Goal: Task Accomplishment & Management: Manage account settings

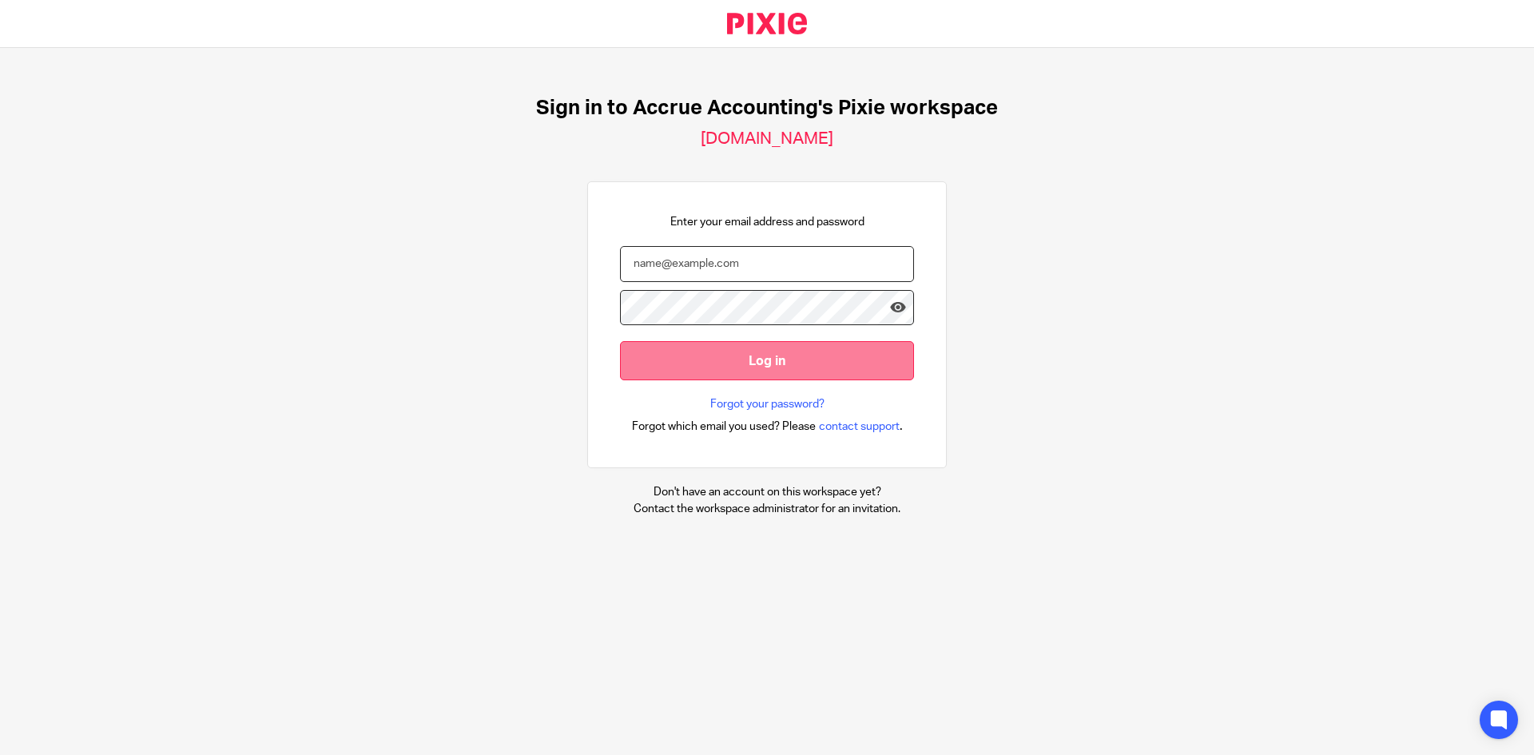
type input "[PERSON_NAME][EMAIL_ADDRESS][DOMAIN_NAME]"
click at [745, 362] on input "Log in" at bounding box center [767, 360] width 294 height 39
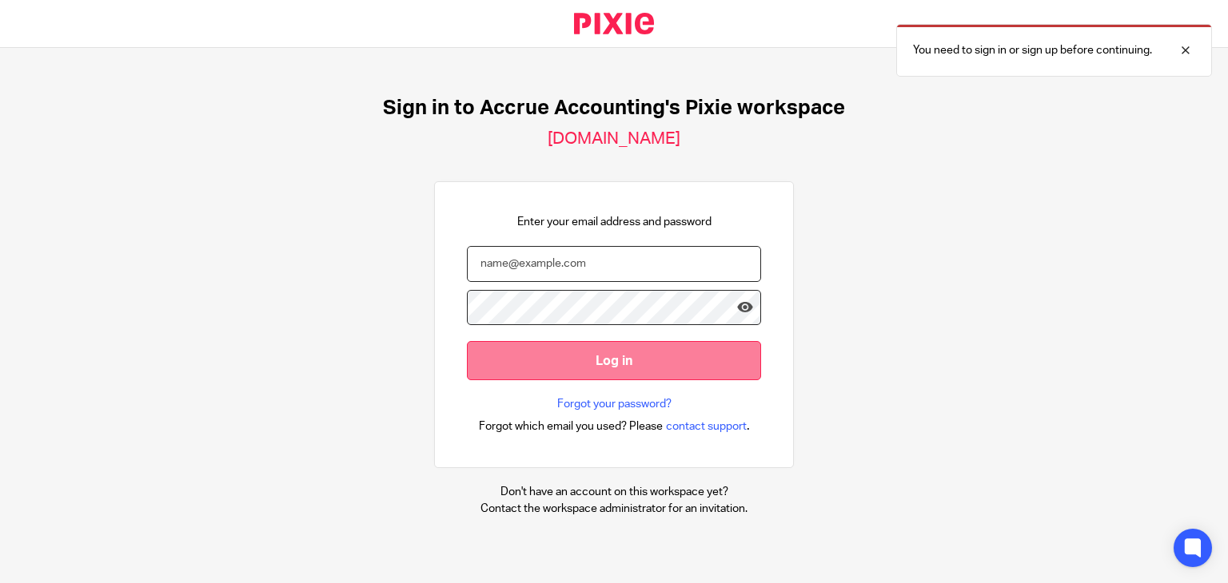
type input "[PERSON_NAME][EMAIL_ADDRESS][DOMAIN_NAME]"
click at [607, 357] on input "Log in" at bounding box center [614, 360] width 294 height 39
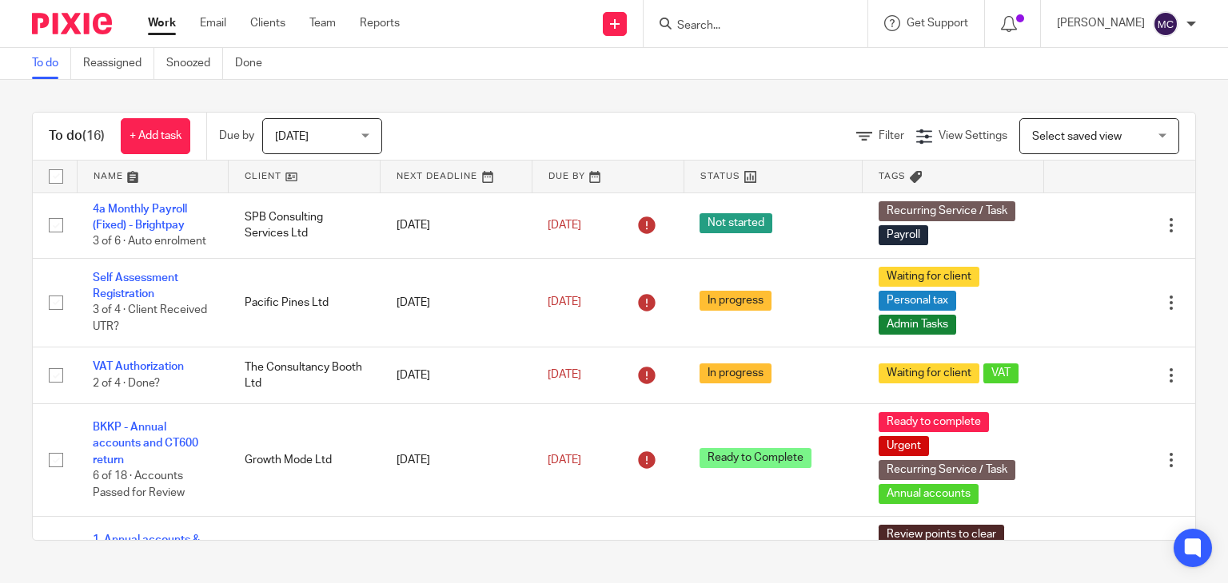
click at [334, 129] on span "Today" at bounding box center [317, 136] width 85 height 34
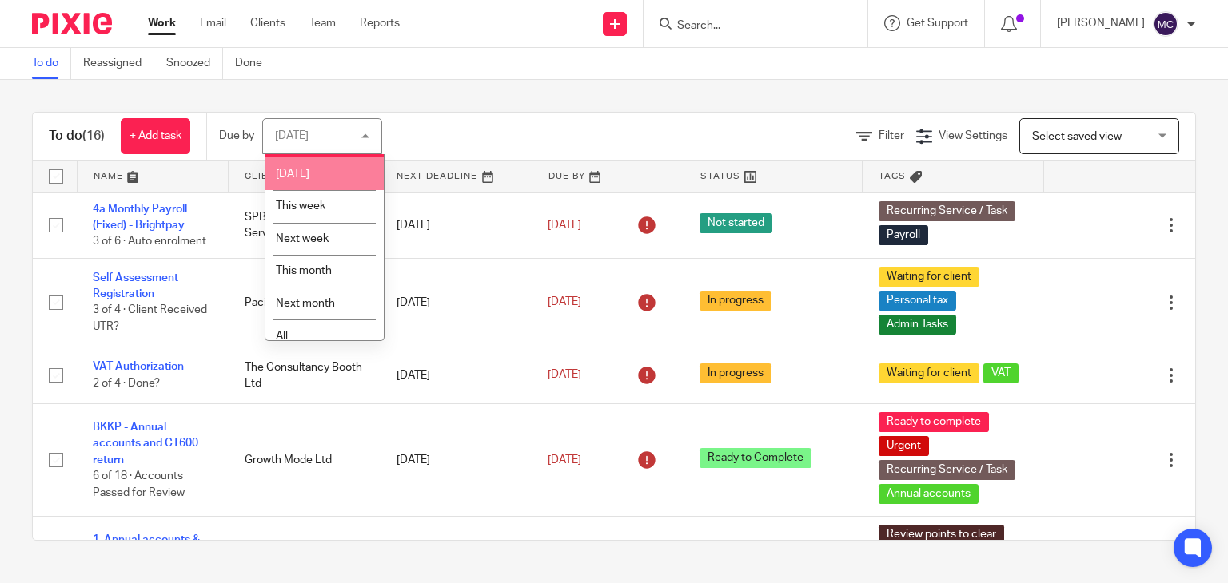
scroll to position [42, 0]
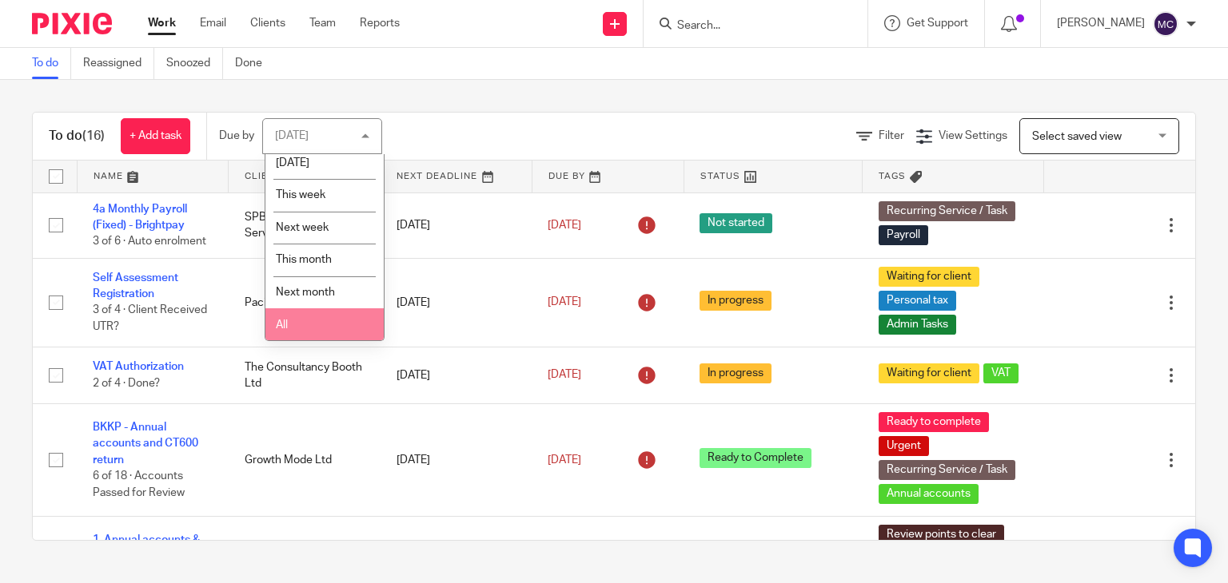
click at [319, 316] on li "All" at bounding box center [324, 324] width 118 height 33
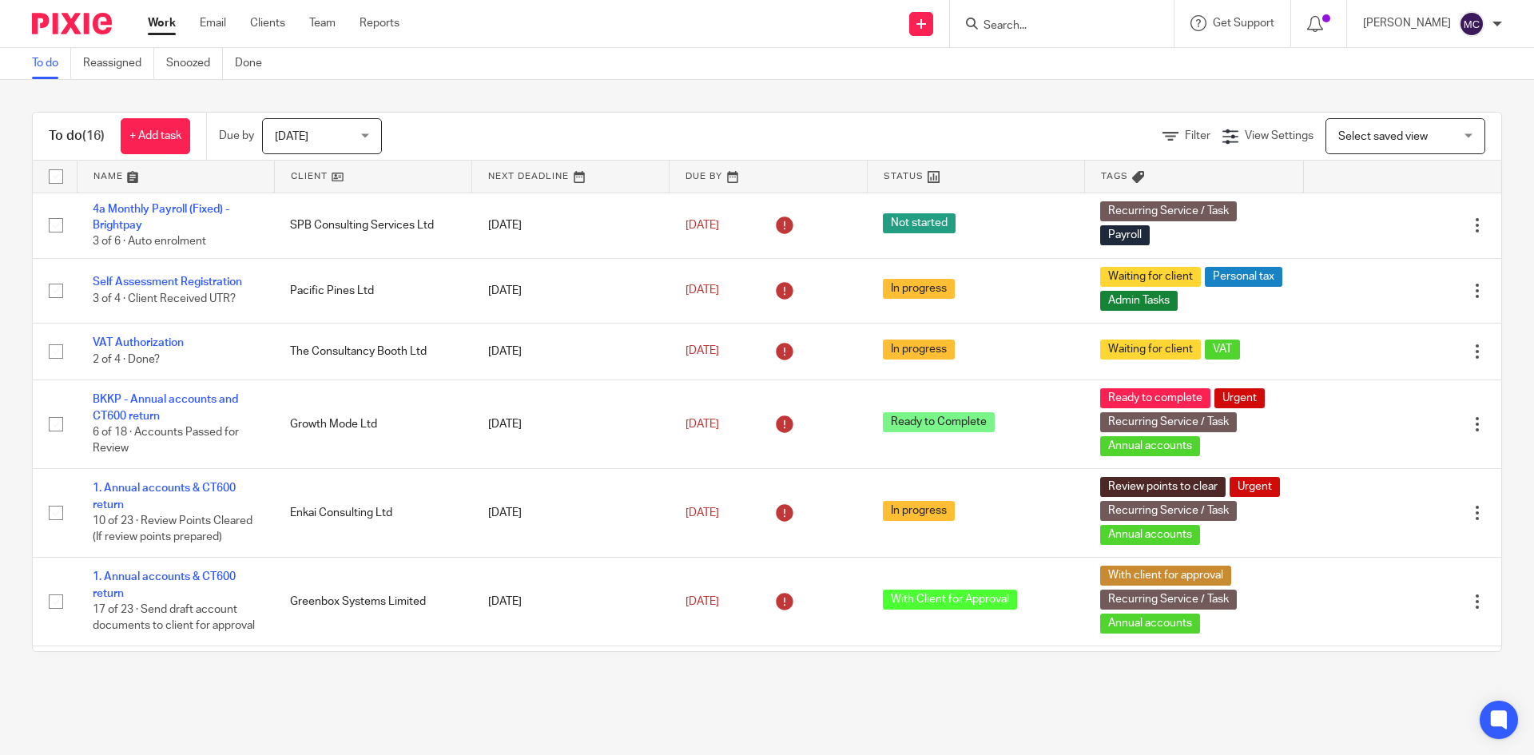
click at [1036, 26] on input "Search" at bounding box center [1054, 26] width 144 height 14
paste input "[EMAIL_ADDRESS][DOMAIN_NAME]"
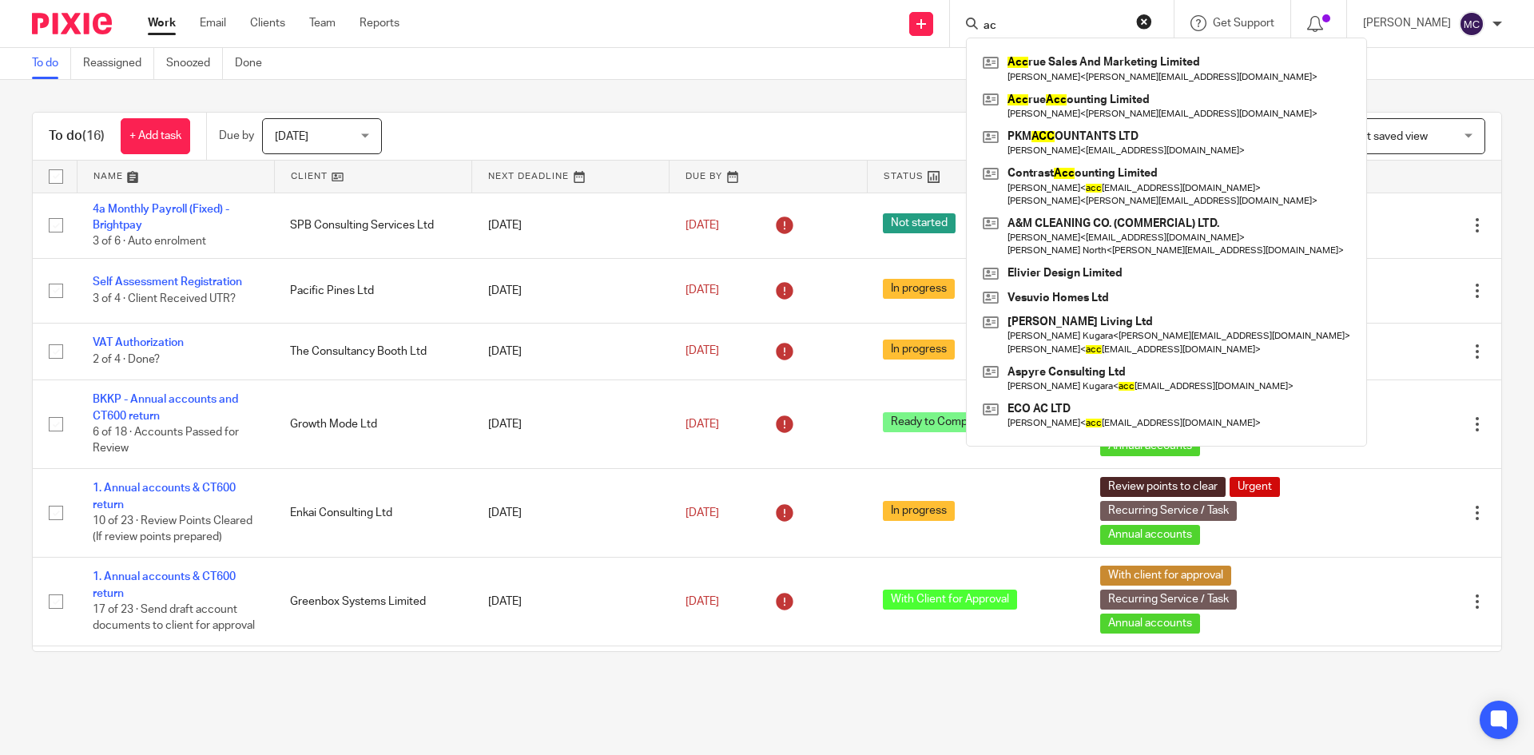
type input "a"
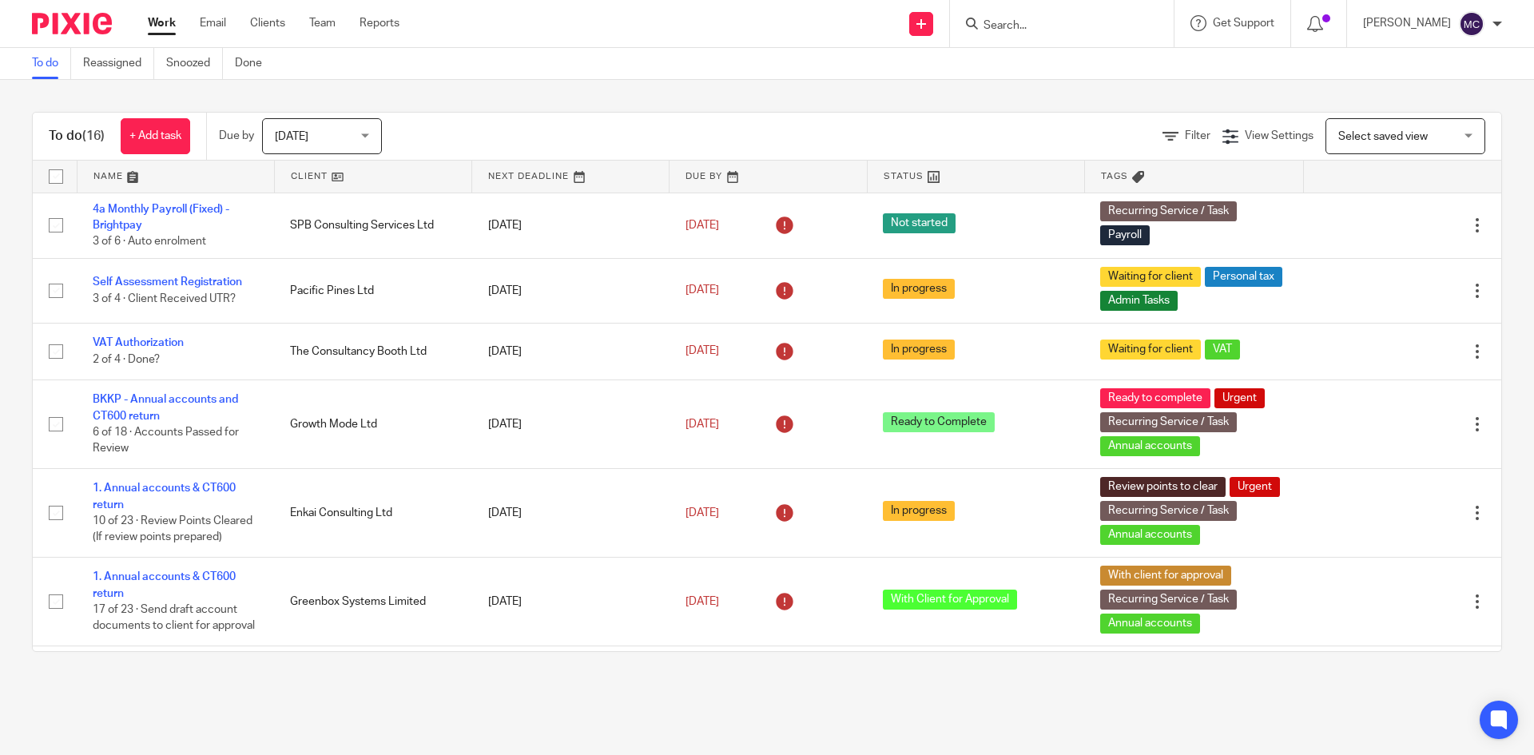
click at [808, 60] on div "To do Reassigned Snoozed Done" at bounding box center [767, 64] width 1534 height 32
click at [1026, 23] on input "Search" at bounding box center [1054, 26] width 144 height 14
click at [1051, 26] on input "Search" at bounding box center [1054, 26] width 144 height 14
click at [1024, 34] on div at bounding box center [1062, 23] width 224 height 47
click at [1030, 30] on input "Search" at bounding box center [1054, 26] width 144 height 14
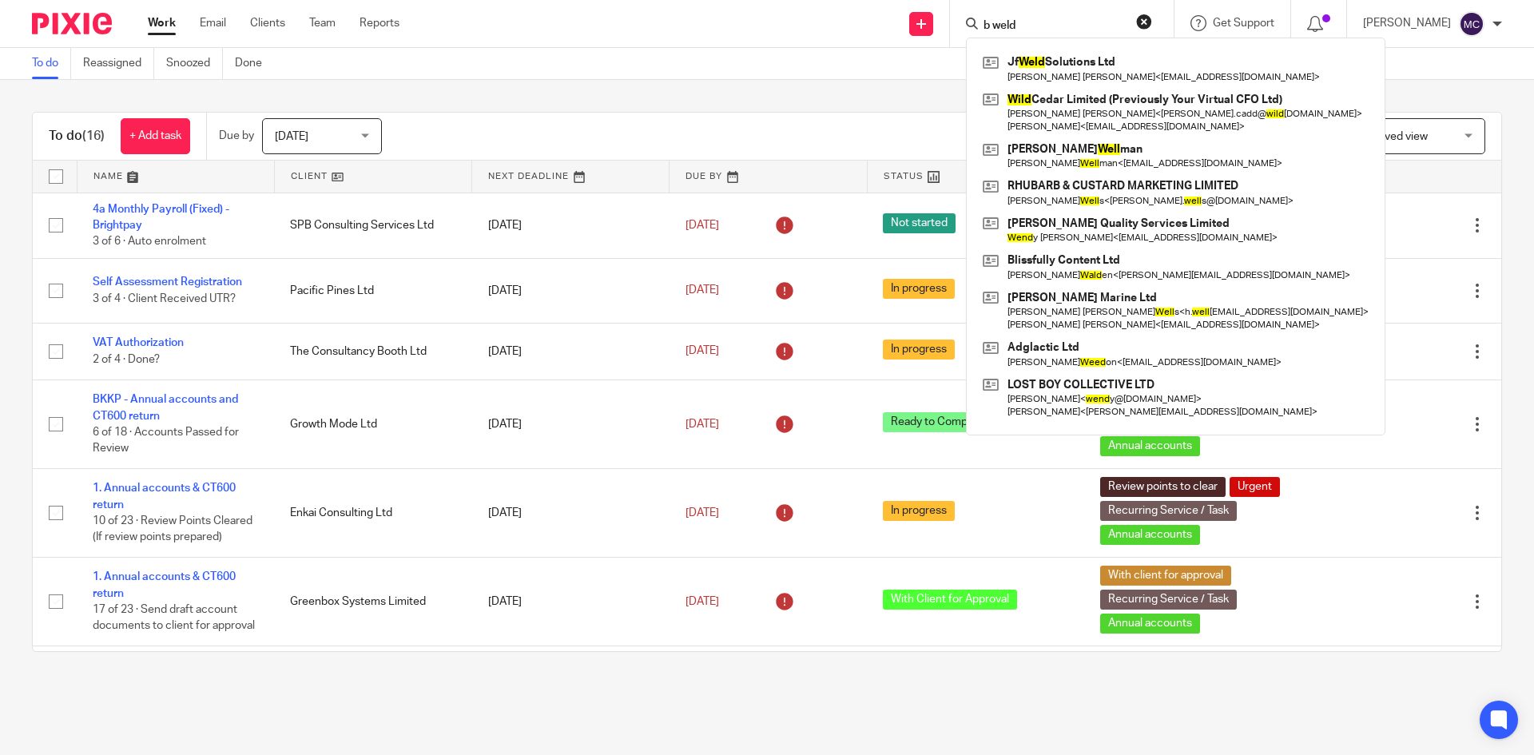
click at [998, 26] on input "b weld" at bounding box center [1054, 26] width 144 height 14
drag, startPoint x: 1057, startPoint y: 23, endPoint x: 965, endPoint y: 22, distance: 91.1
click at [965, 22] on div "b weld Jf Weld Solutions Ltd Jordon Brian Farmer < jordonf411@gmail.com > Wild …" at bounding box center [1062, 23] width 224 height 47
type input "weld"
click at [770, 71] on div "To do Reassigned Snoozed Done" at bounding box center [767, 64] width 1534 height 32
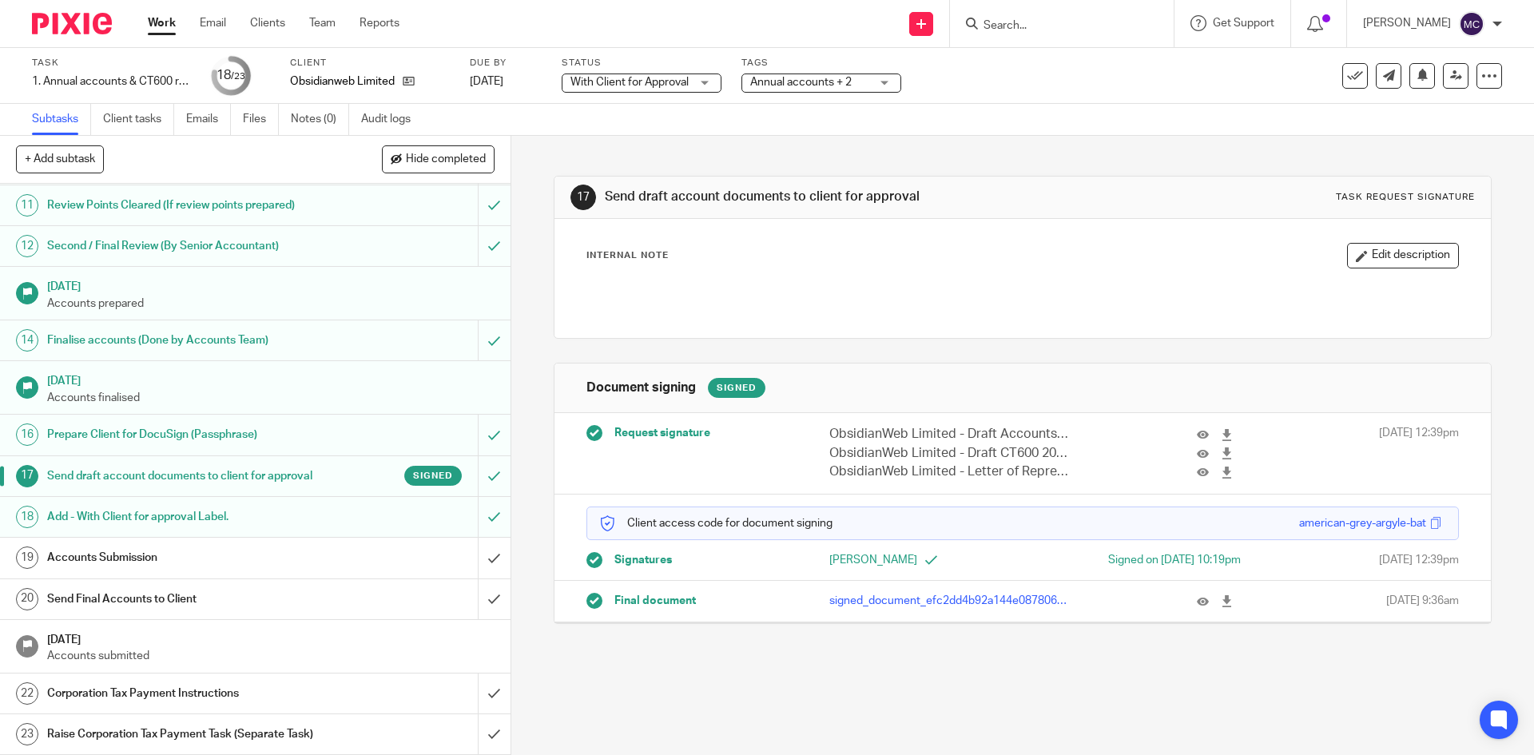
scroll to position [487, 0]
click at [687, 93] on div "Status With Client for Approval With Client for Approval Not started In progres…" at bounding box center [642, 76] width 160 height 38
click at [687, 86] on span "With Client for Approval" at bounding box center [630, 82] width 118 height 11
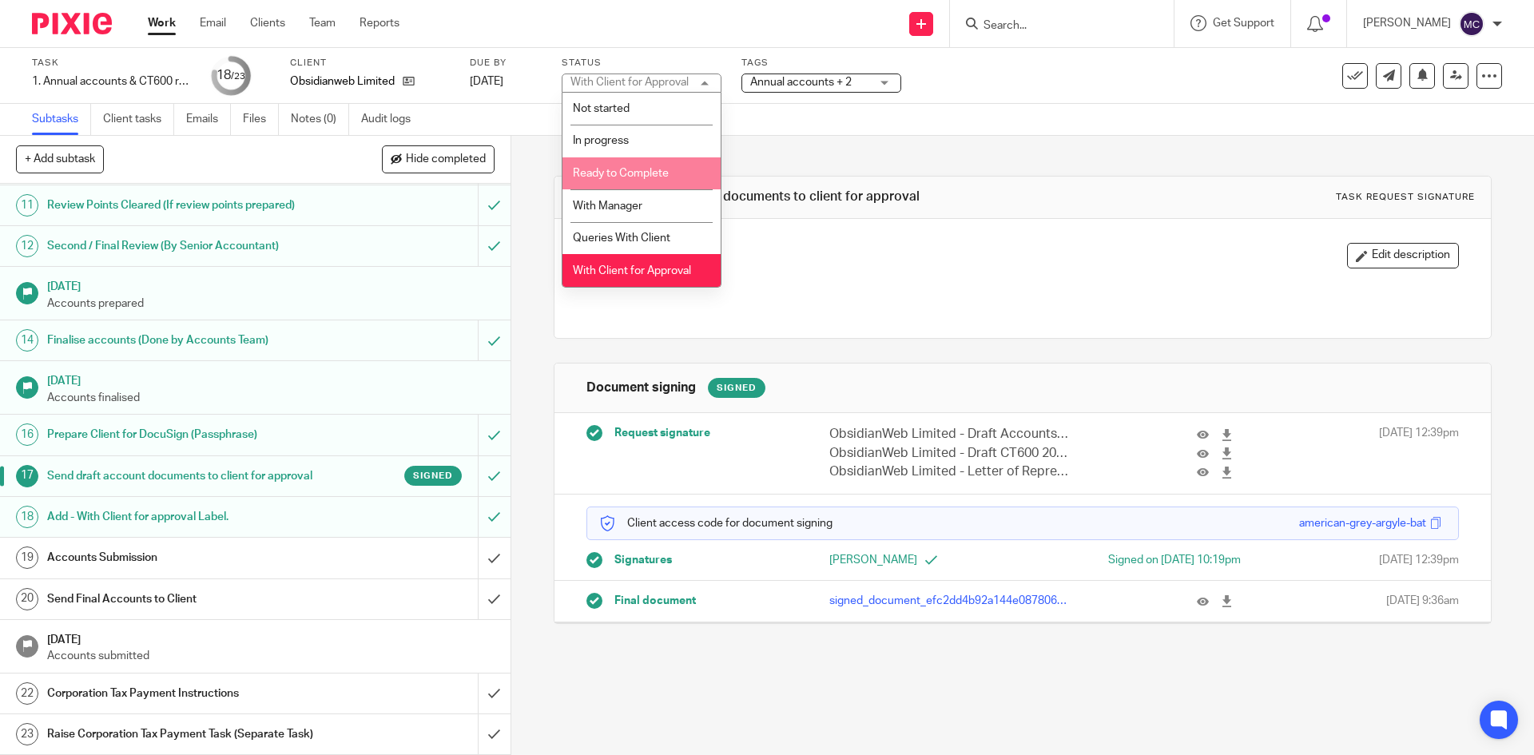
click at [625, 168] on span "Ready to Complete" at bounding box center [621, 173] width 96 height 11
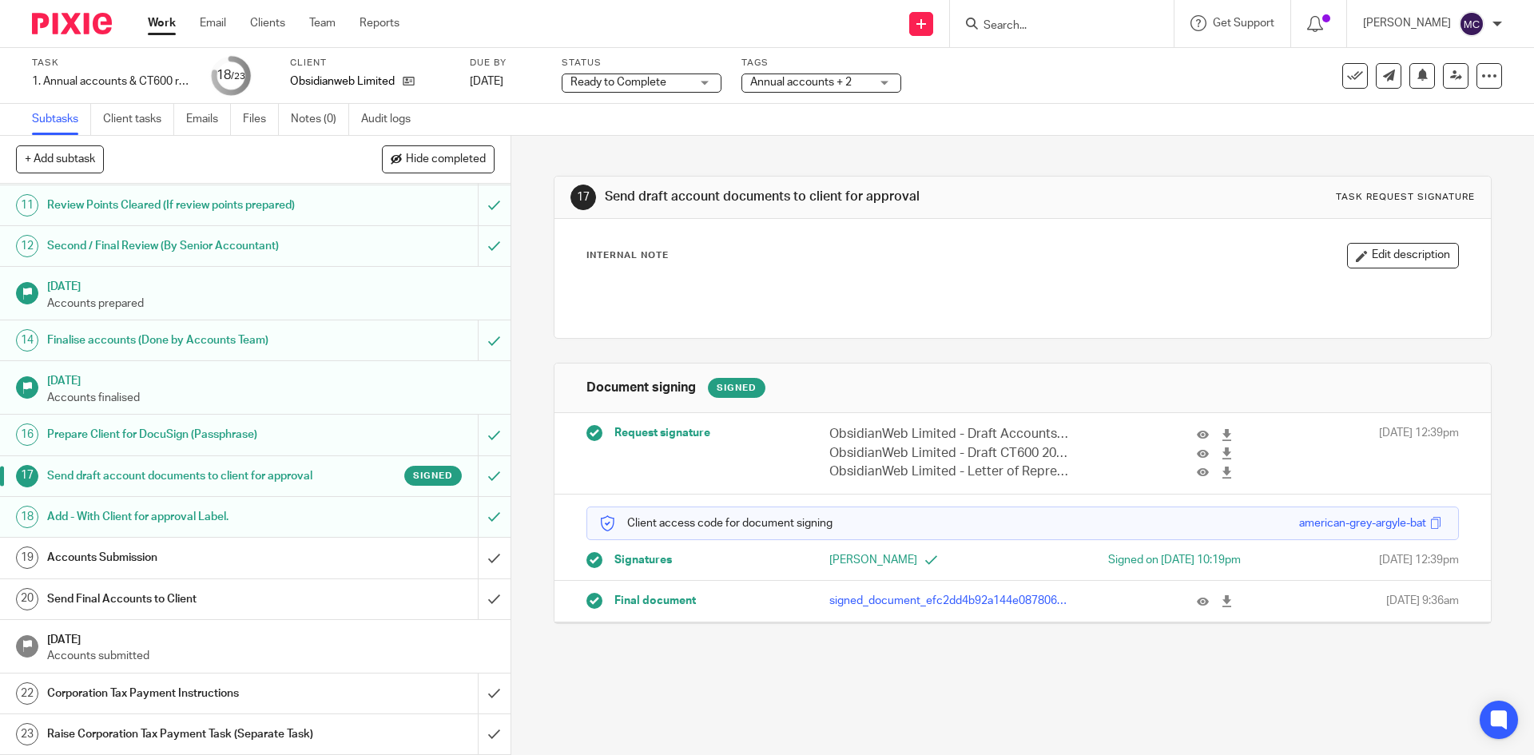
click at [798, 70] on div "Tags Annual accounts + 2 Admin Tasks Advisory / Proactive Annual accounts Bookk…" at bounding box center [822, 76] width 160 height 38
click at [798, 82] on span "Annual accounts + 2" at bounding box center [800, 82] width 101 height 11
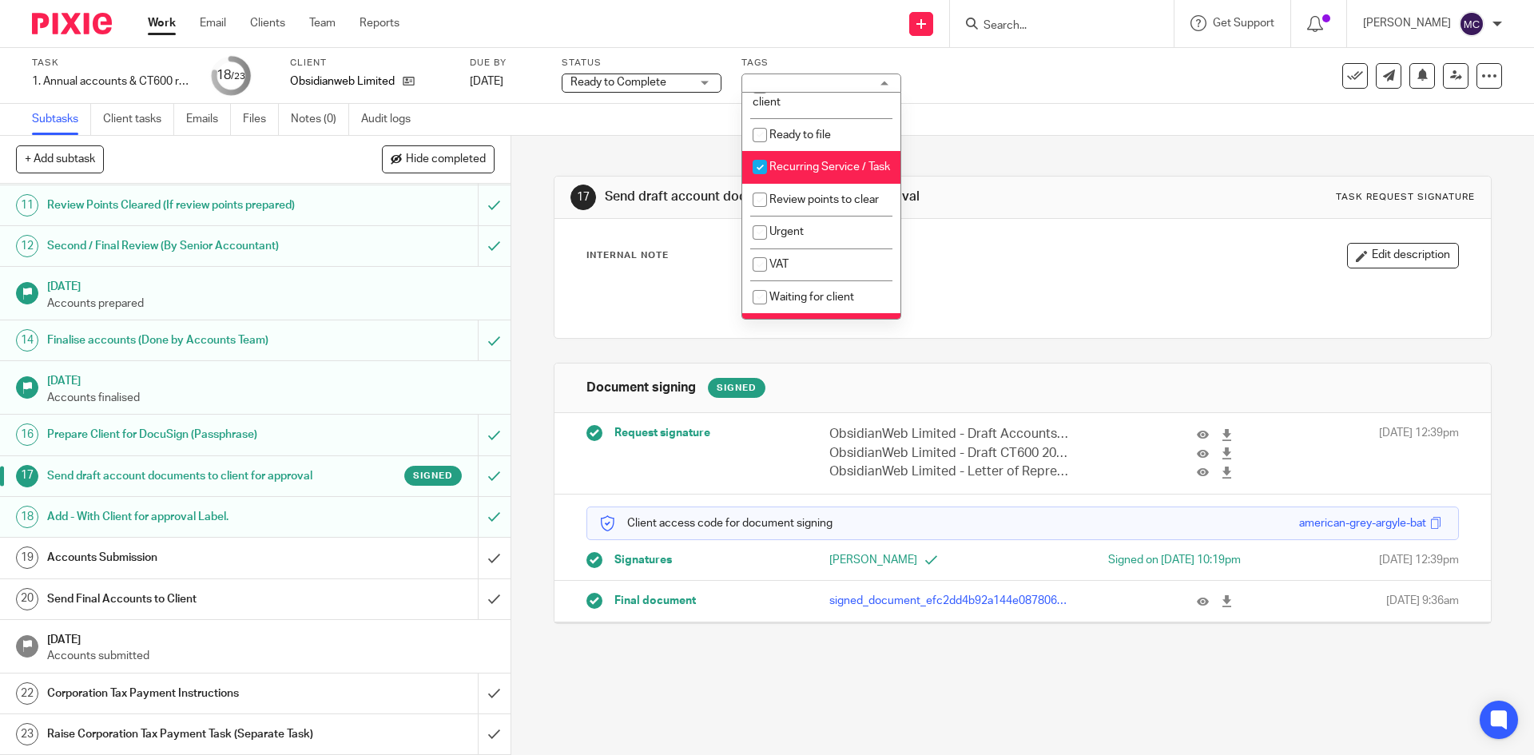
scroll to position [719, 0]
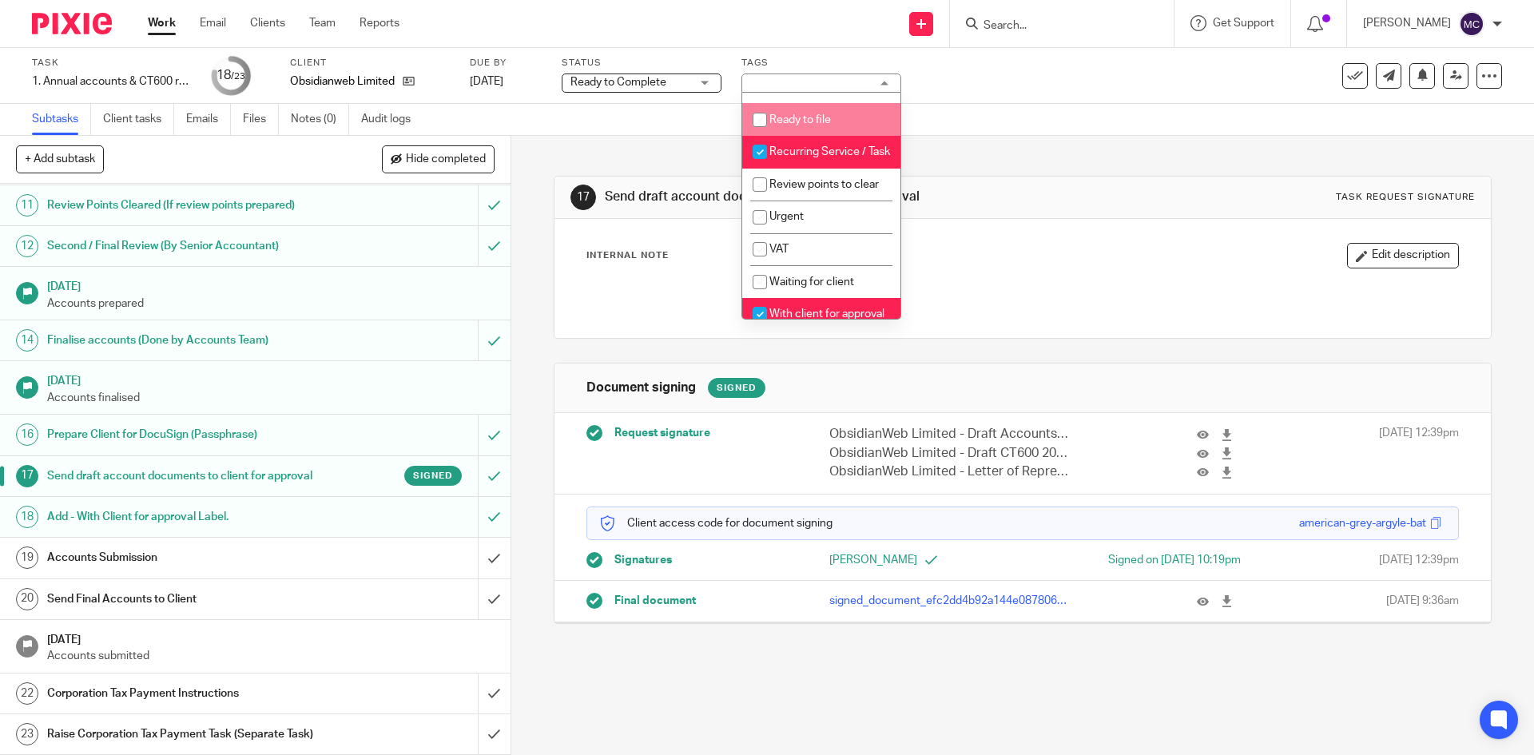
click at [821, 136] on li "Ready to file" at bounding box center [821, 119] width 158 height 33
checkbox input "true"
click at [809, 169] on li "Recurring Service / Task" at bounding box center [821, 152] width 158 height 33
click at [822, 169] on li "Recurring Service / Task" at bounding box center [821, 152] width 158 height 33
checkbox input "true"
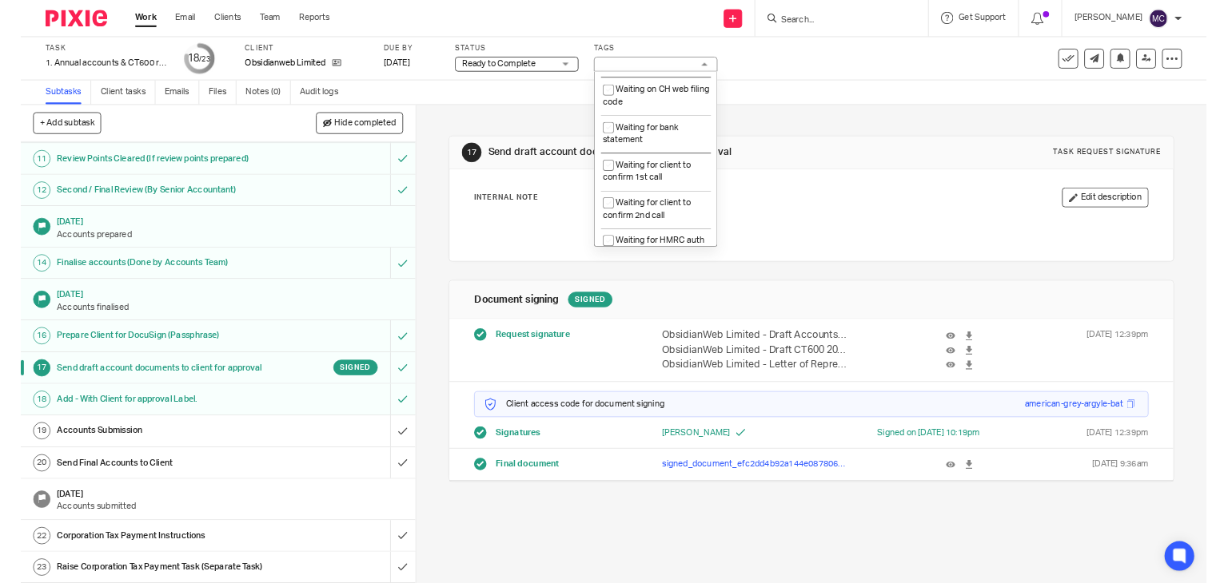
scroll to position [871, 0]
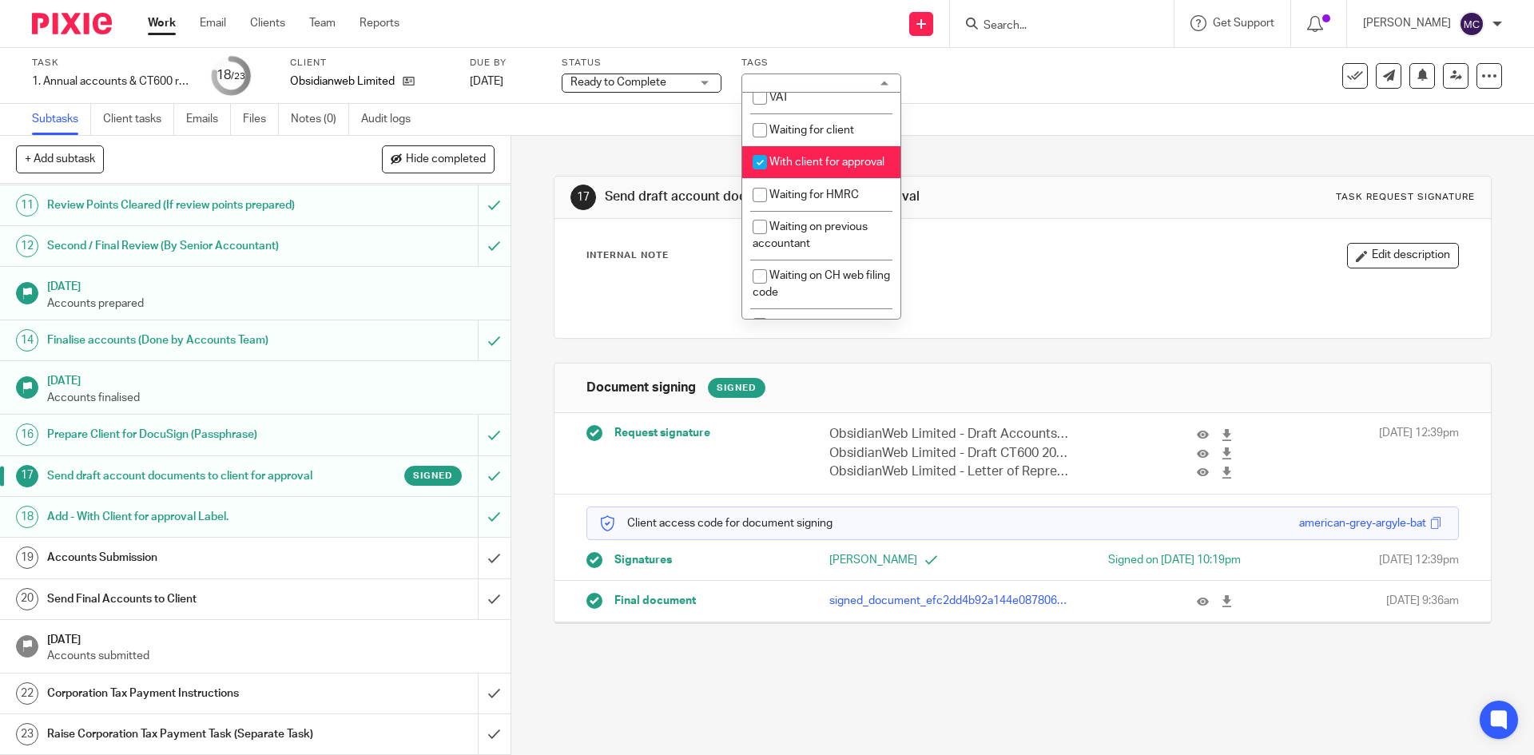
click at [812, 168] on span "With client for approval" at bounding box center [827, 162] width 115 height 11
checkbox input "false"
click at [1012, 251] on div "Internal Note Edit description" at bounding box center [1023, 256] width 872 height 26
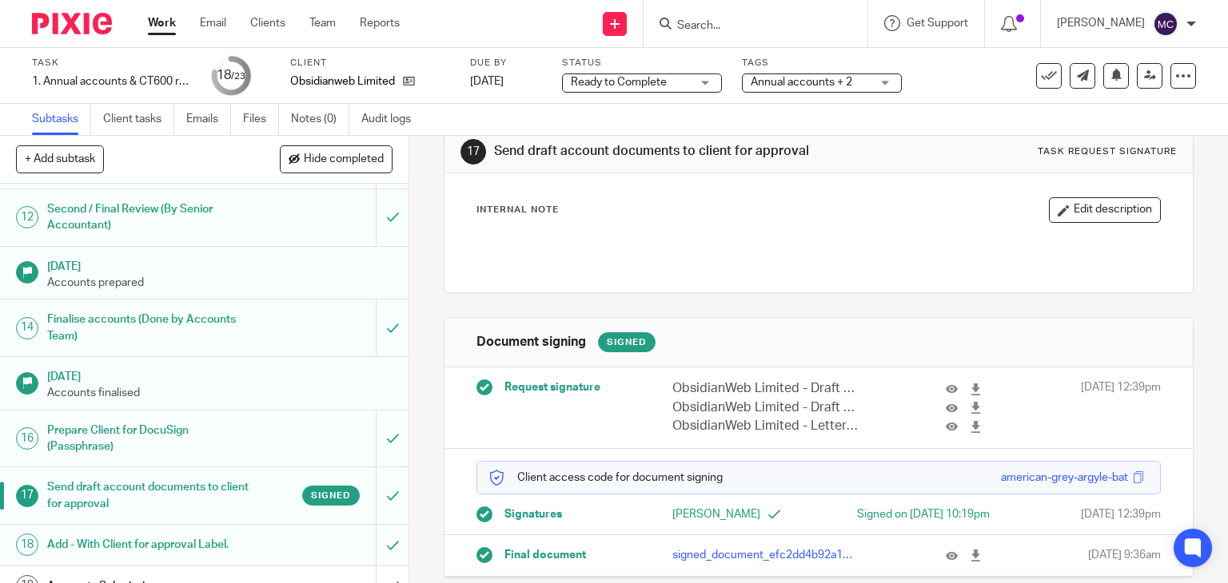
scroll to position [70, 0]
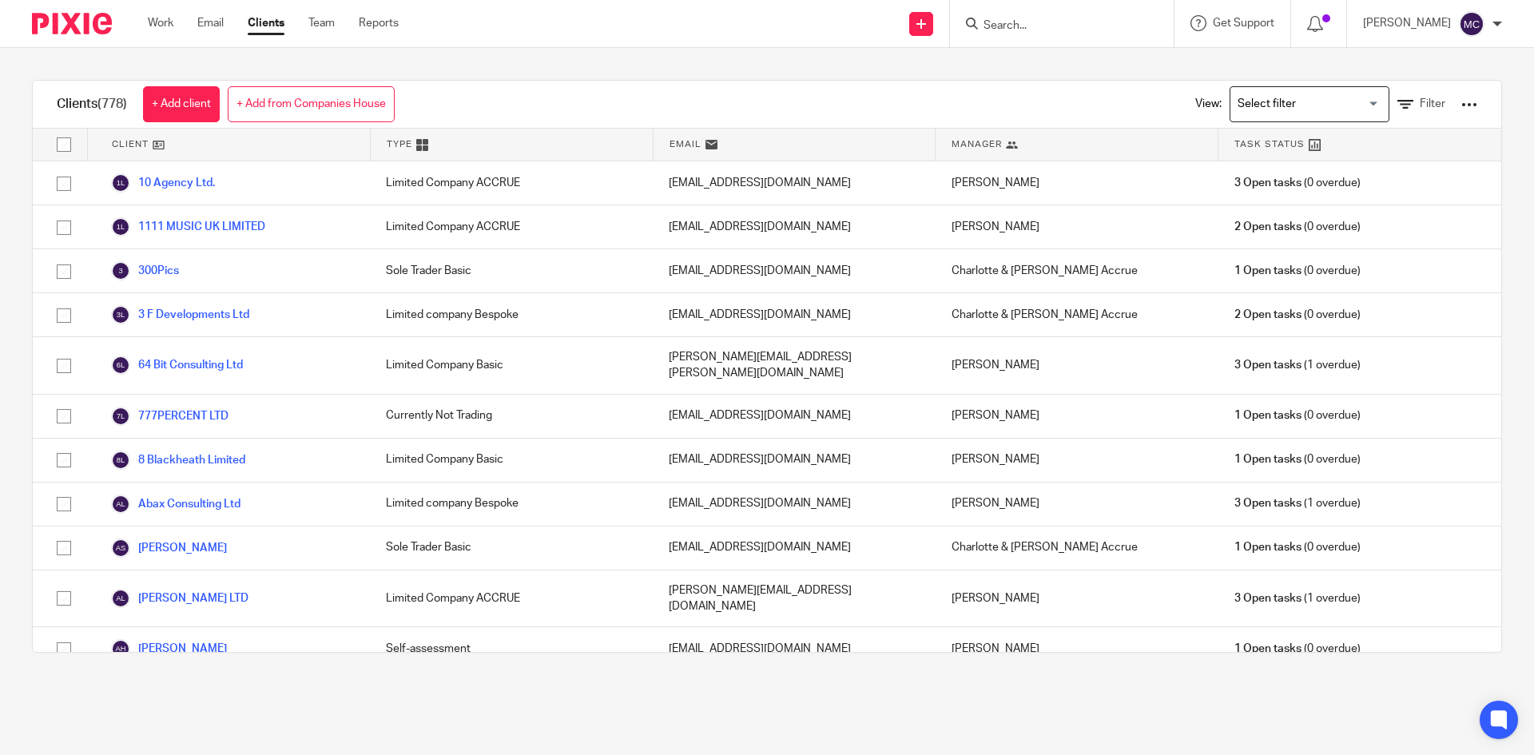
click at [1283, 95] on input "Search for option" at bounding box center [1306, 104] width 148 height 28
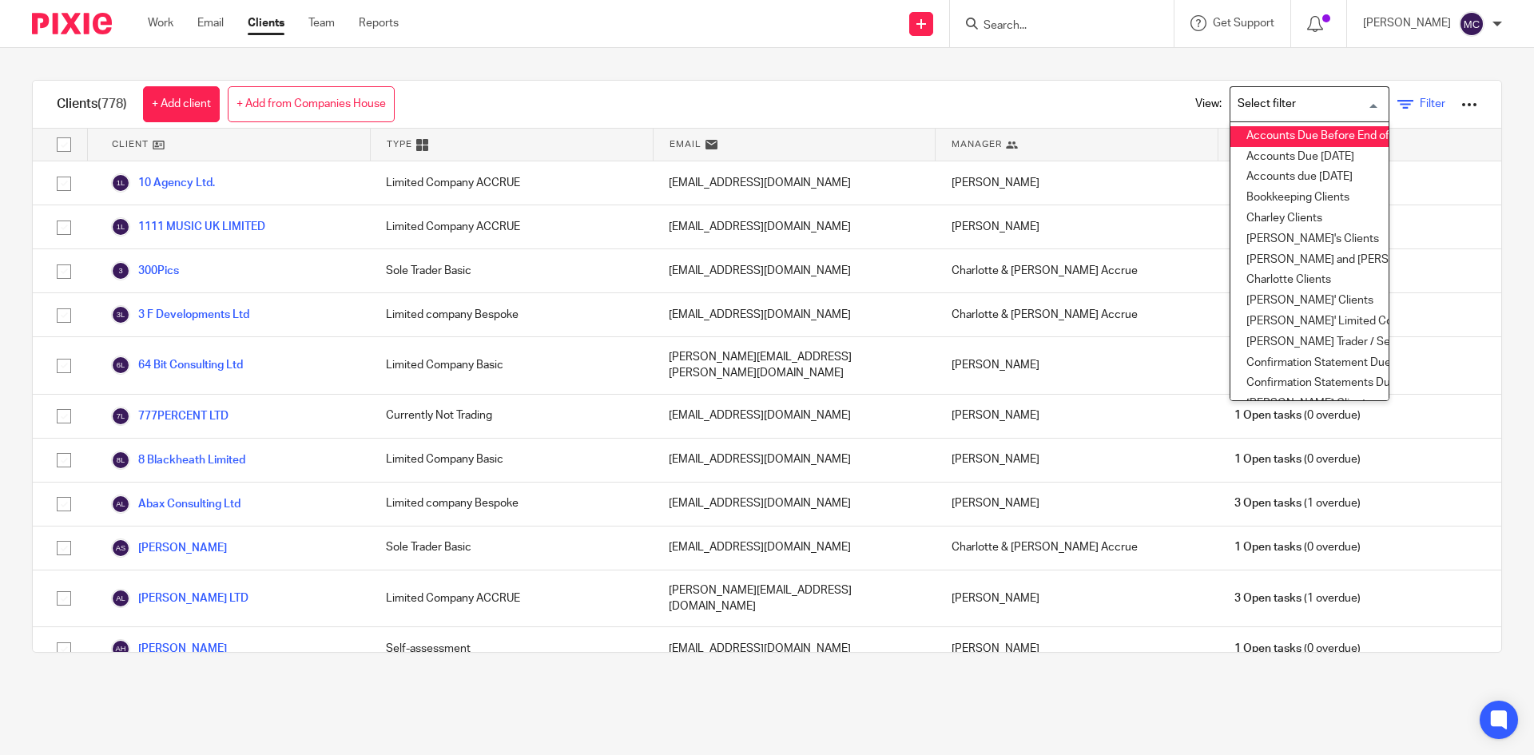
click at [1398, 98] on link "Filter" at bounding box center [1422, 104] width 48 height 17
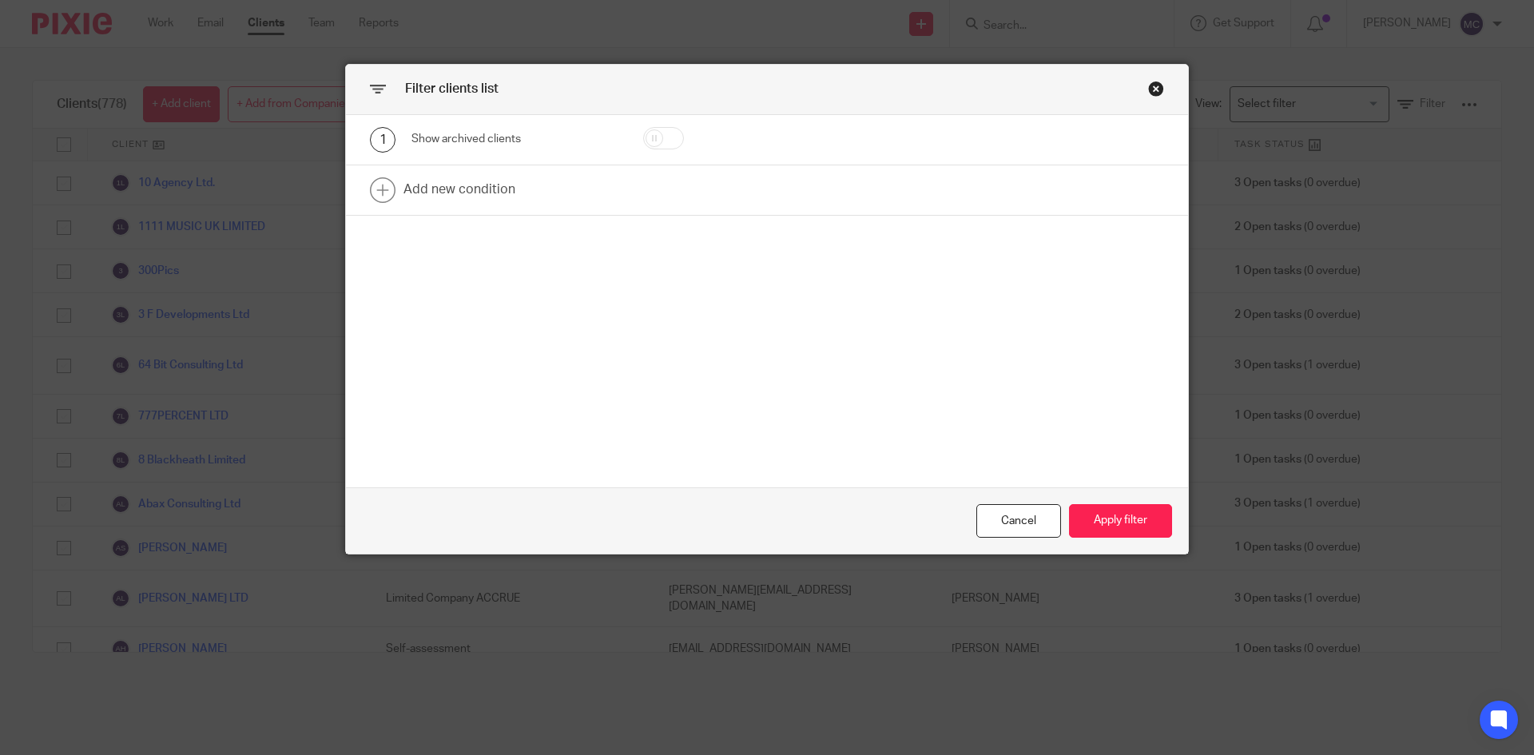
click at [680, 134] on div at bounding box center [687, 140] width 137 height 26
click at [654, 133] on input "checkbox" at bounding box center [663, 138] width 41 height 22
checkbox input "true"
click at [1076, 511] on button "Apply filter" at bounding box center [1120, 521] width 103 height 34
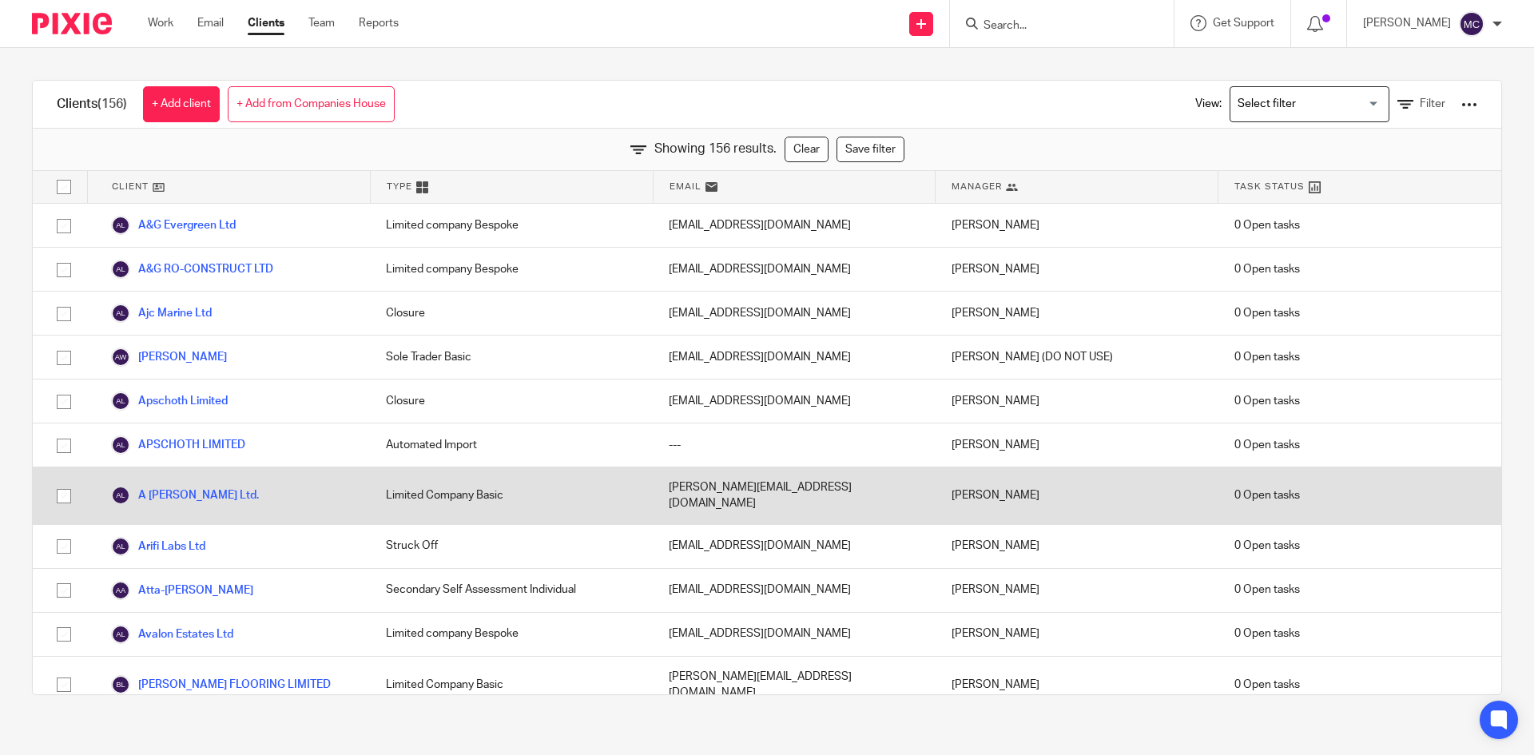
scroll to position [523, 0]
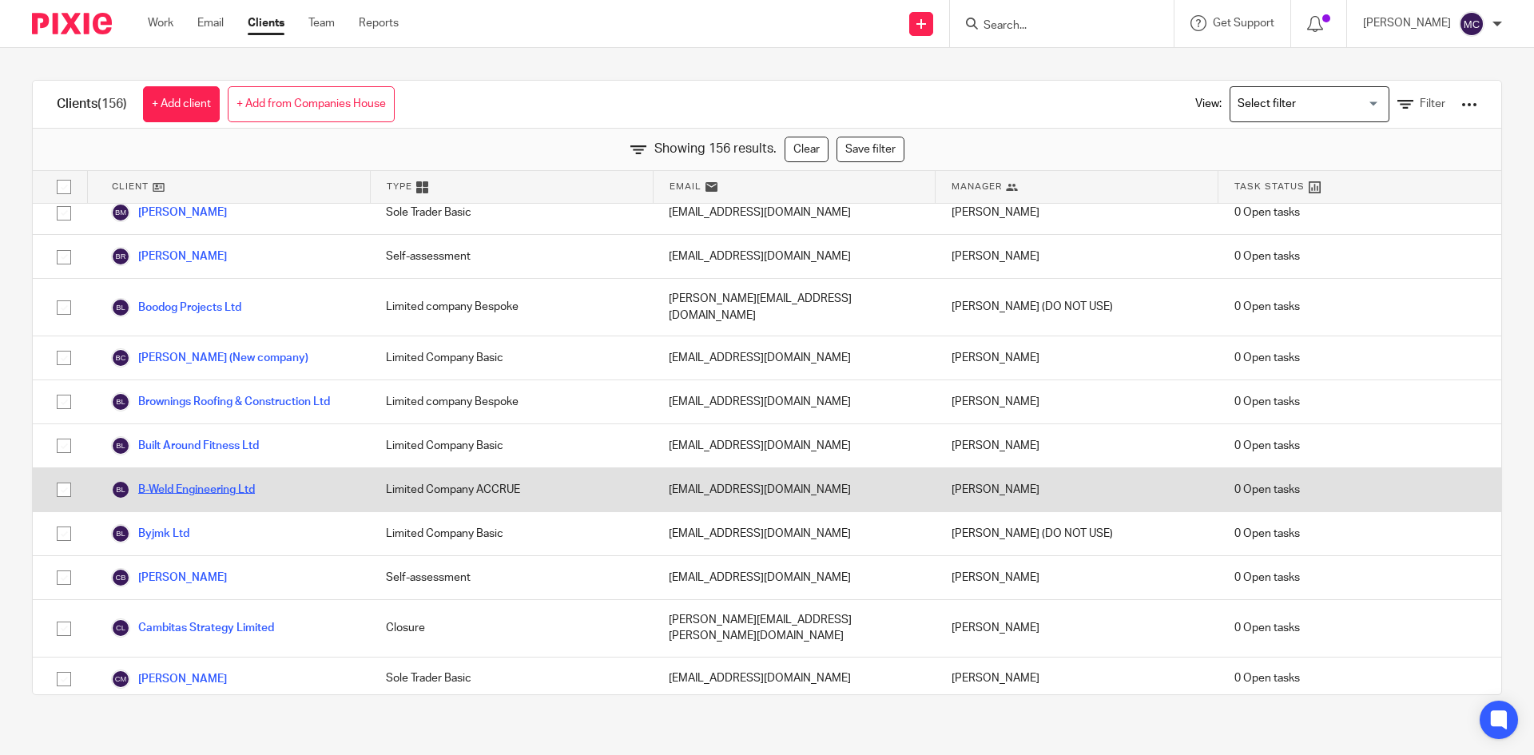
click at [178, 480] on link "B-Weld Engineering Ltd" at bounding box center [183, 489] width 144 height 19
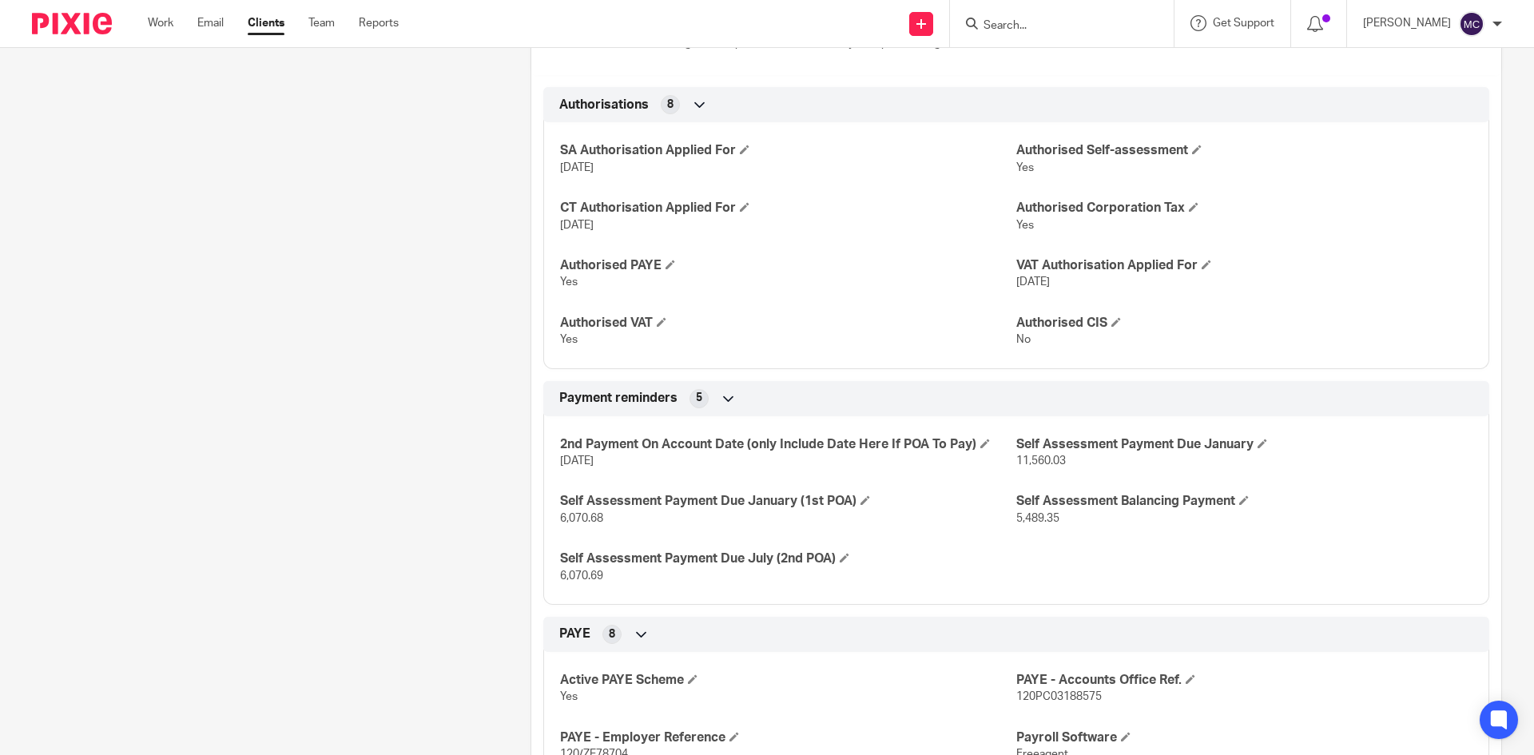
scroll to position [959, 0]
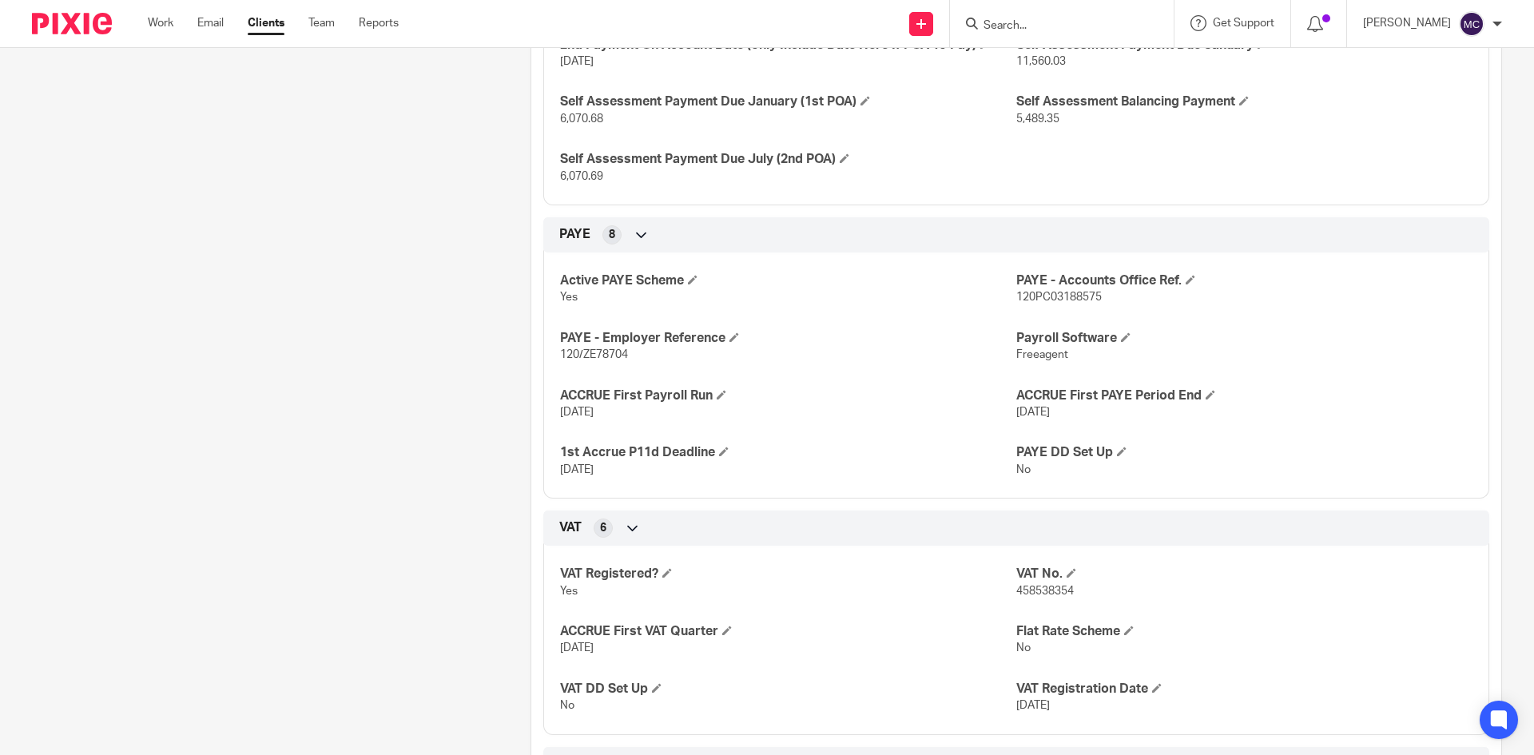
click at [1033, 303] on span "120PC03188575" at bounding box center [1060, 297] width 86 height 11
copy span "120PC03188575"
drag, startPoint x: 326, startPoint y: 386, endPoint x: 342, endPoint y: 388, distance: 16.1
click at [326, 386] on div "Client contacts Obinna Omeoga (Director) 07440770557 obinna.omeoga@gmail.com Ed…" at bounding box center [256, 690] width 499 height 2959
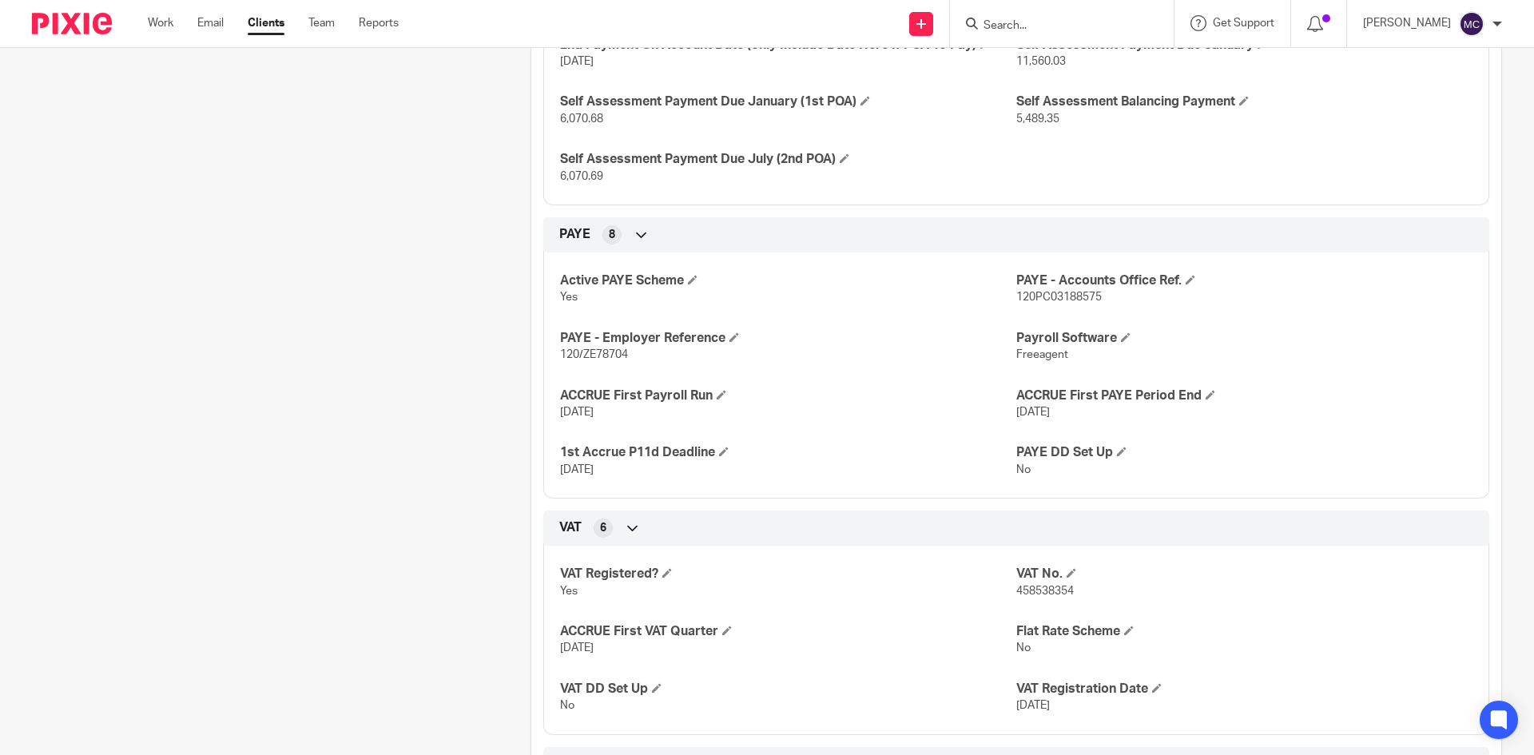
click at [600, 360] on span "120/ZE78704" at bounding box center [594, 354] width 68 height 11
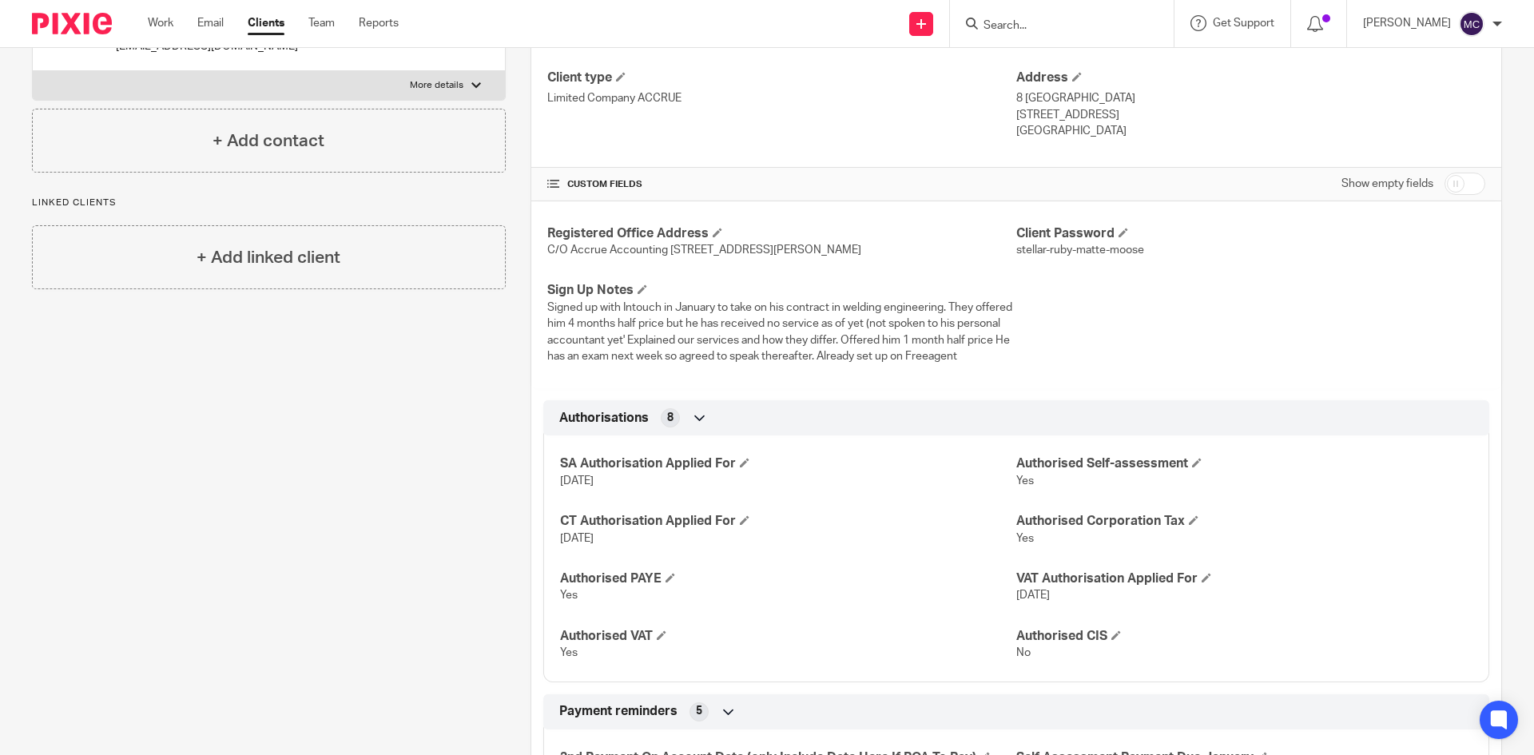
scroll to position [0, 0]
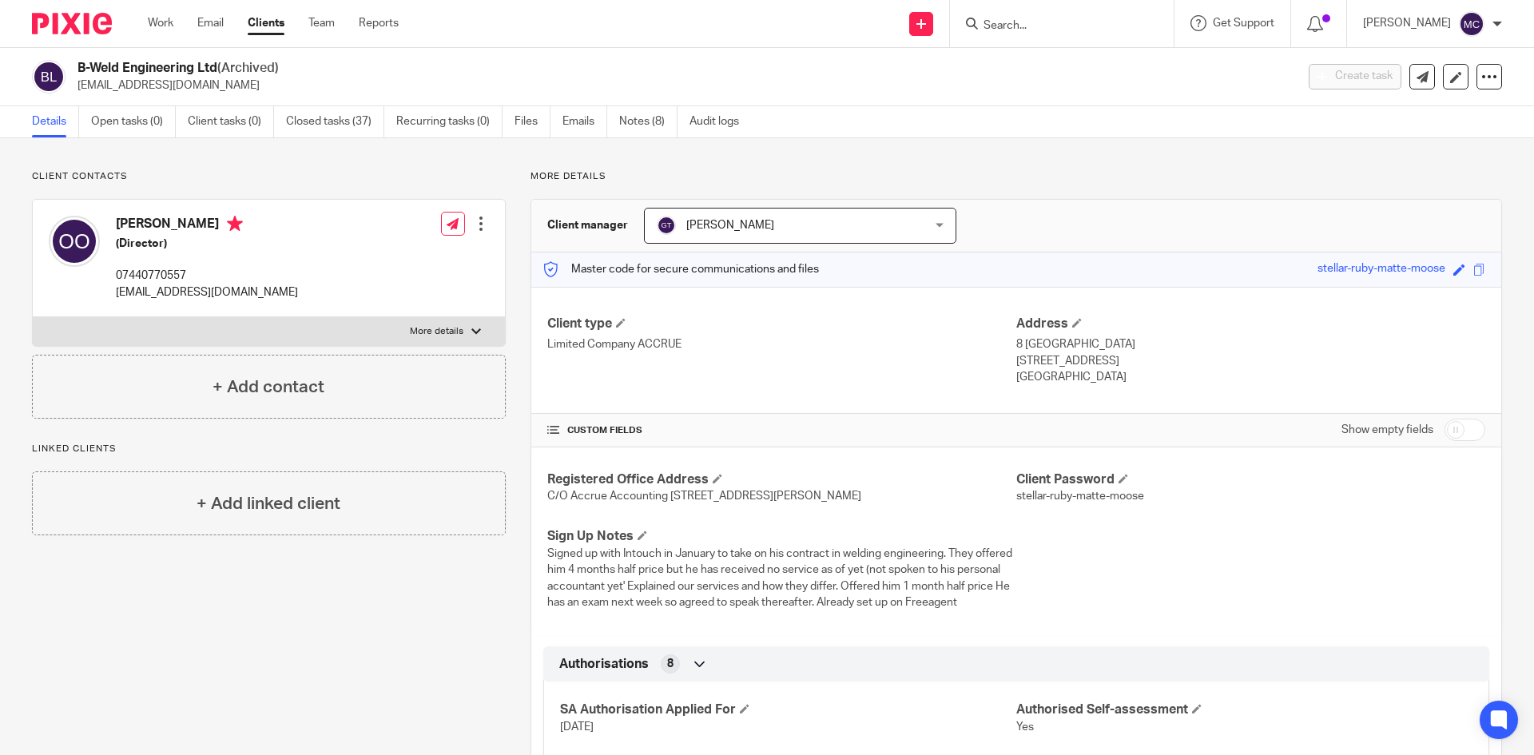
drag, startPoint x: 1060, startPoint y: 28, endPoint x: 1046, endPoint y: 31, distance: 14.0
click at [1060, 28] on input "Search" at bounding box center [1054, 26] width 144 height 14
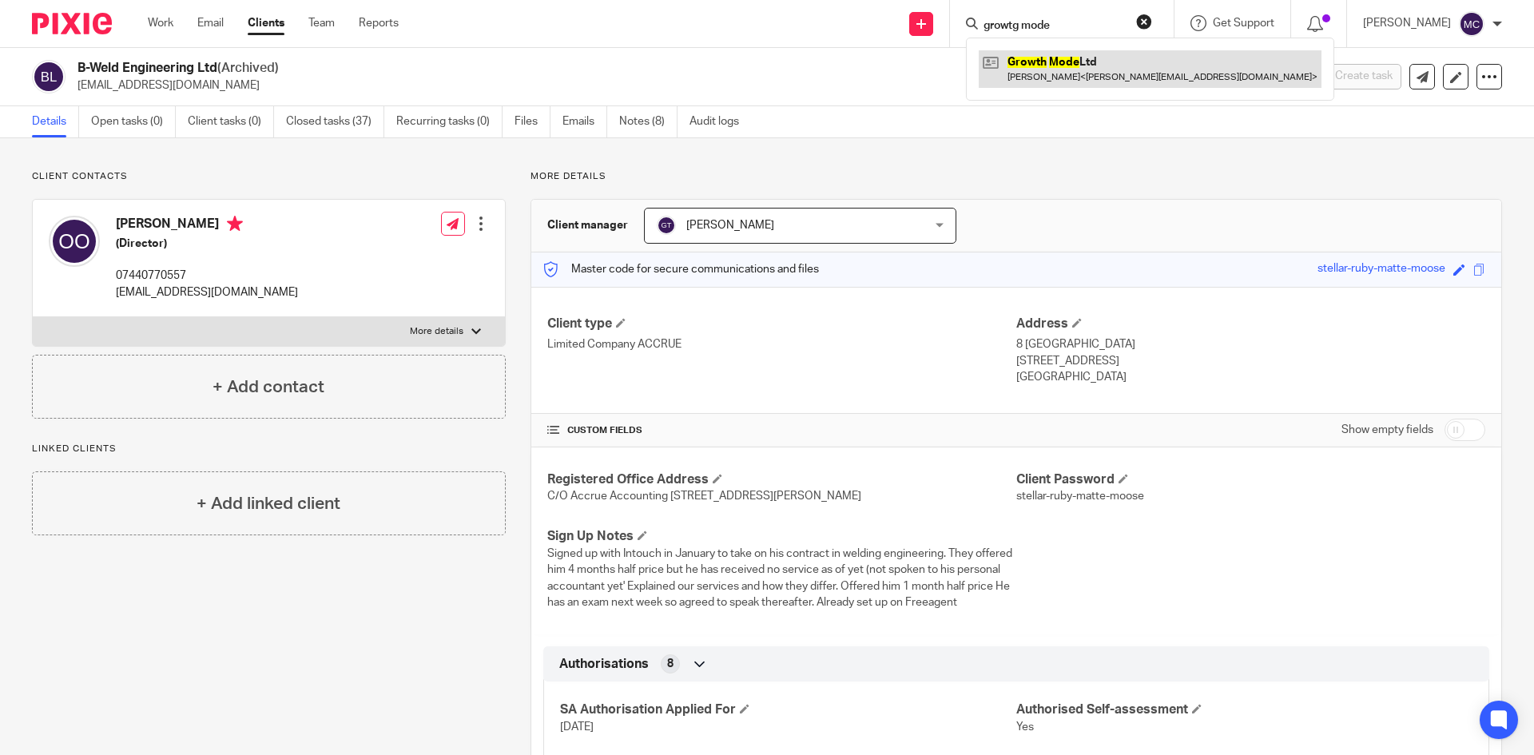
type input "growtg mode"
click at [1060, 61] on link at bounding box center [1150, 68] width 343 height 37
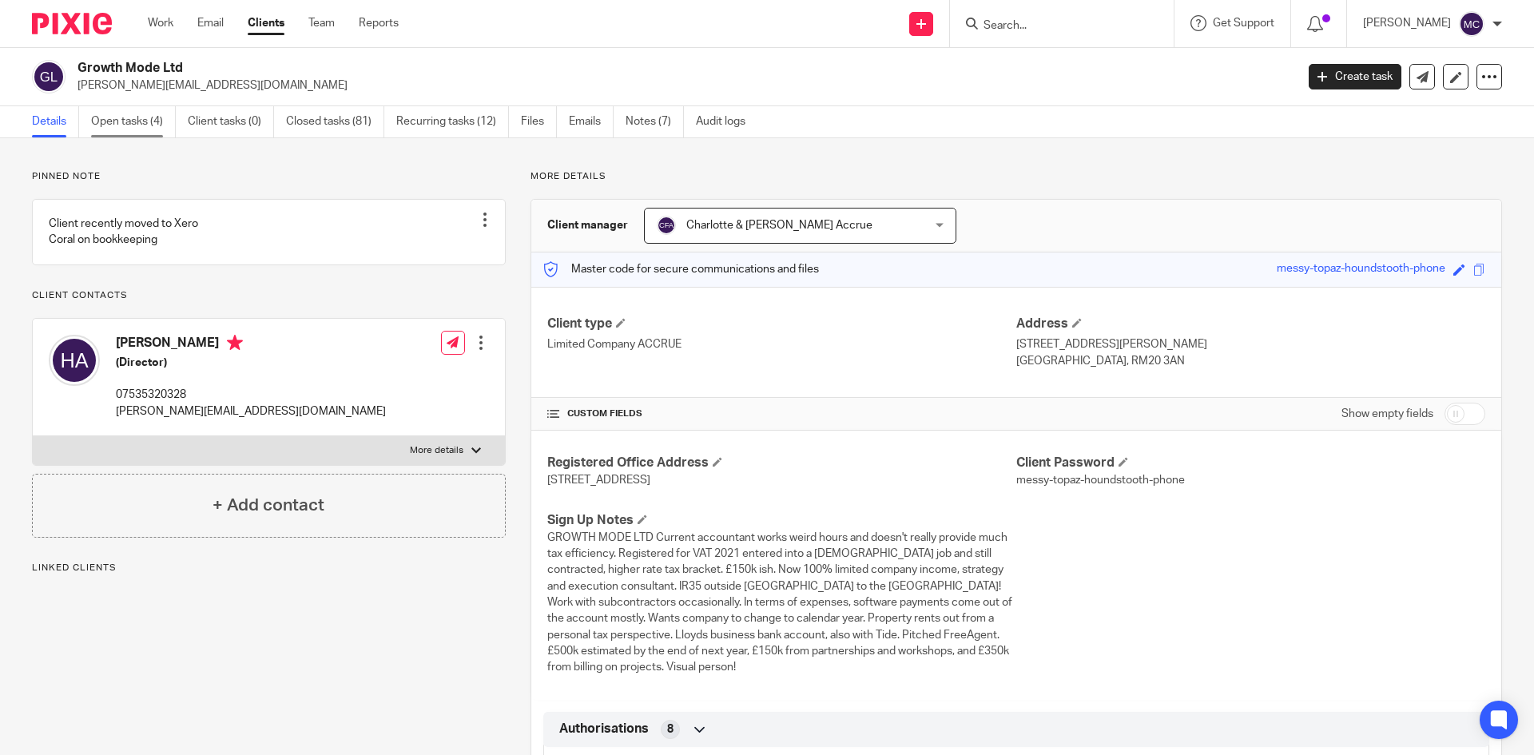
click at [145, 110] on link "Open tasks (4)" at bounding box center [133, 121] width 85 height 31
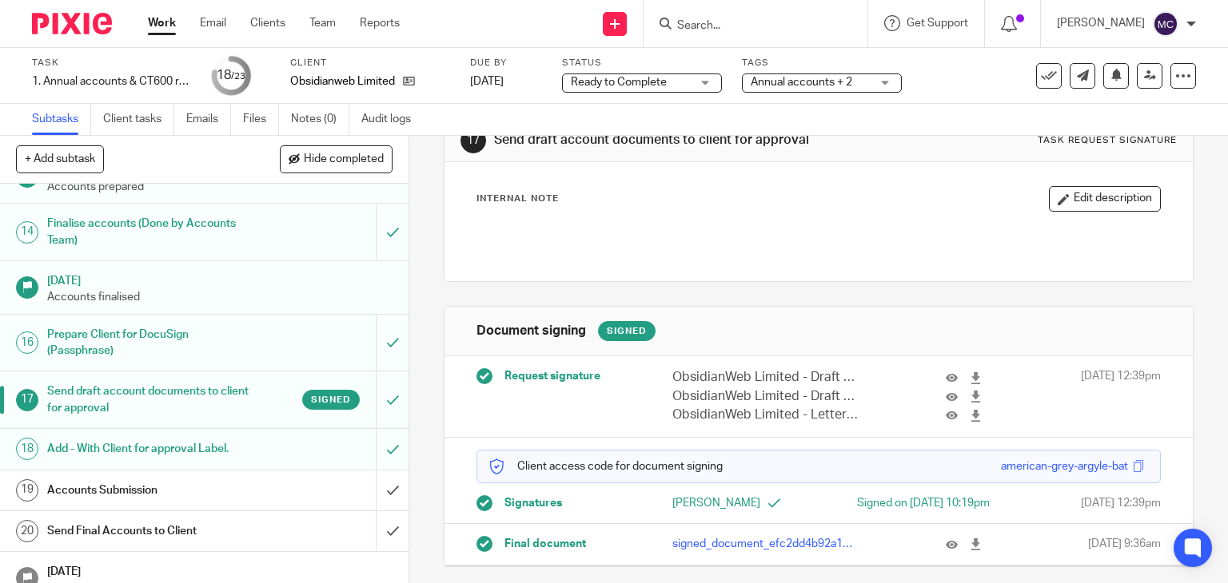
scroll to position [802, 0]
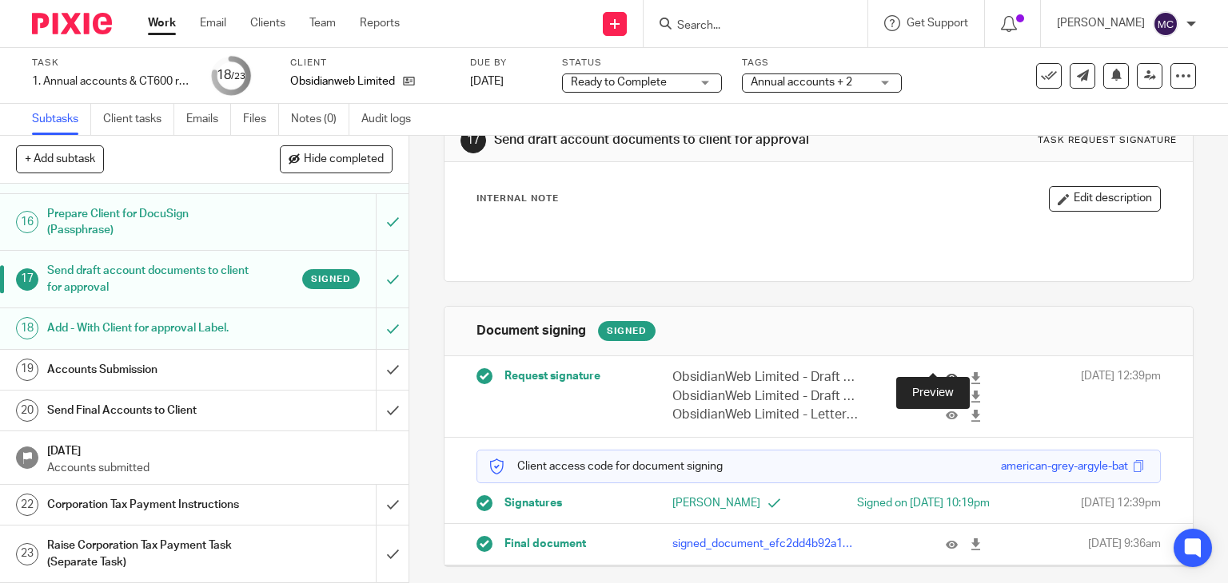
click at [945, 372] on icon at bounding box center [951, 378] width 12 height 12
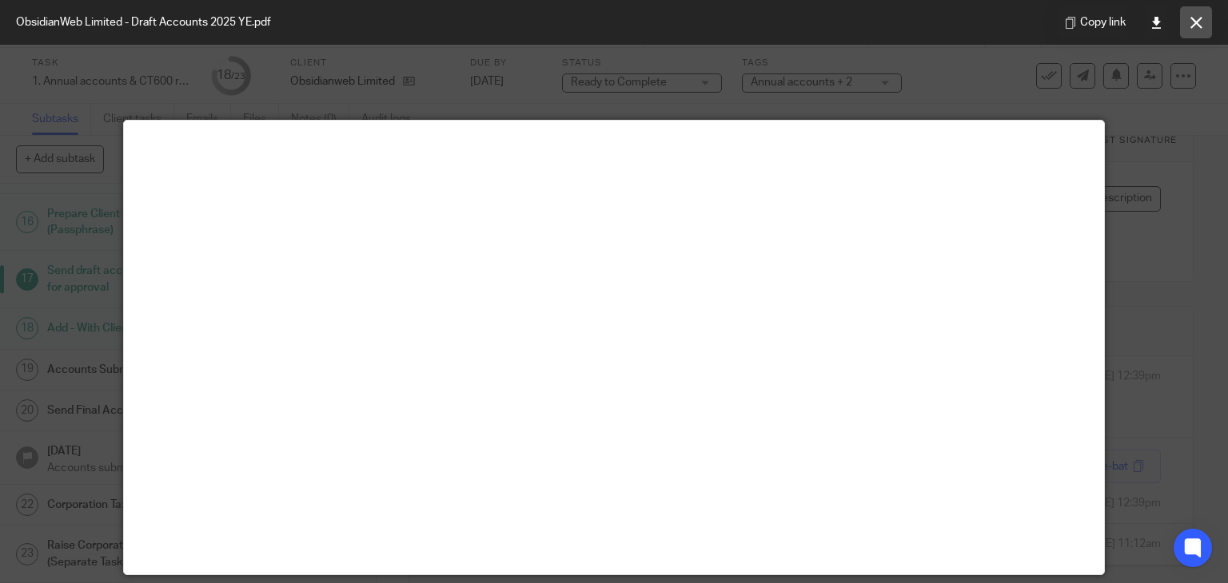
click at [1190, 26] on icon at bounding box center [1196, 23] width 12 height 12
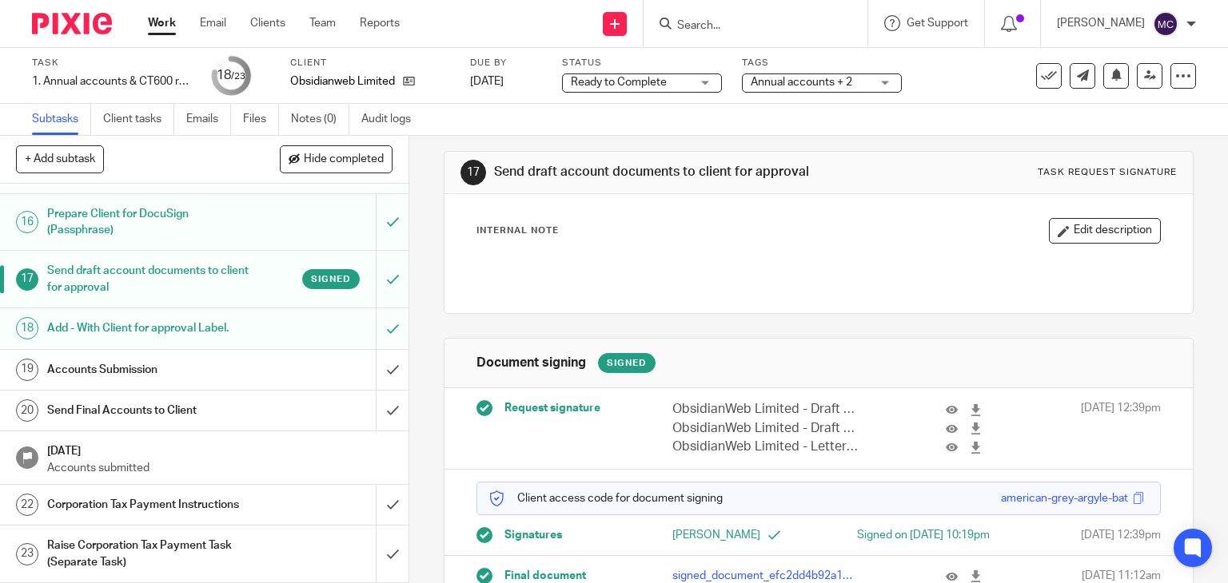
scroll to position [0, 0]
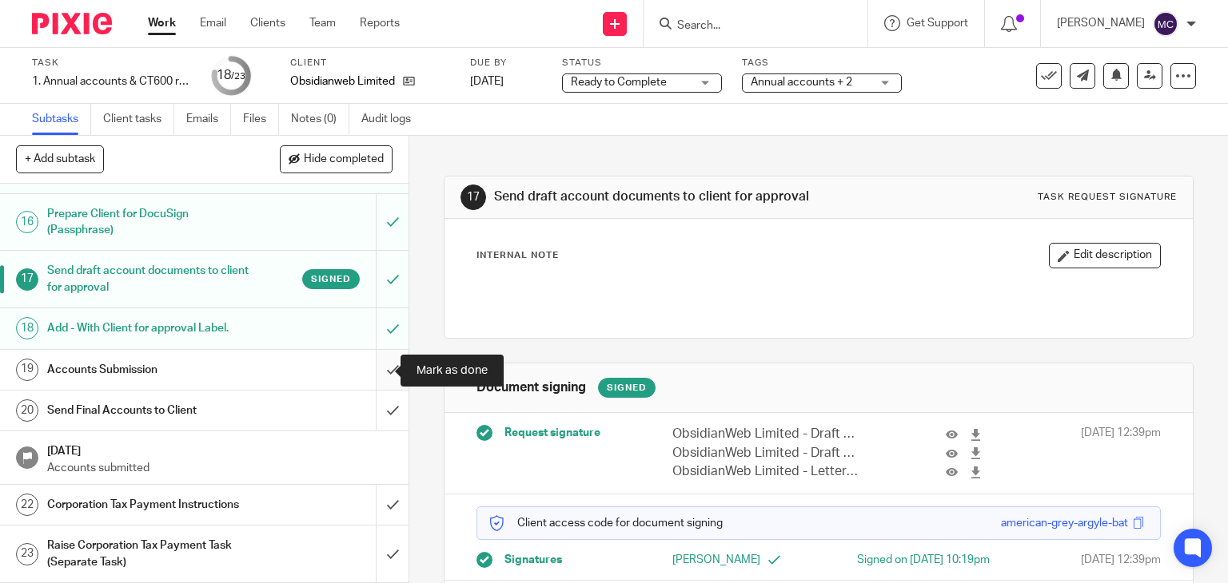
click at [382, 364] on input "submit" at bounding box center [204, 370] width 408 height 40
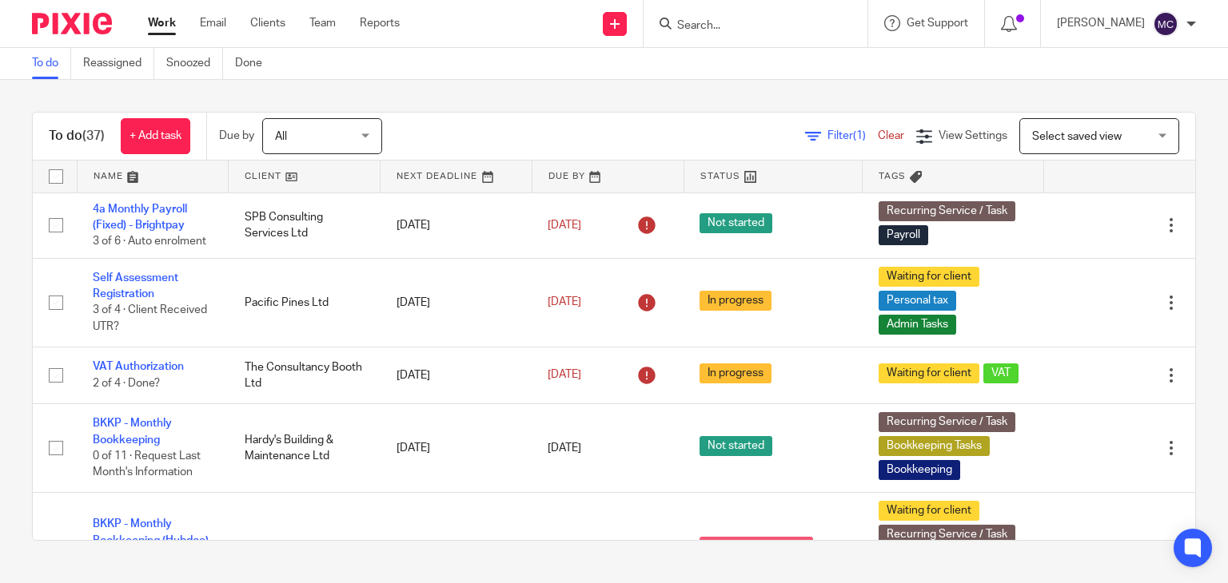
click at [677, 29] on input "Search" at bounding box center [747, 26] width 144 height 14
click at [720, 14] on form "enkai consulting" at bounding box center [760, 24] width 170 height 20
click at [729, 28] on input "enkai consulting" at bounding box center [747, 26] width 144 height 14
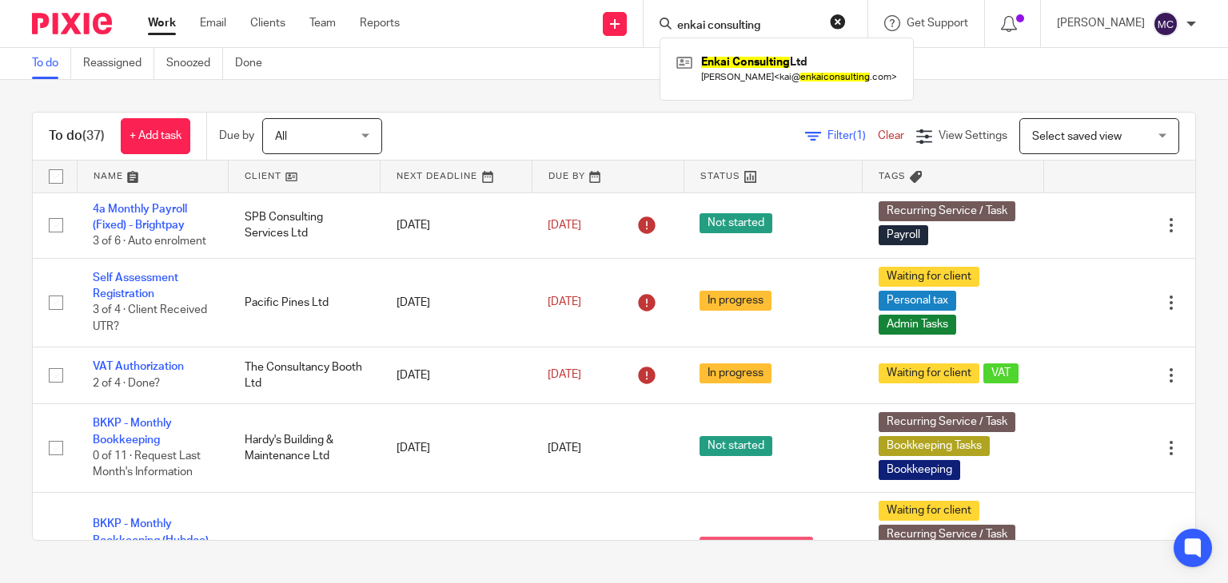
click at [729, 28] on input "enkai consulting" at bounding box center [747, 26] width 144 height 14
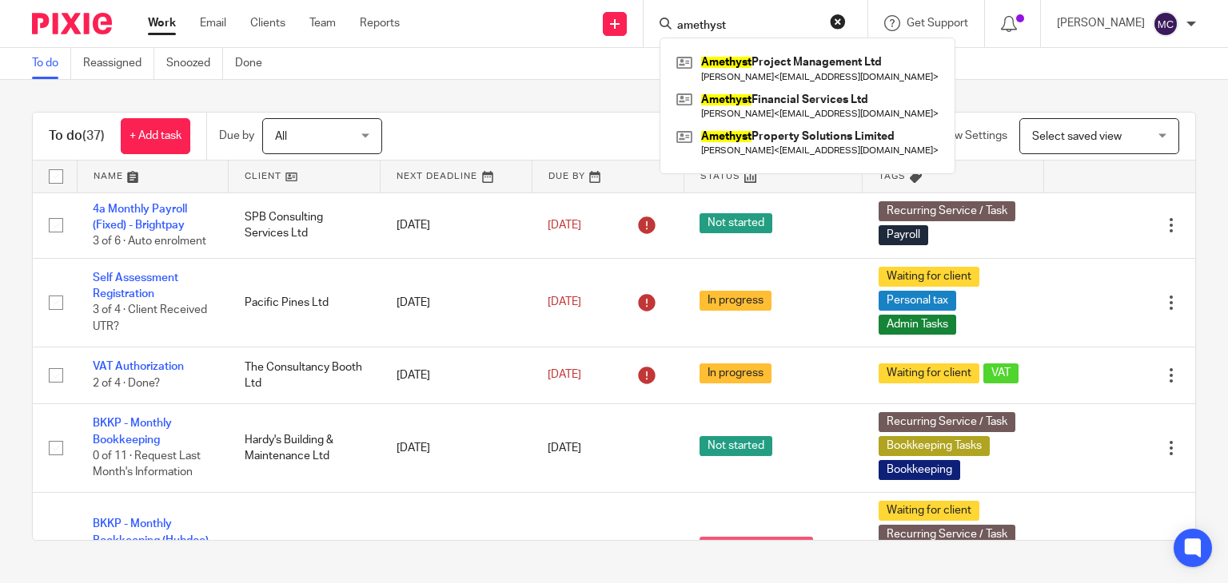
type input "amethyst"
click at [564, 42] on div "Send new email Create task Add client Request signature amethyst Amethyst Proje…" at bounding box center [826, 23] width 804 height 47
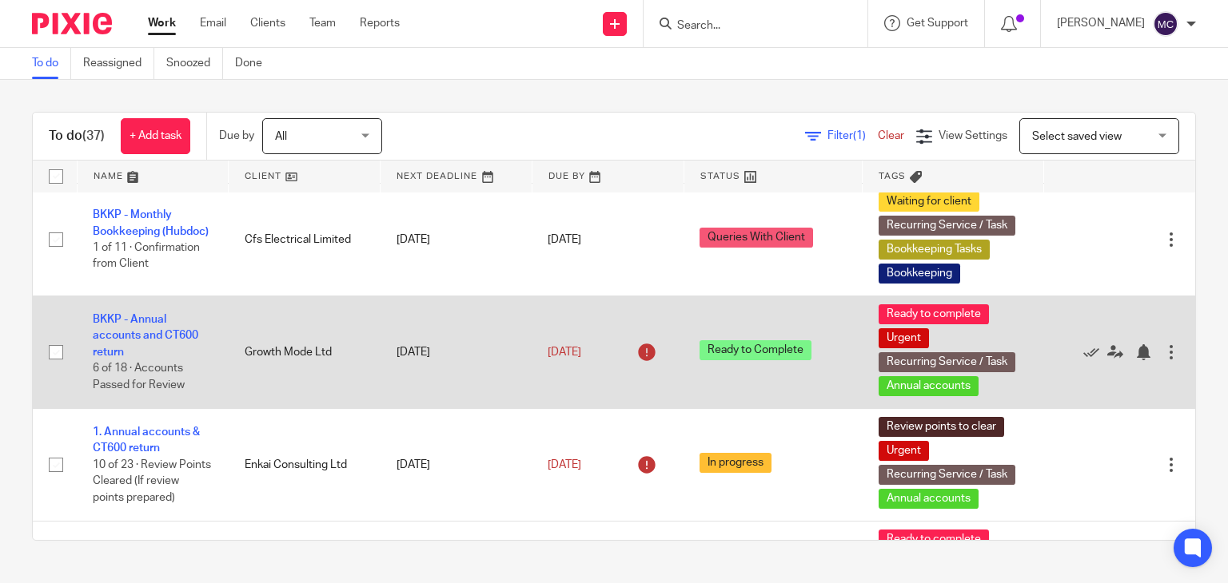
scroll to position [789, 0]
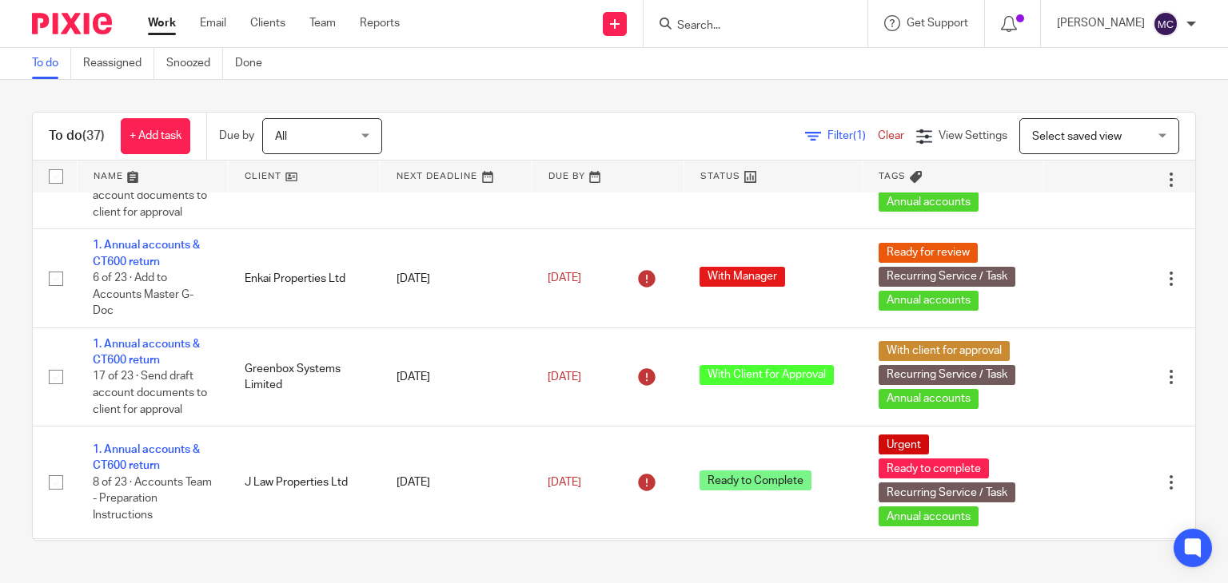
click at [331, 122] on span "All" at bounding box center [317, 136] width 85 height 34
click at [805, 135] on link "Filter (1)" at bounding box center [841, 135] width 73 height 11
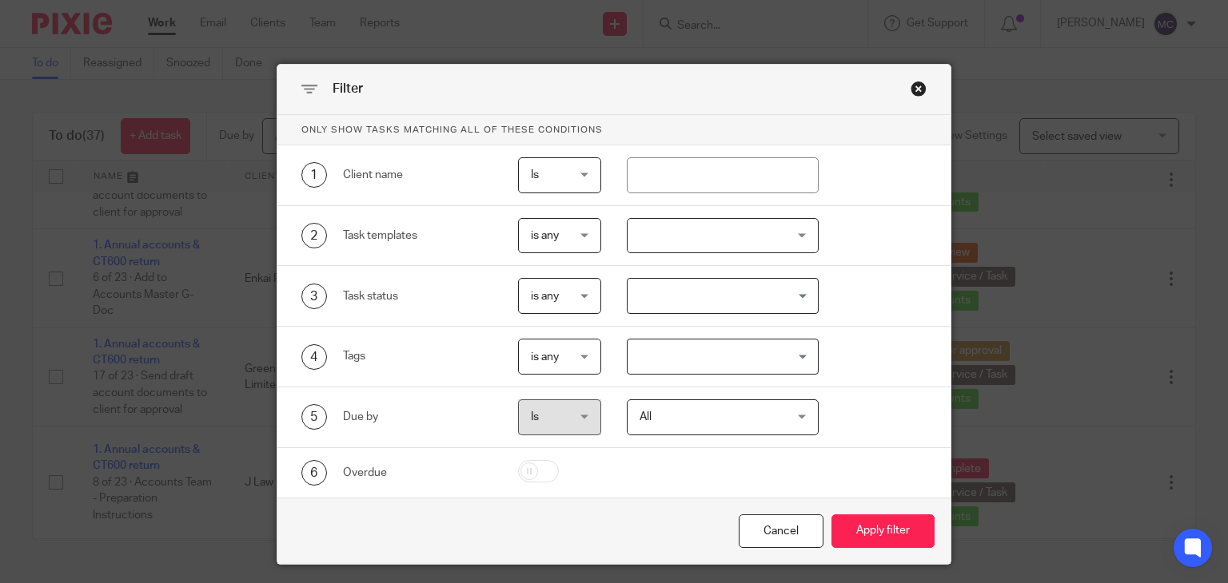
click at [910, 85] on div "Close this dialog window" at bounding box center [918, 89] width 16 height 16
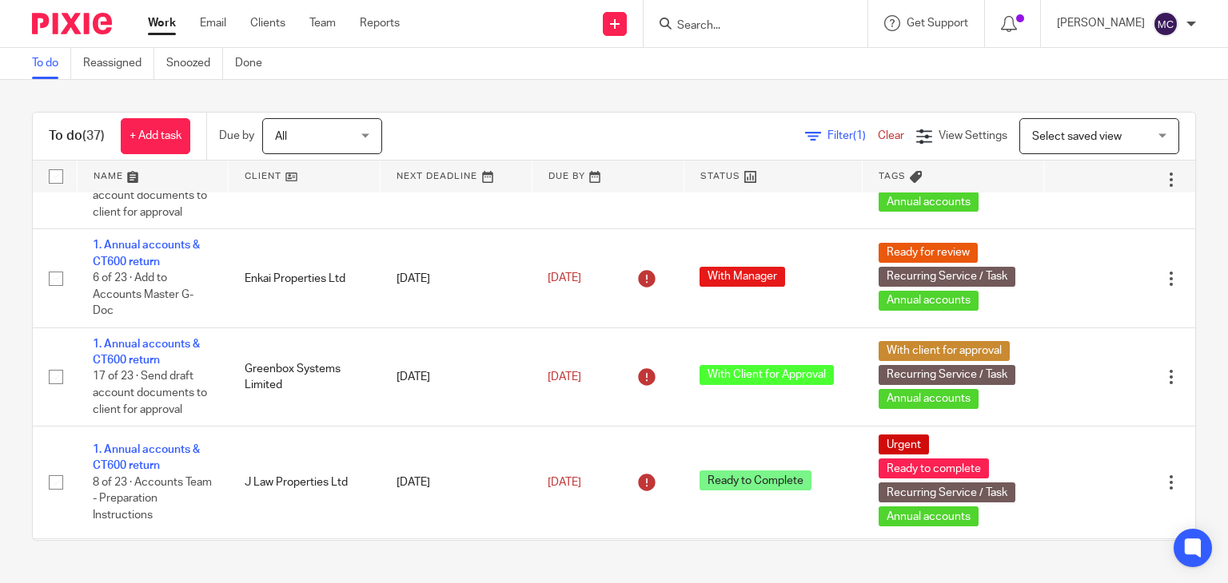
drag, startPoint x: 325, startPoint y: 133, endPoint x: 299, endPoint y: 133, distance: 26.4
click at [324, 135] on span "All" at bounding box center [317, 136] width 85 height 34
click at [587, 92] on div "To do (37) + Add task Due by All All [DATE] [DATE] This week Next week This mon…" at bounding box center [614, 326] width 1228 height 493
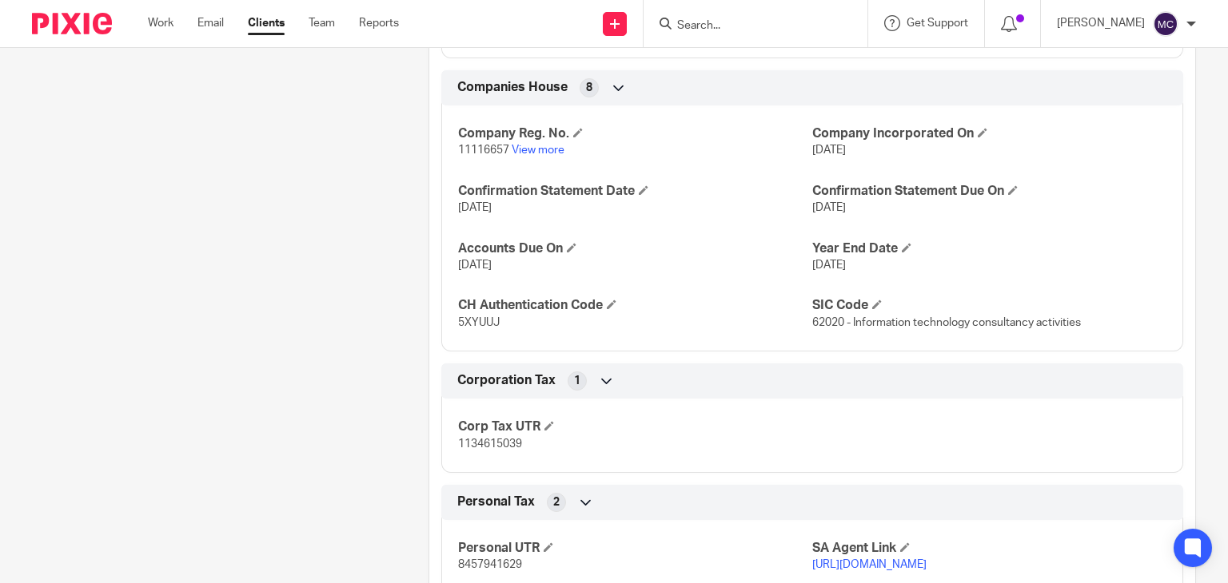
scroll to position [1518, 0]
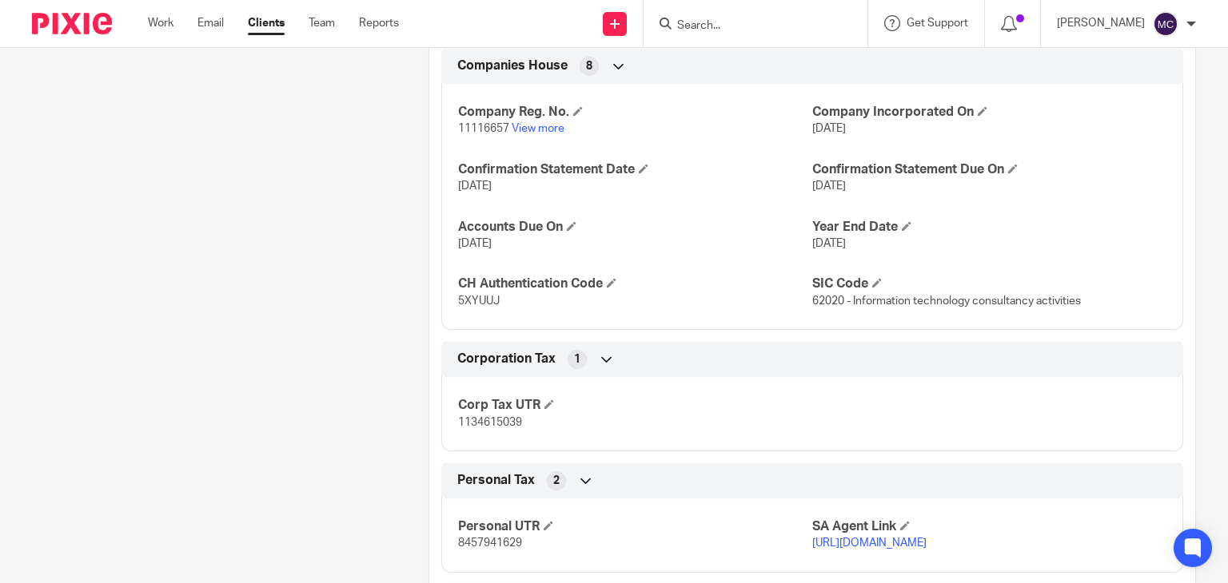
click at [463, 428] on span "1134615039" at bounding box center [490, 422] width 64 height 11
click at [464, 428] on span "1134615039" at bounding box center [490, 422] width 64 height 11
copy span "1134615039"
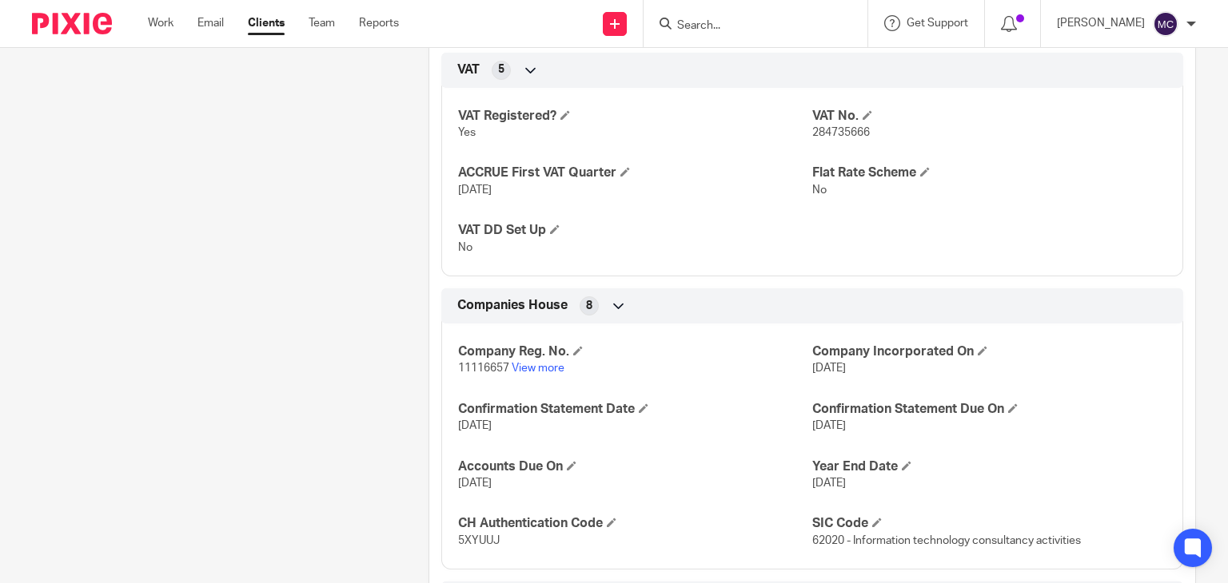
scroll to position [1678, 0]
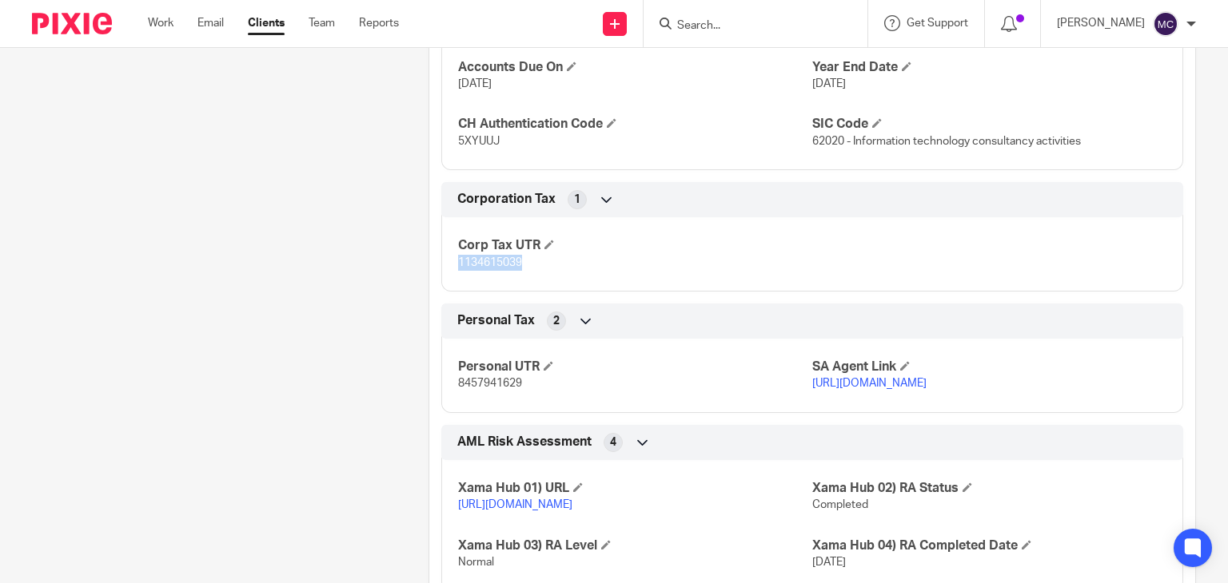
click at [464, 147] on span "5XYUUJ" at bounding box center [479, 141] width 42 height 11
copy span "5XYUUJ"
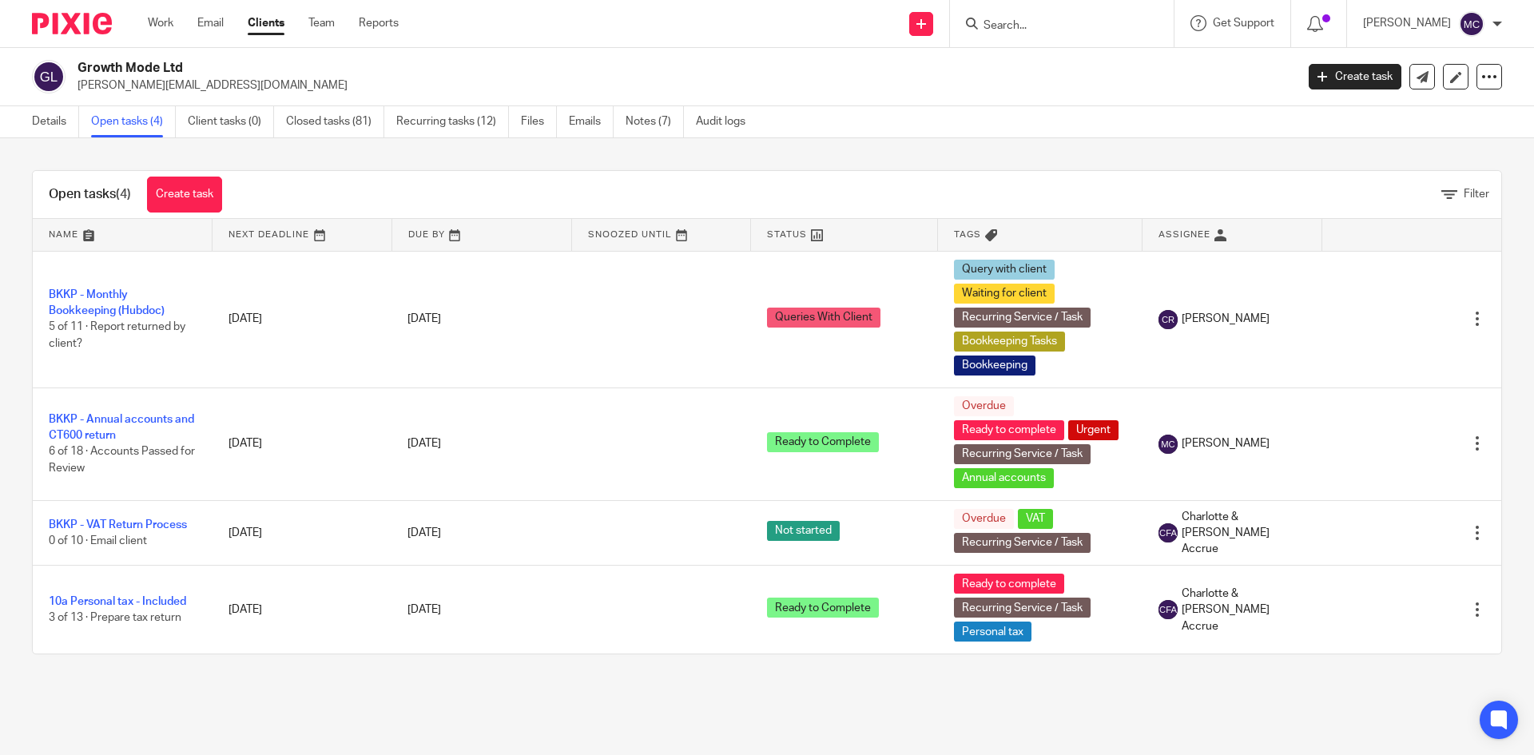
click at [1062, 26] on input "Search" at bounding box center [1054, 26] width 144 height 14
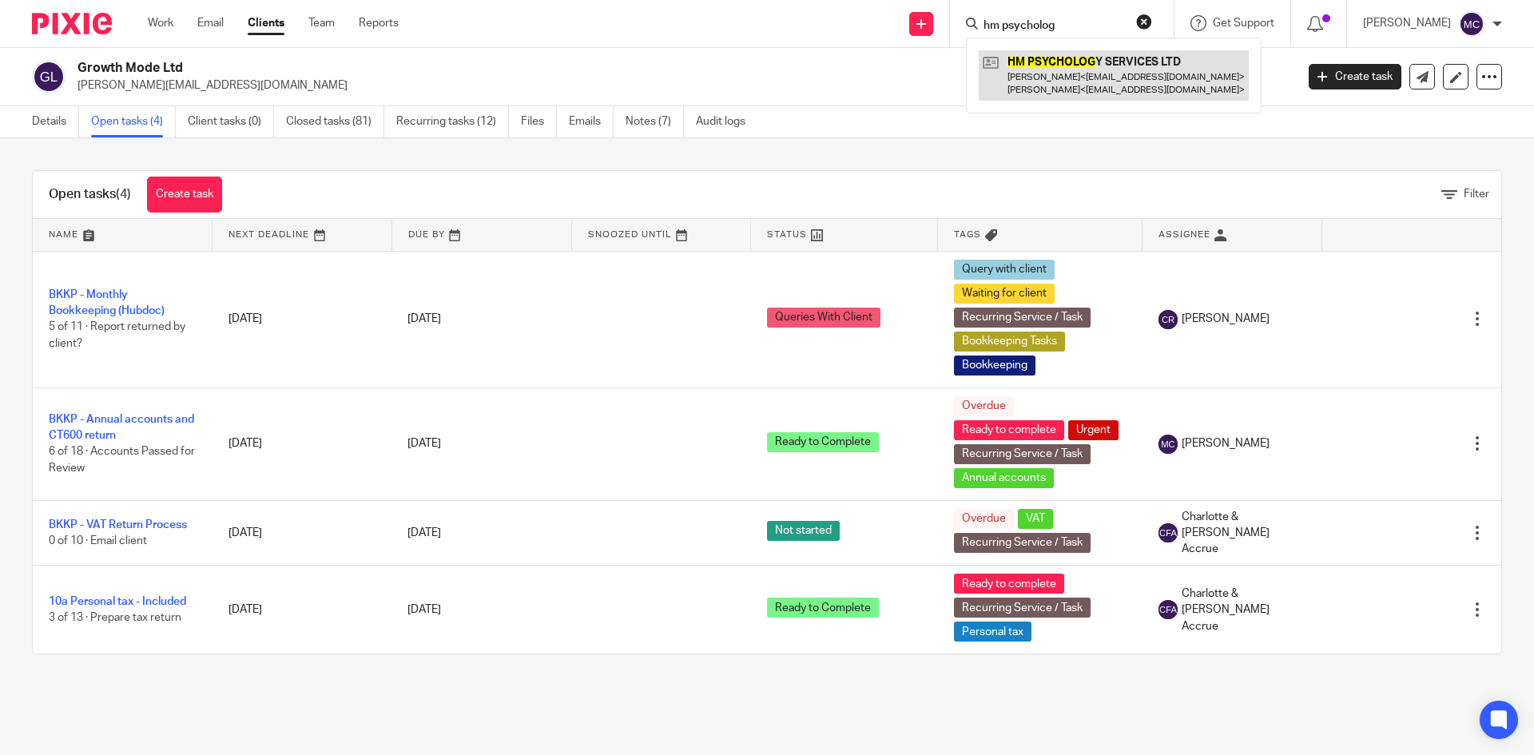
type input "hm psycholog"
click at [1039, 58] on link at bounding box center [1114, 75] width 270 height 50
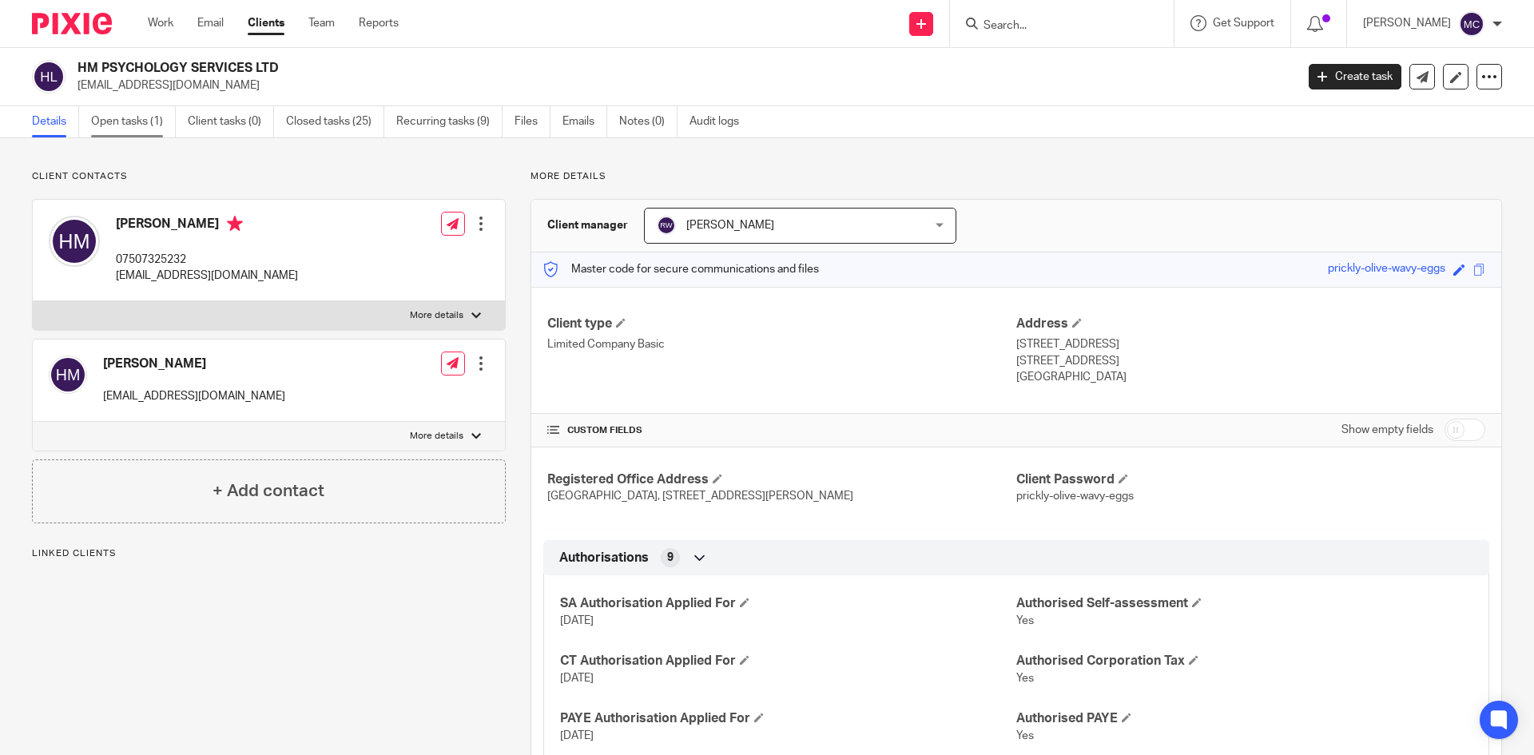
click at [152, 124] on link "Open tasks (1)" at bounding box center [133, 121] width 85 height 31
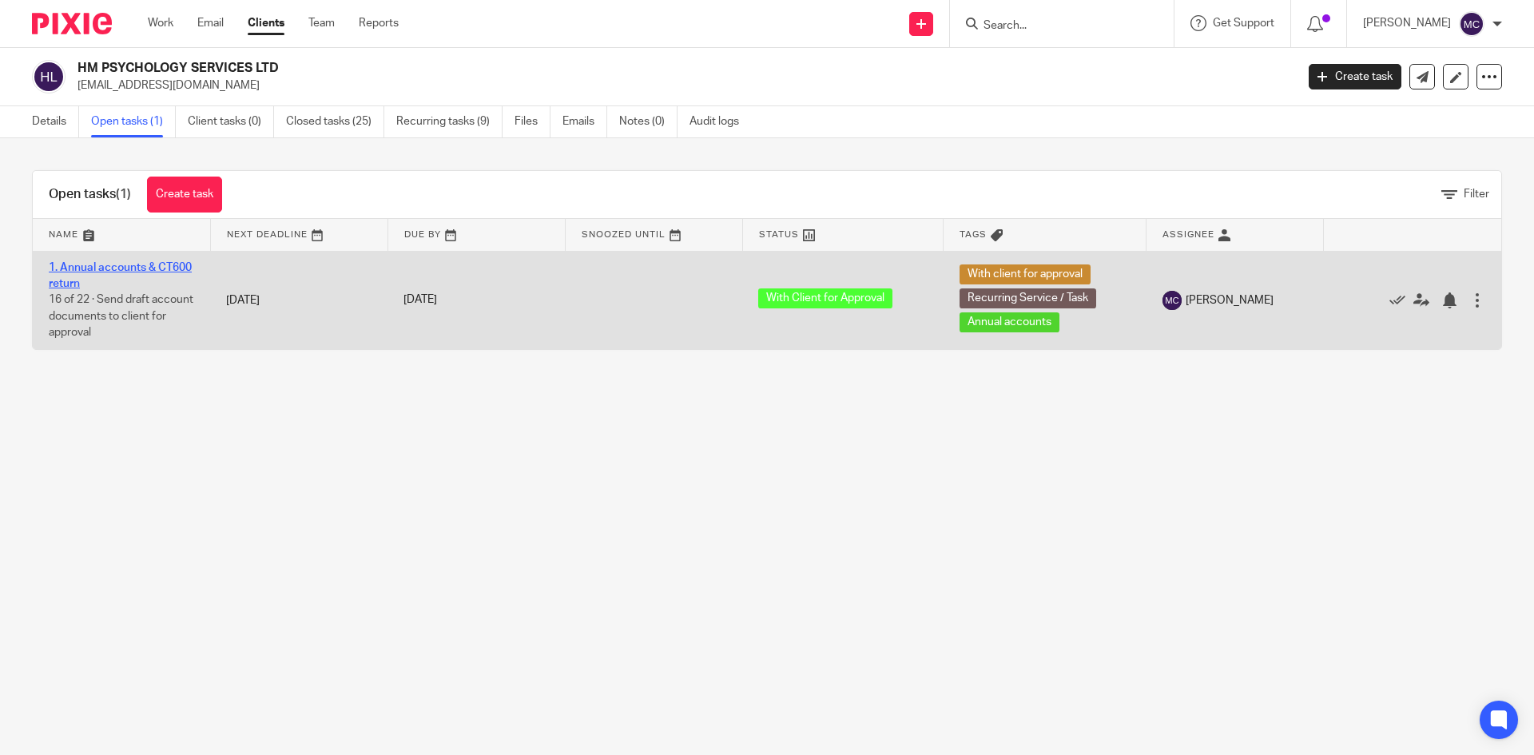
click at [102, 262] on link "1. Annual accounts & CT600 return" at bounding box center [120, 275] width 143 height 27
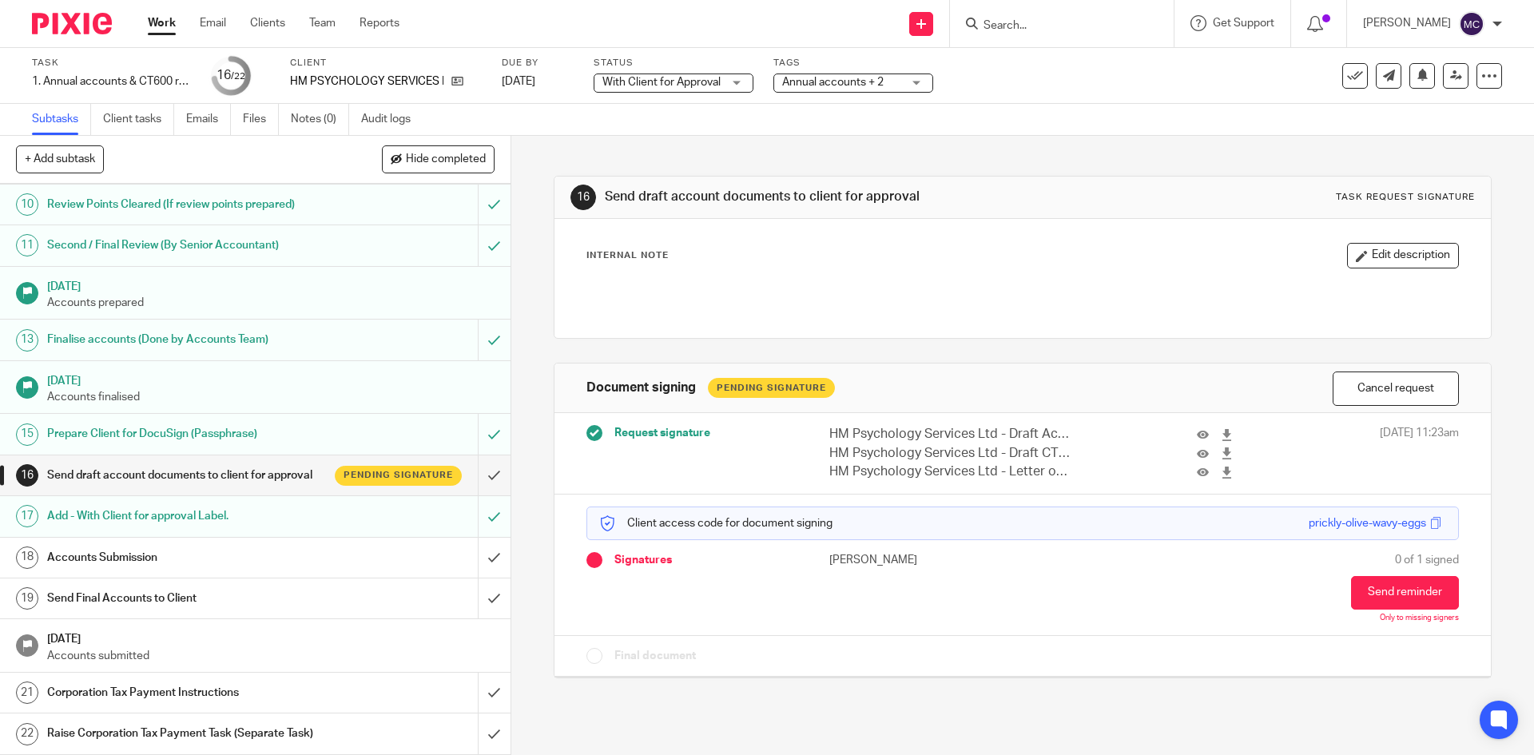
scroll to position [400, 0]
click at [1390, 582] on button "Send reminder" at bounding box center [1405, 593] width 108 height 34
click at [1029, 22] on div "Reminder sent." at bounding box center [1142, 46] width 751 height 61
click at [995, 26] on div "Reminder sent." at bounding box center [1142, 46] width 751 height 61
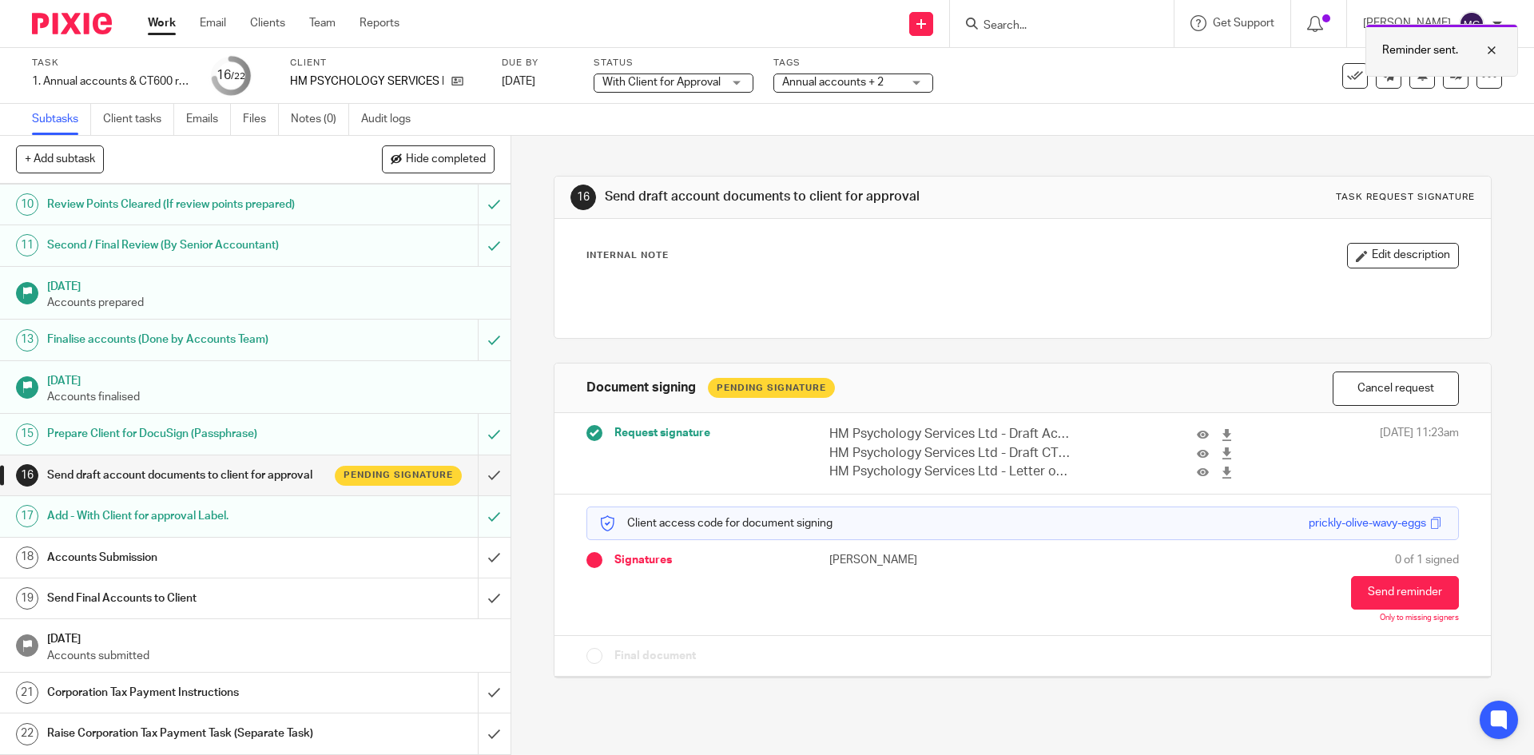
click at [1486, 47] on div at bounding box center [1479, 50] width 43 height 19
click at [1068, 26] on input "Search" at bounding box center [1054, 26] width 144 height 14
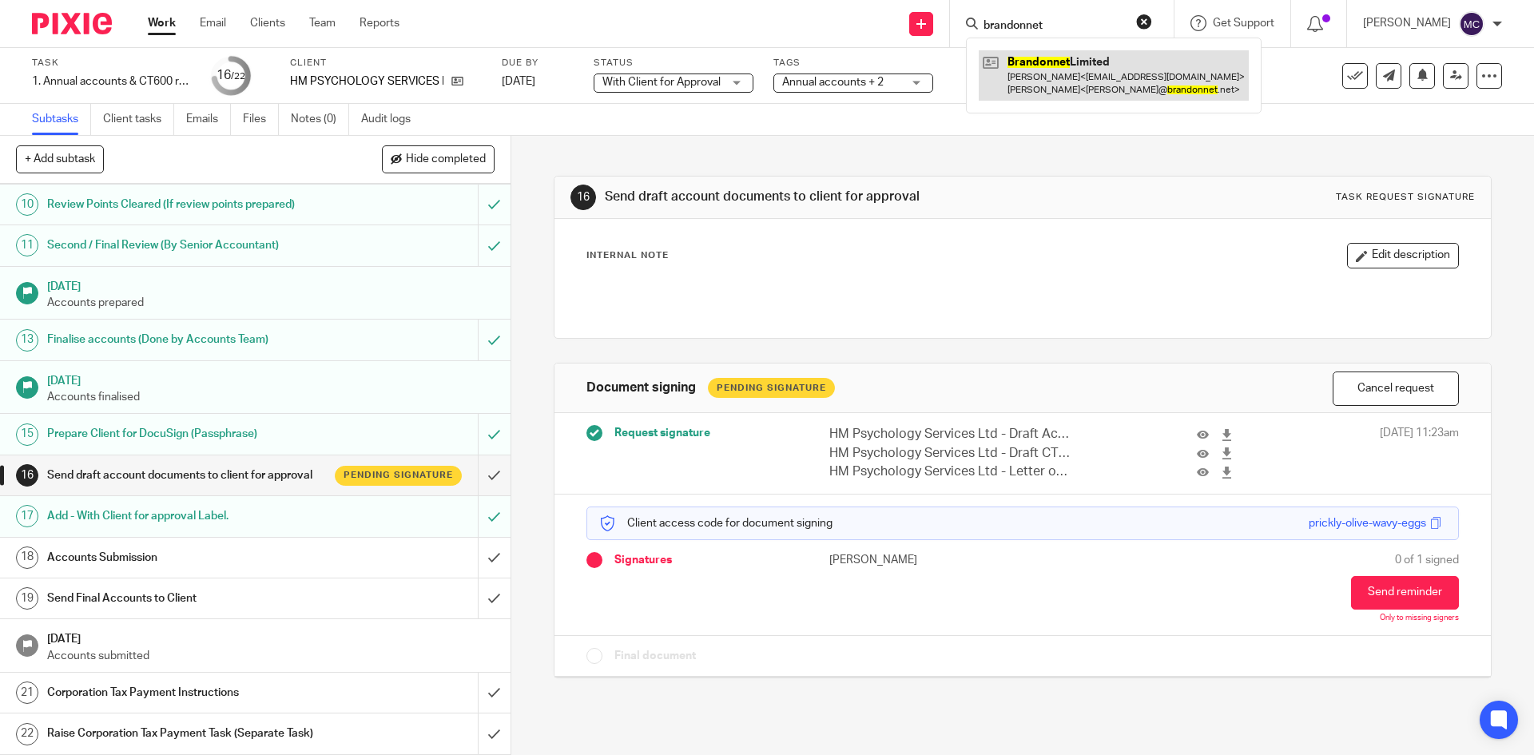
type input "brandonnet"
click at [1064, 68] on link at bounding box center [1114, 75] width 270 height 50
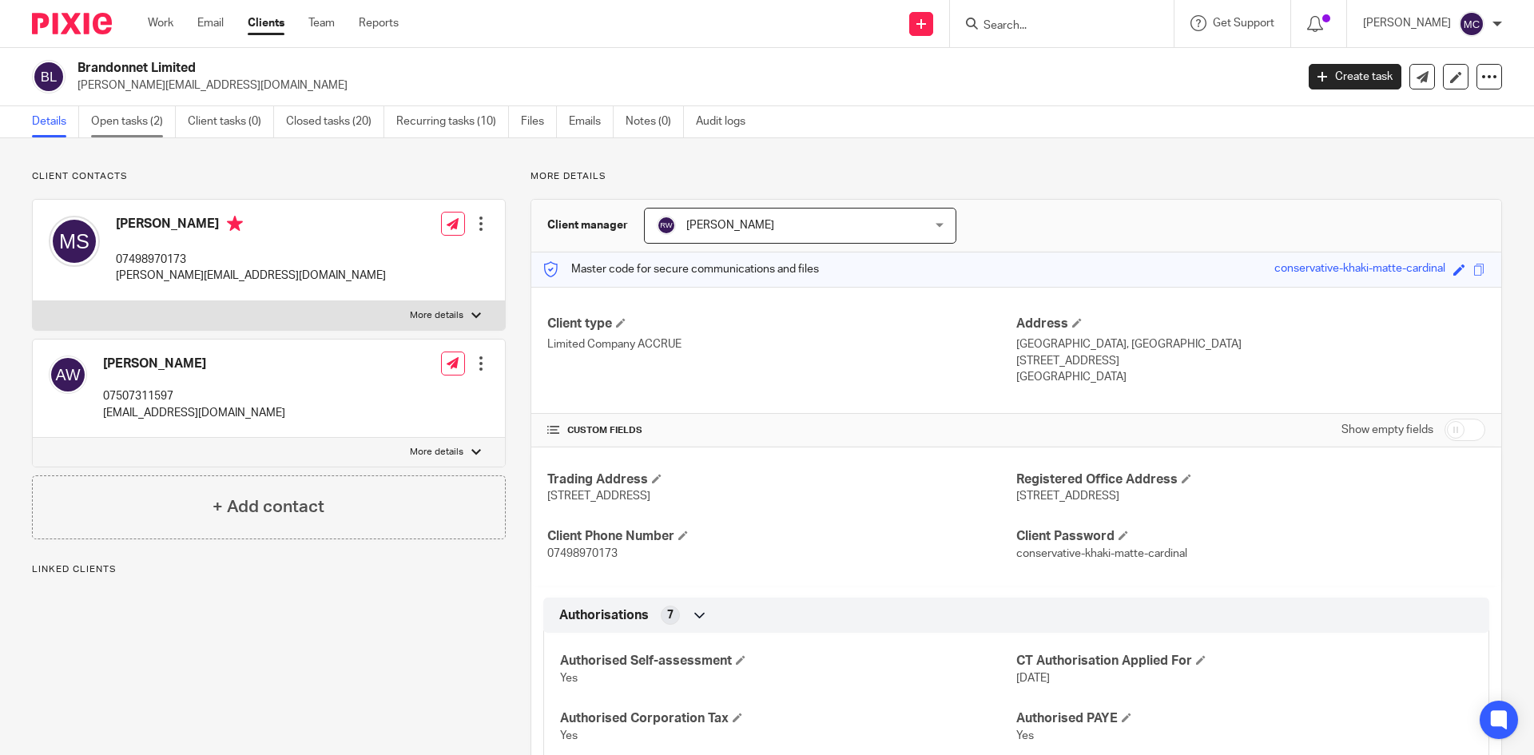
click at [134, 133] on link "Open tasks (2)" at bounding box center [133, 121] width 85 height 31
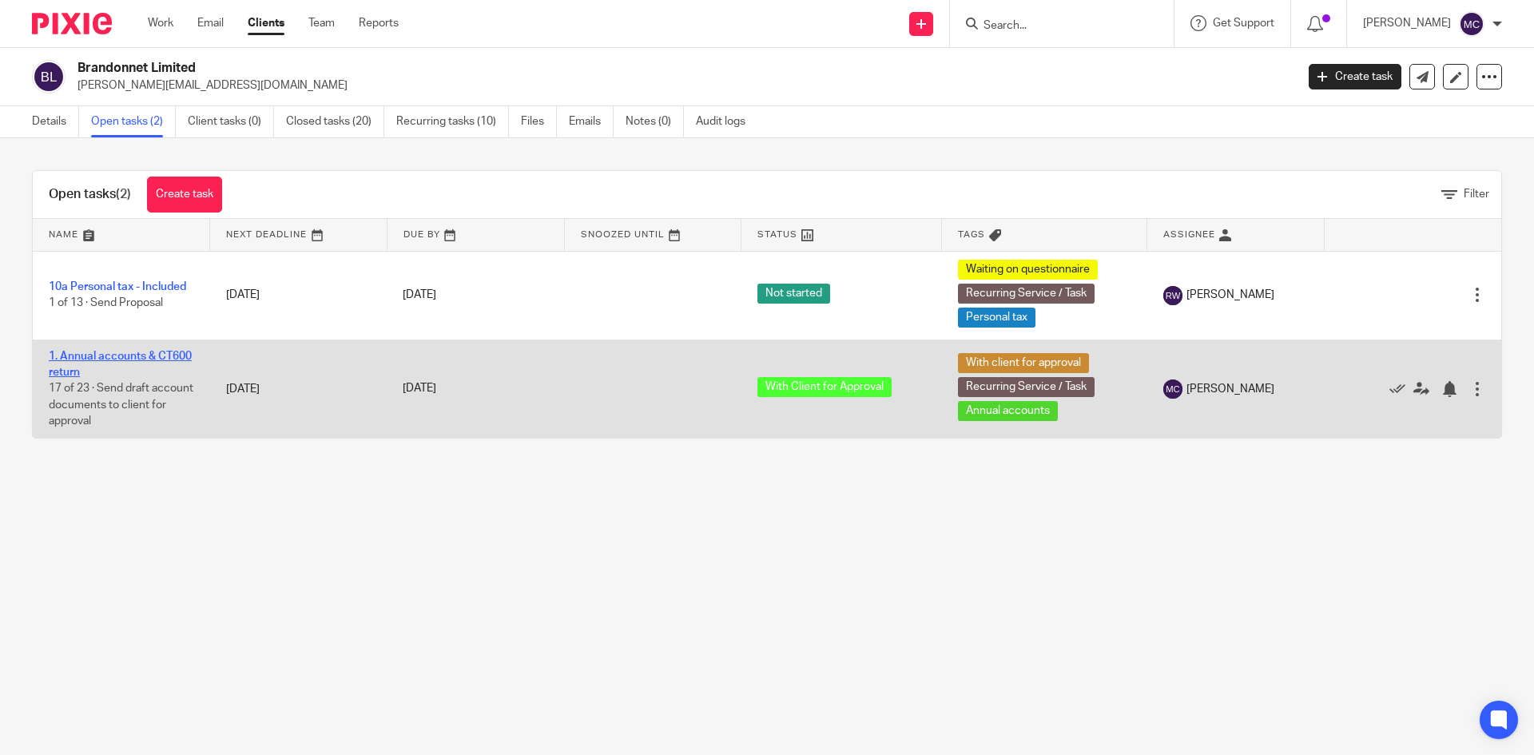
click at [114, 356] on link "1. Annual accounts & CT600 return" at bounding box center [120, 364] width 143 height 27
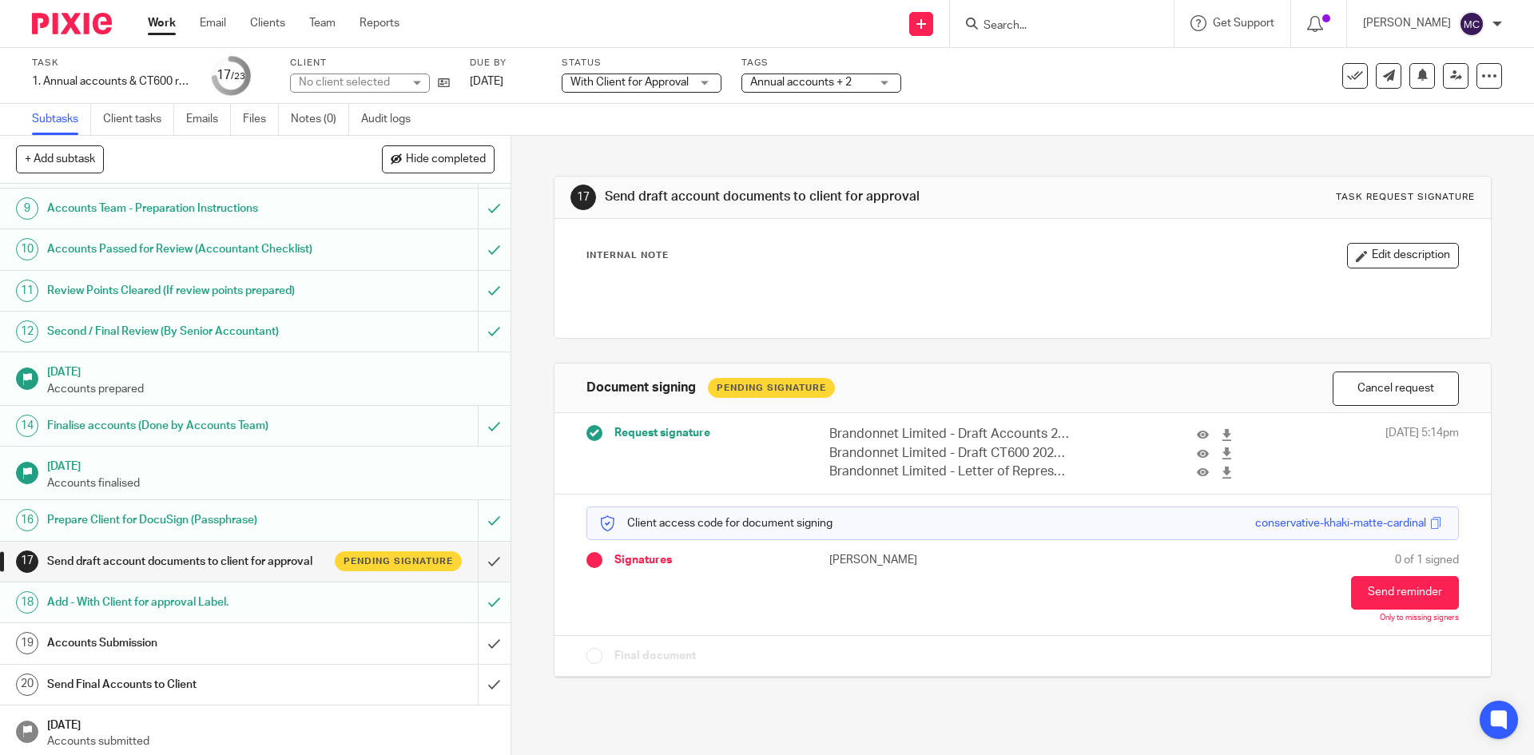
scroll to position [480, 0]
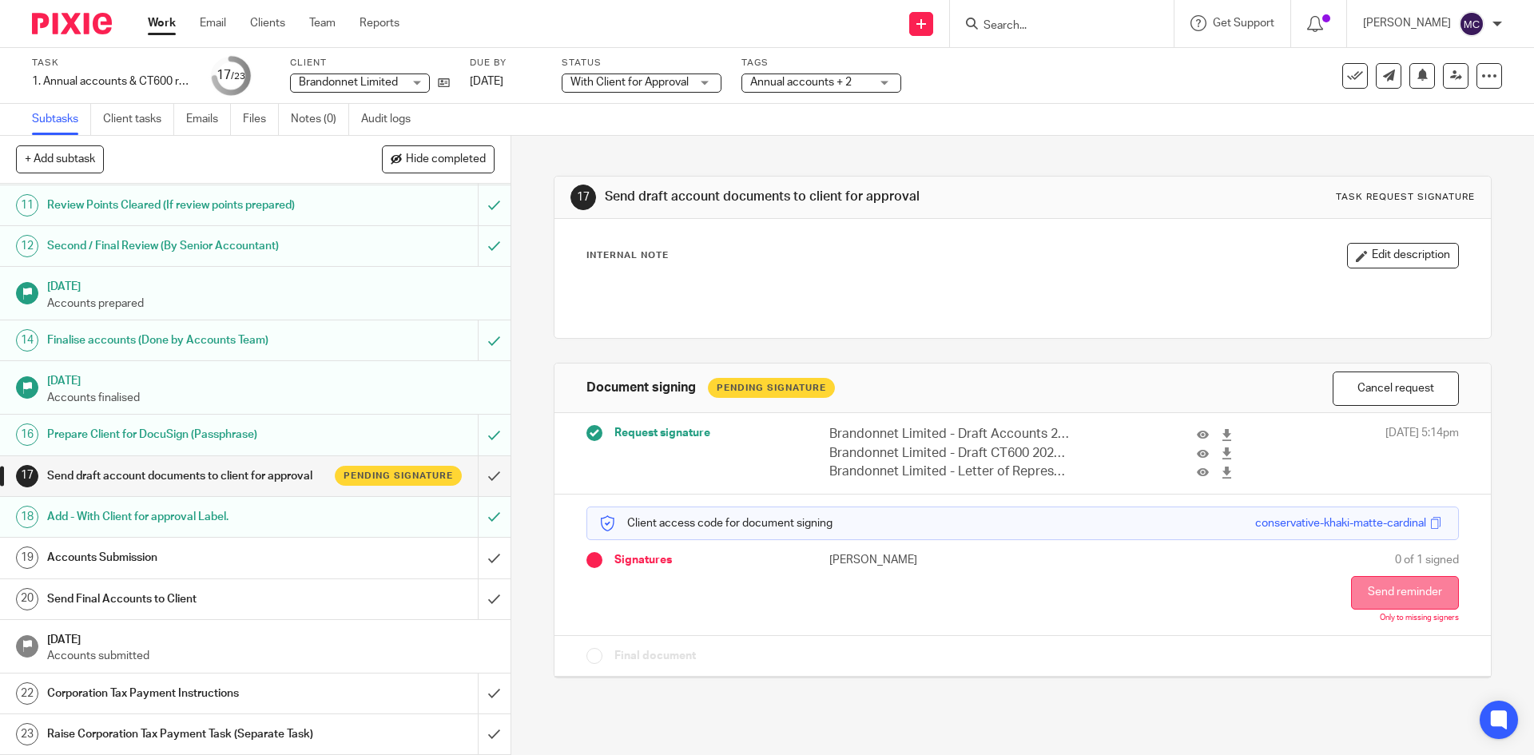
click at [1384, 587] on button "Send reminder" at bounding box center [1405, 593] width 108 height 34
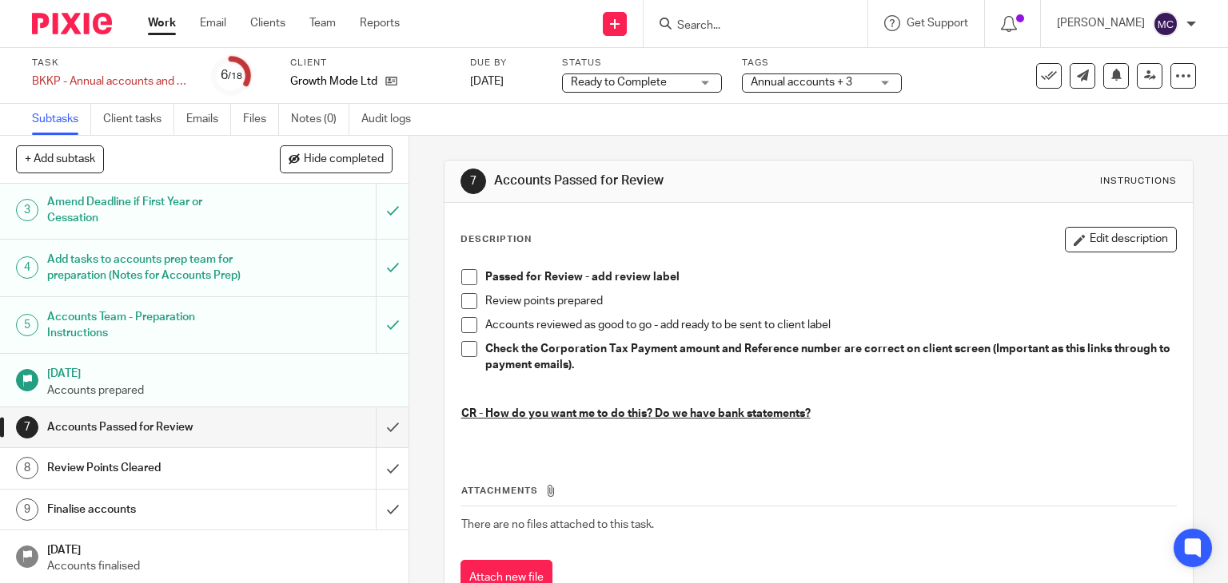
scroll to position [96, 0]
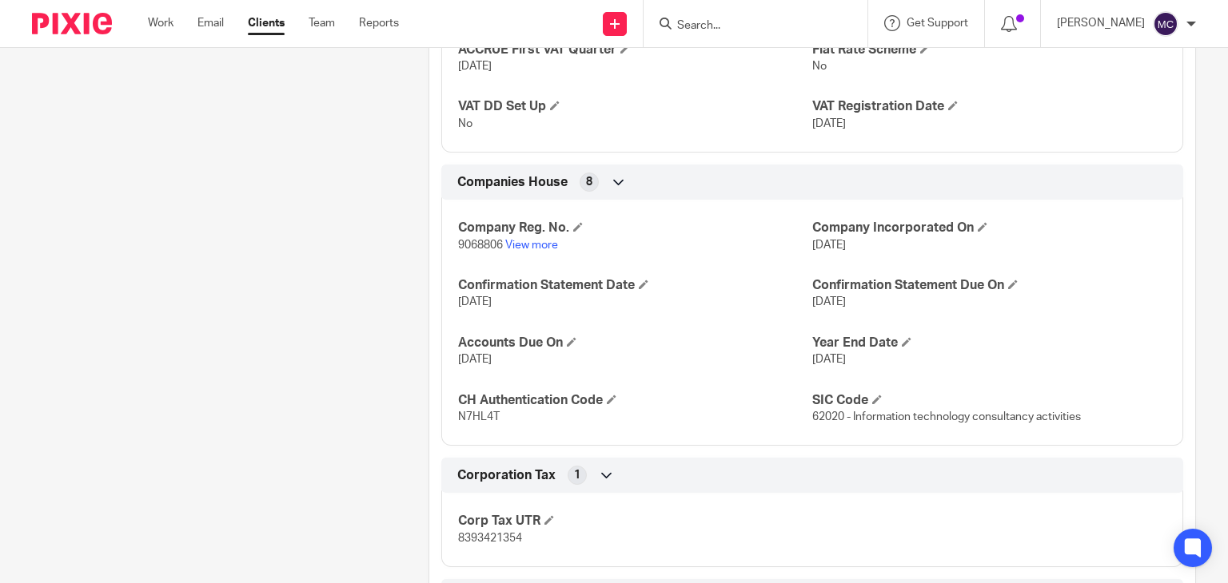
scroll to position [1359, 0]
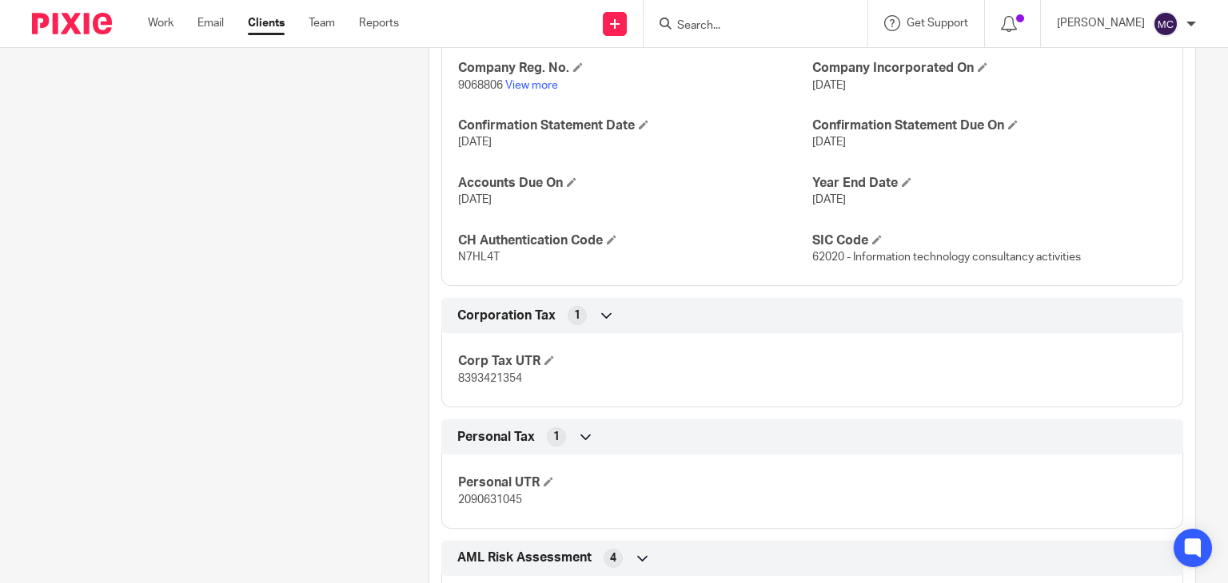
click at [484, 263] on span "N7HL4T" at bounding box center [479, 257] width 42 height 11
click at [498, 384] on span "8393421354" at bounding box center [490, 378] width 64 height 11
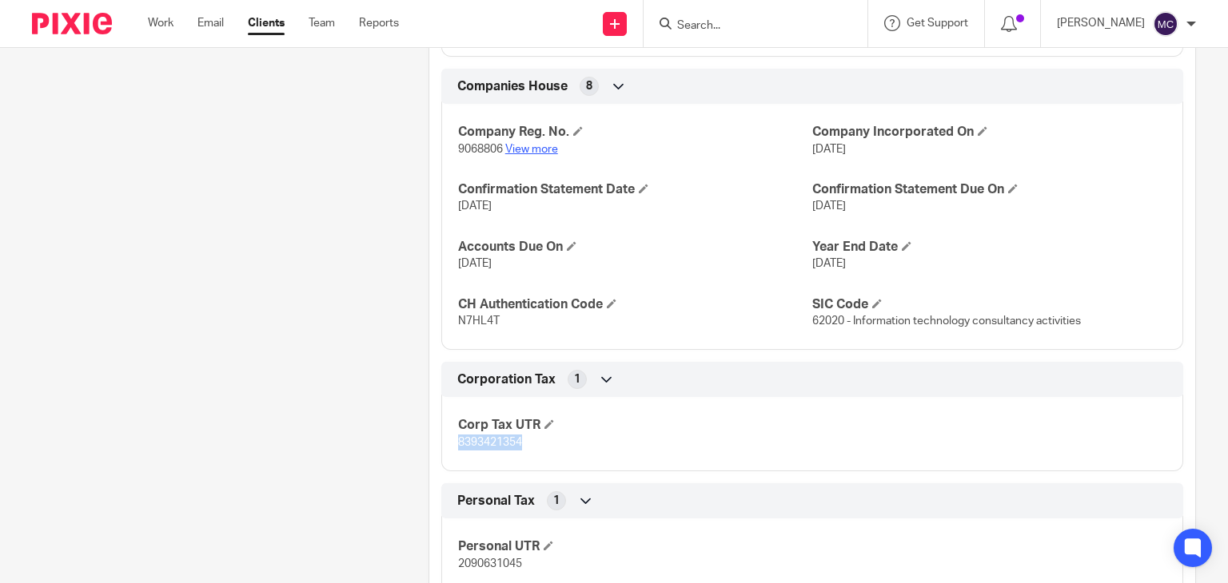
scroll to position [1199, 0]
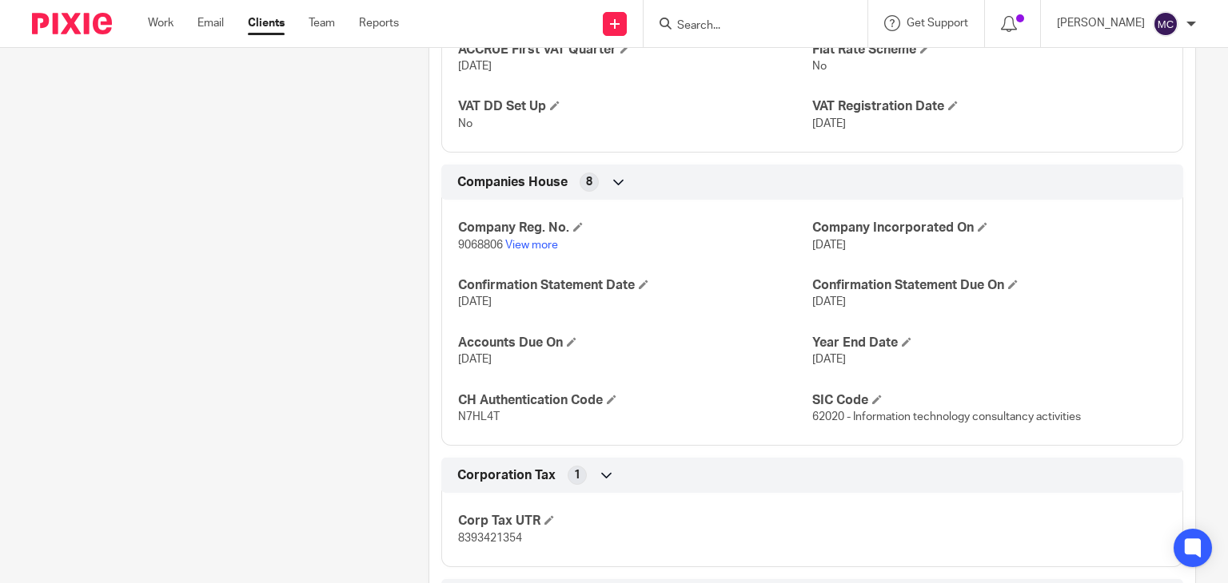
click at [476, 251] on span "9068806" at bounding box center [480, 245] width 45 height 11
copy p "9068806"
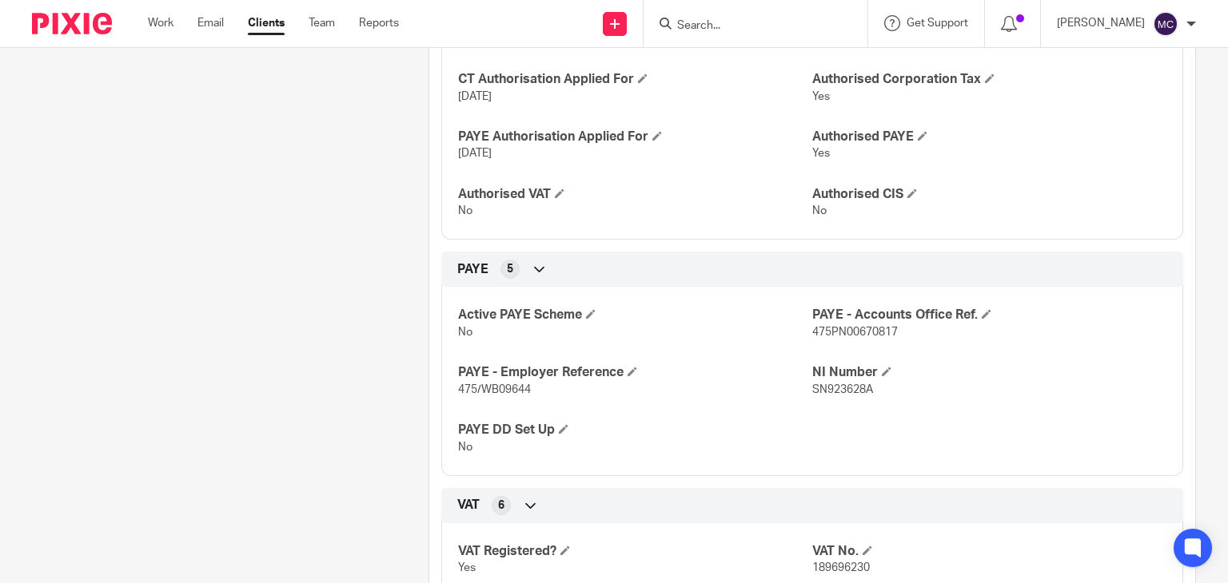
scroll to position [0, 0]
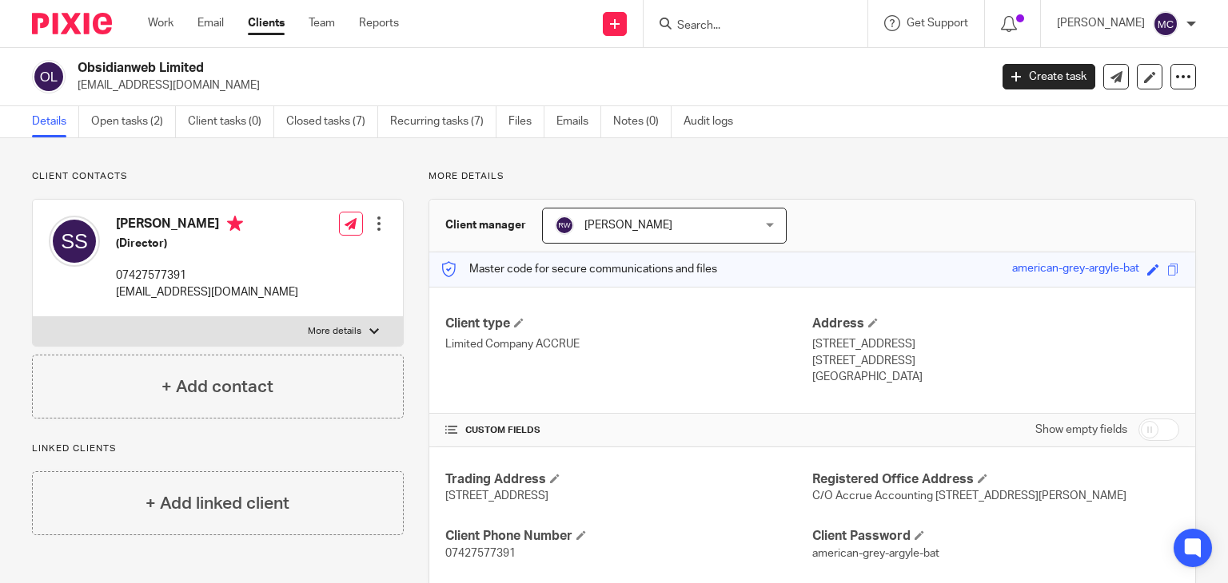
click at [168, 70] on h2 "Obsidianweb Limited" at bounding box center [438, 68] width 721 height 17
copy div "Obsidianweb Limited"
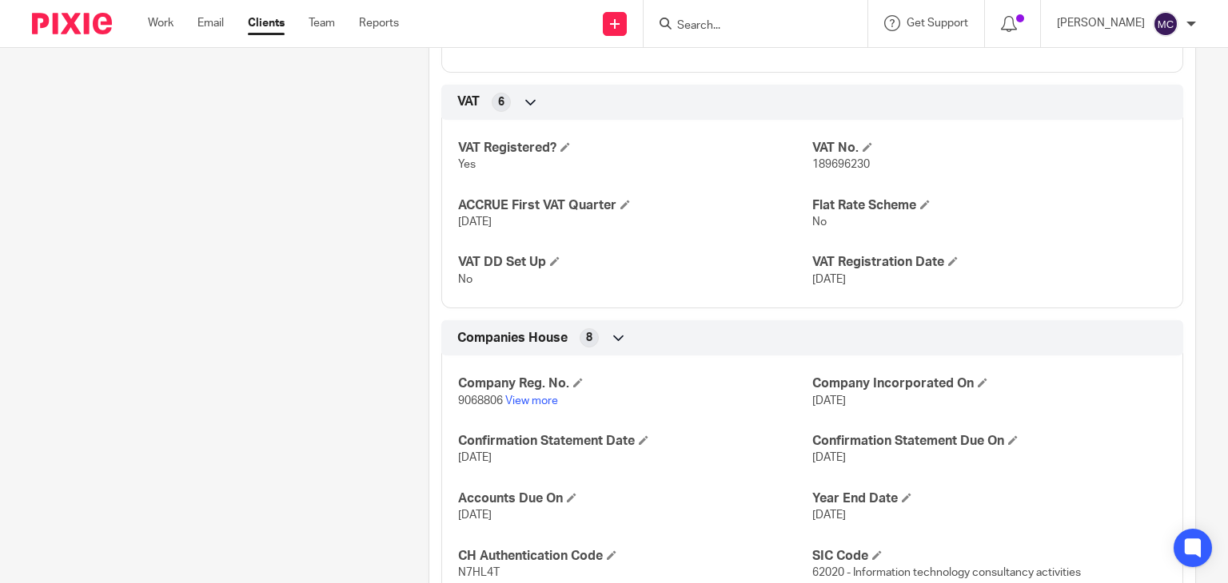
scroll to position [1199, 0]
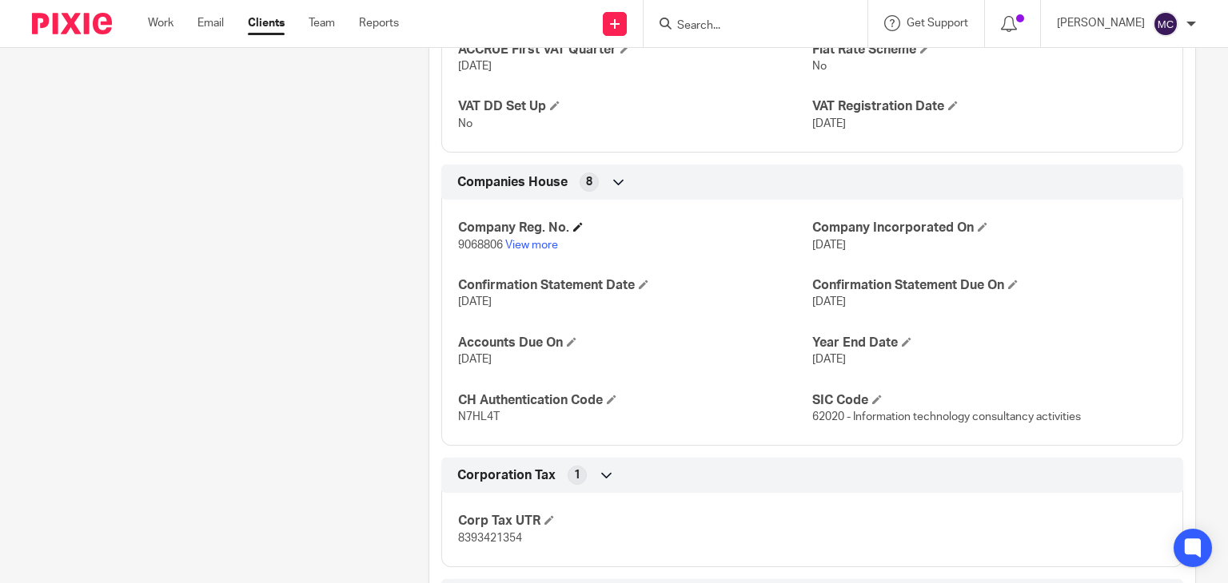
click at [574, 232] on span at bounding box center [578, 227] width 10 height 10
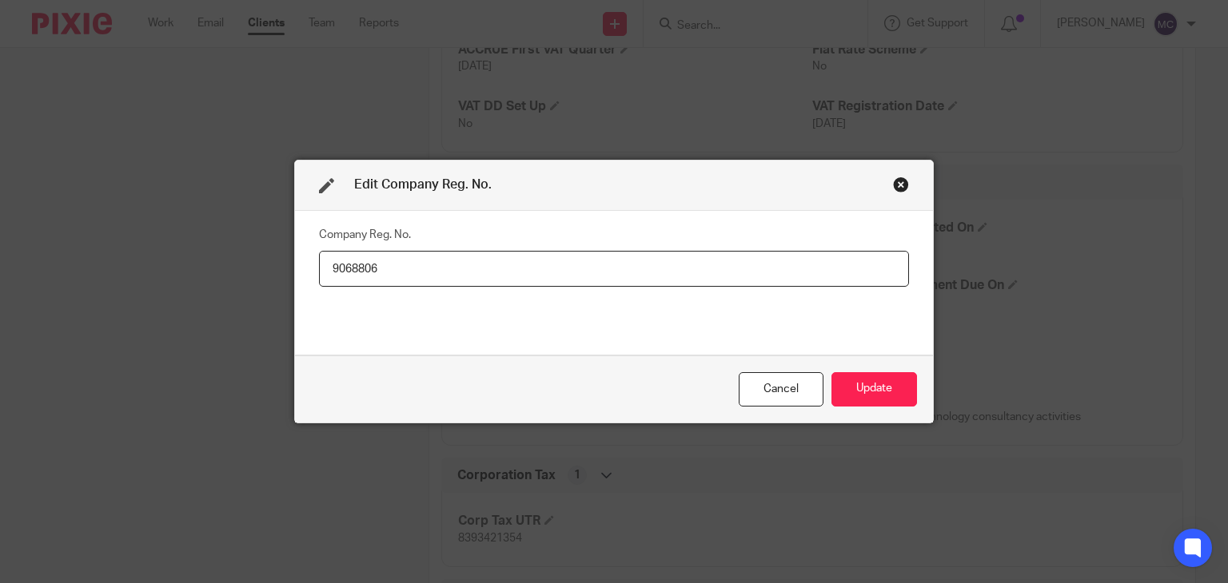
click at [401, 269] on input "9068806" at bounding box center [614, 269] width 590 height 36
paste input "0"
type input "09068806"
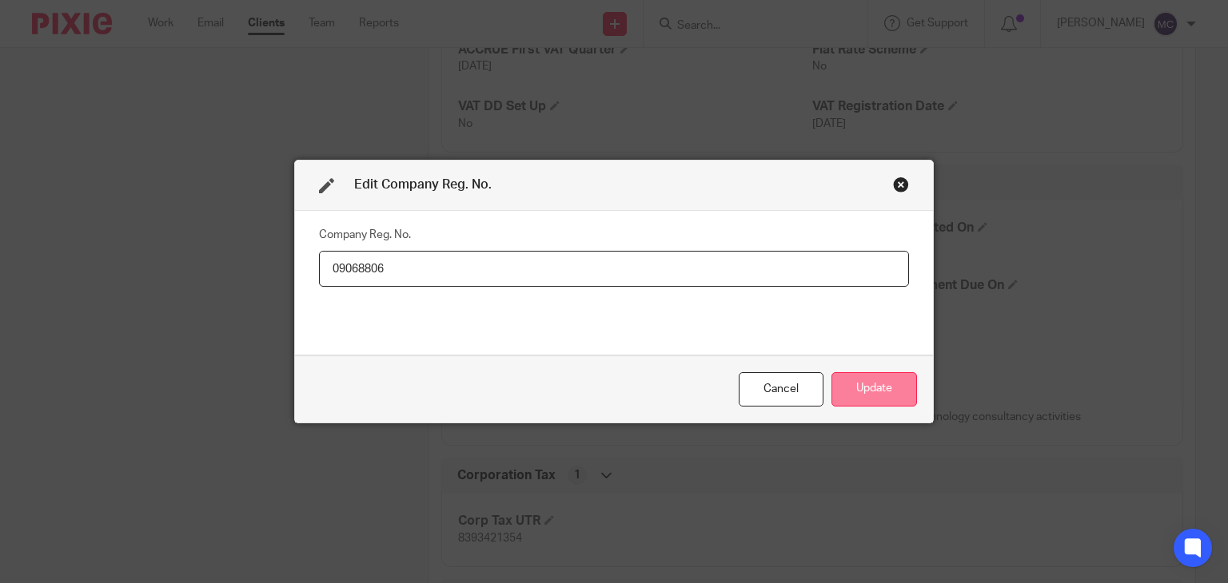
click at [855, 383] on button "Update" at bounding box center [874, 389] width 86 height 34
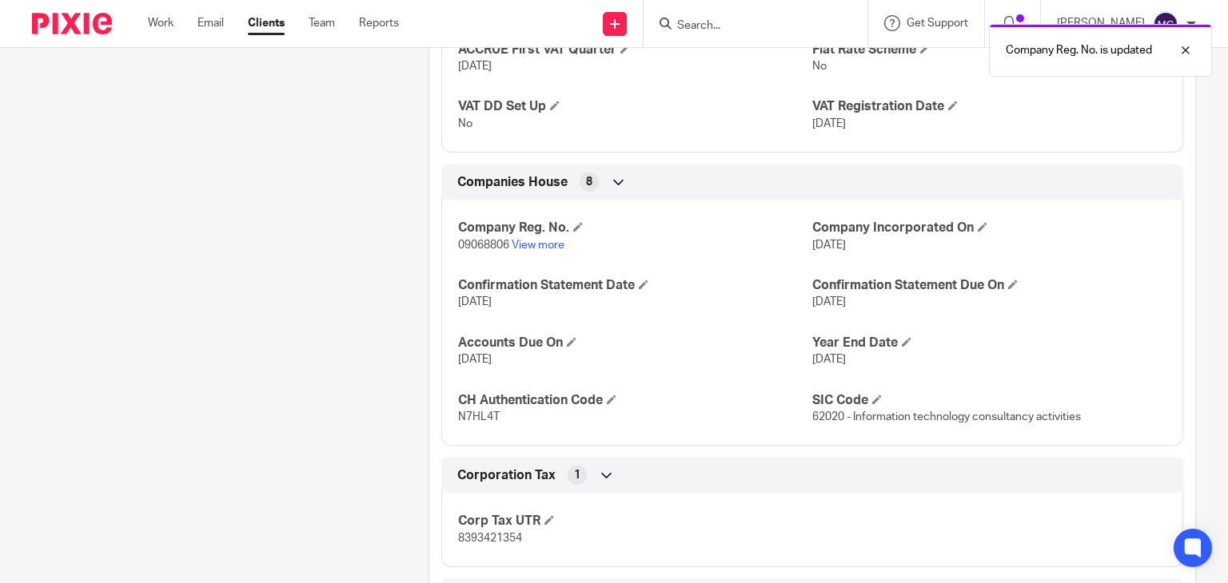
click at [476, 251] on span "09068806" at bounding box center [483, 245] width 51 height 11
copy p "09068806"
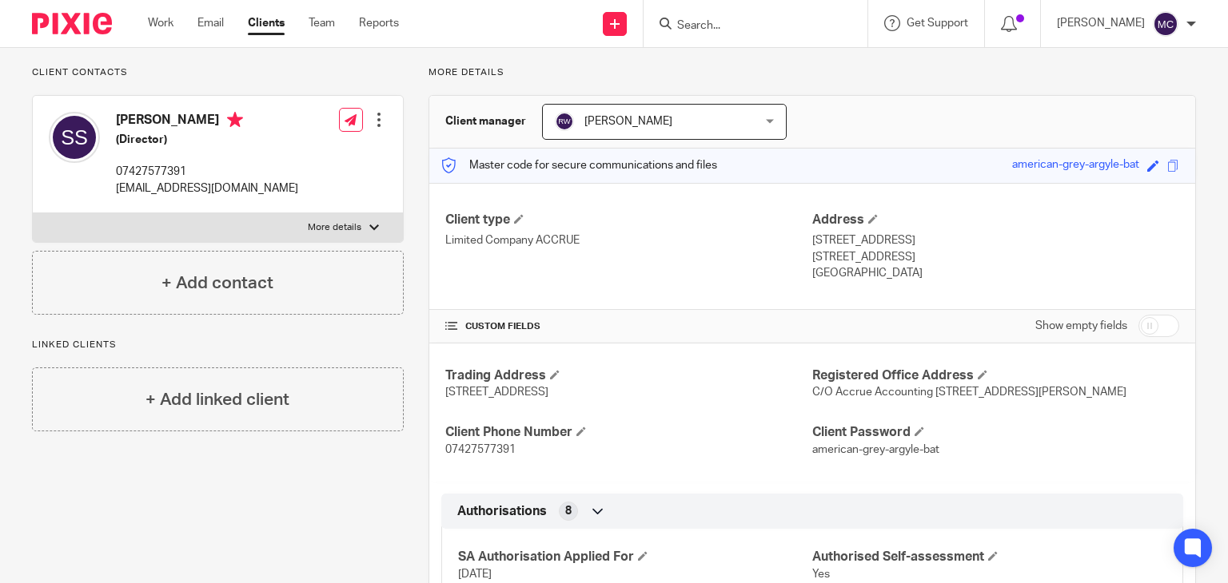
scroll to position [0, 0]
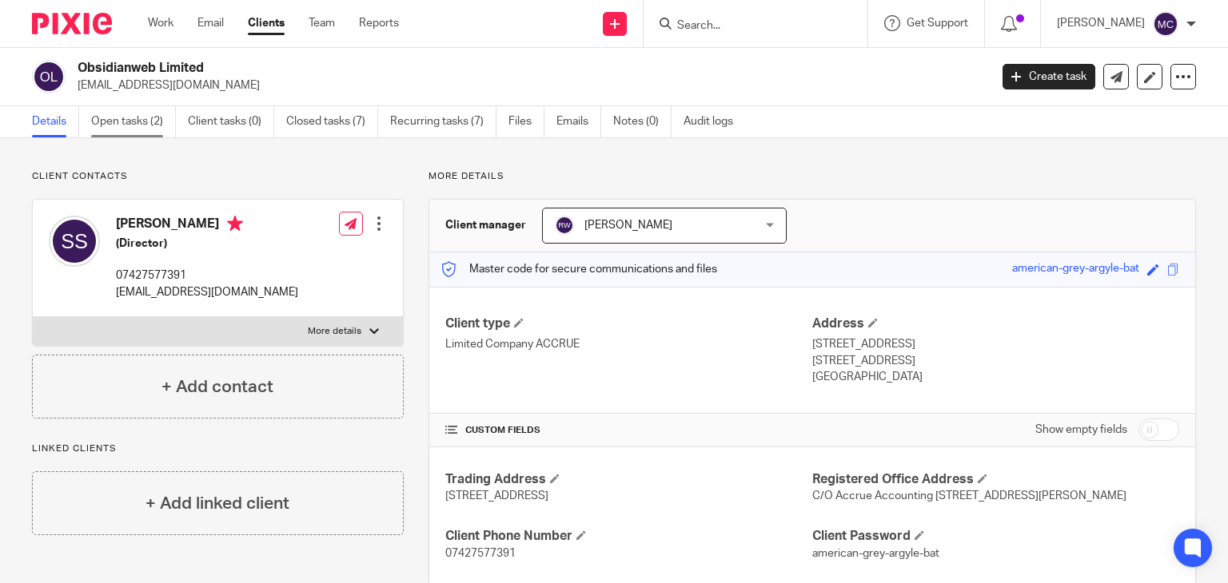
click at [141, 125] on link "Open tasks (2)" at bounding box center [133, 121] width 85 height 31
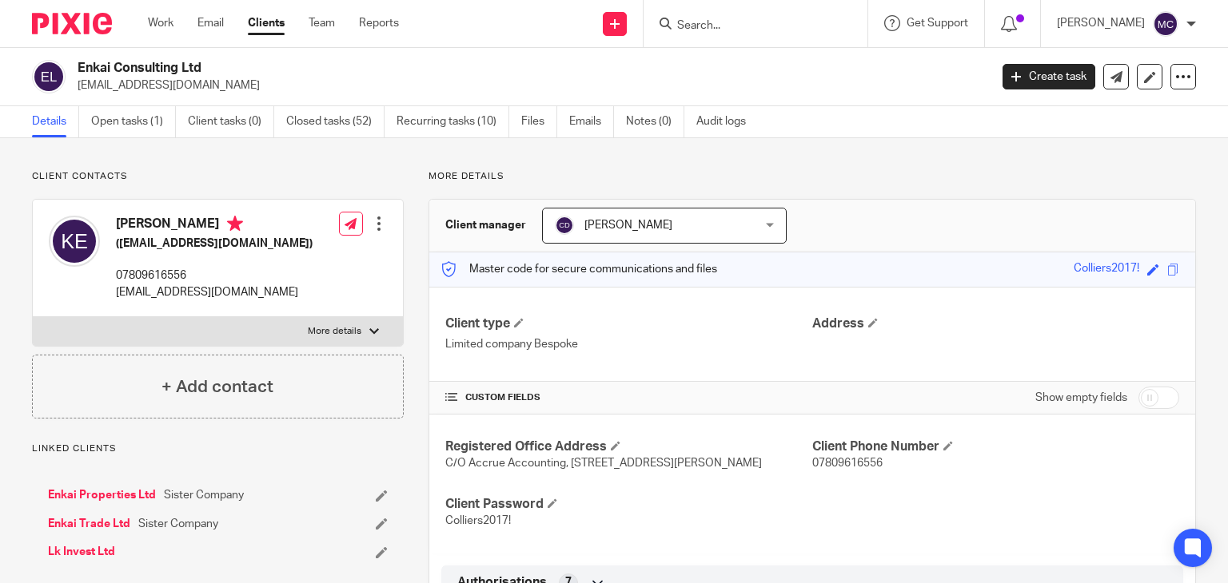
click at [711, 19] on input "Search" at bounding box center [747, 26] width 144 height 14
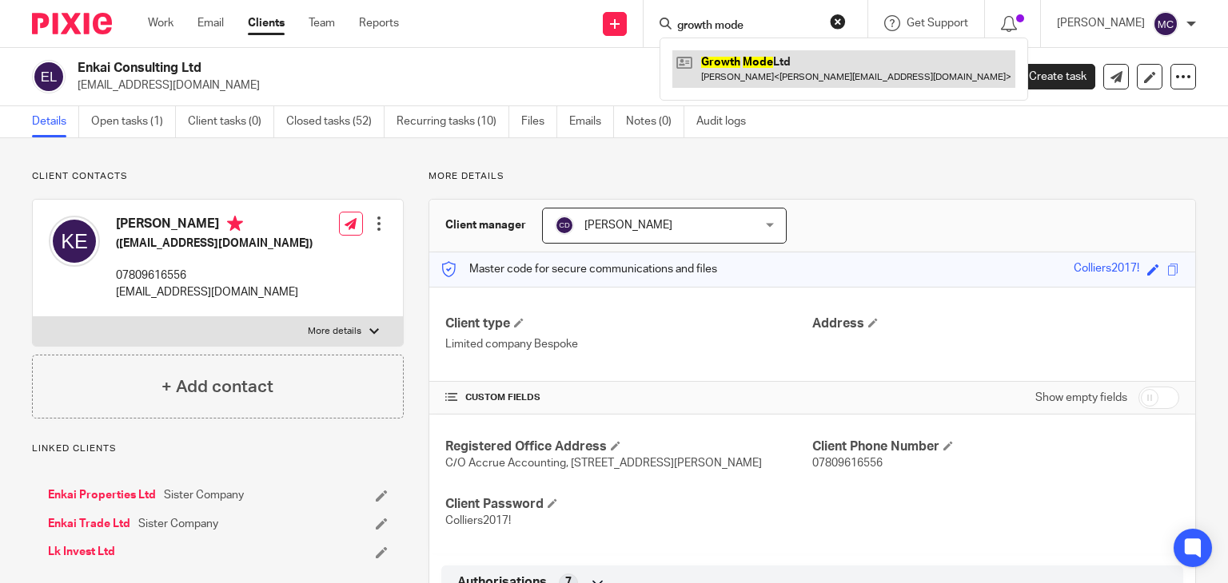
type input "growth mode"
click at [777, 63] on link at bounding box center [843, 68] width 343 height 37
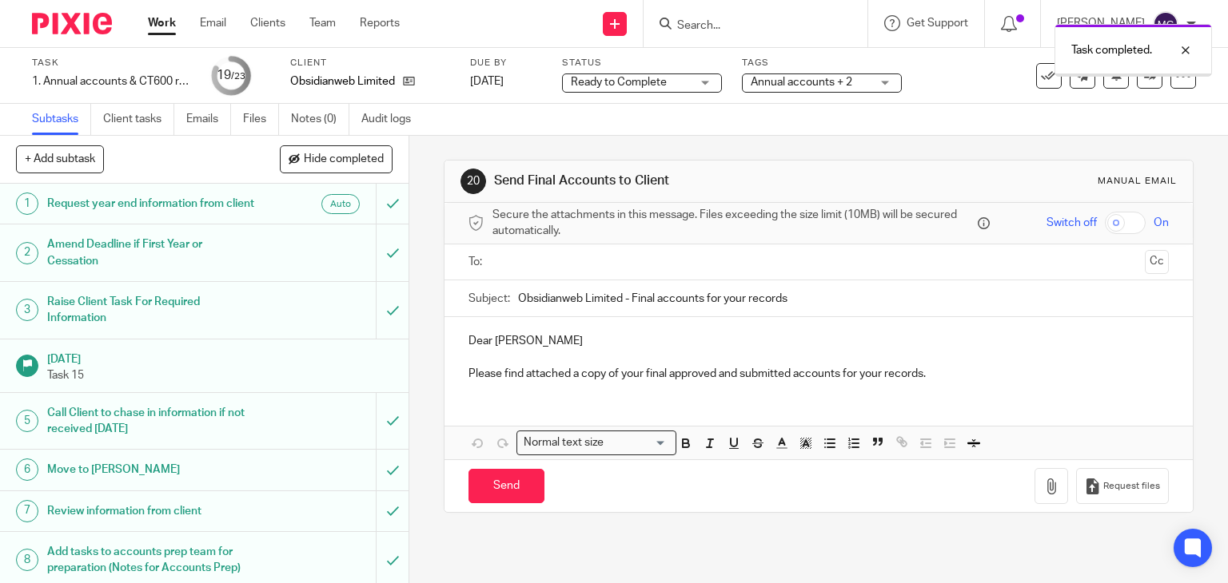
click at [474, 340] on p "Dear [PERSON_NAME]" at bounding box center [818, 341] width 701 height 16
click at [474, 340] on p "Dear Stefano" at bounding box center [818, 341] width 701 height 16
click at [533, 340] on p "Hi Stefano" at bounding box center [818, 341] width 701 height 16
click at [575, 261] on input "text" at bounding box center [818, 262] width 640 height 18
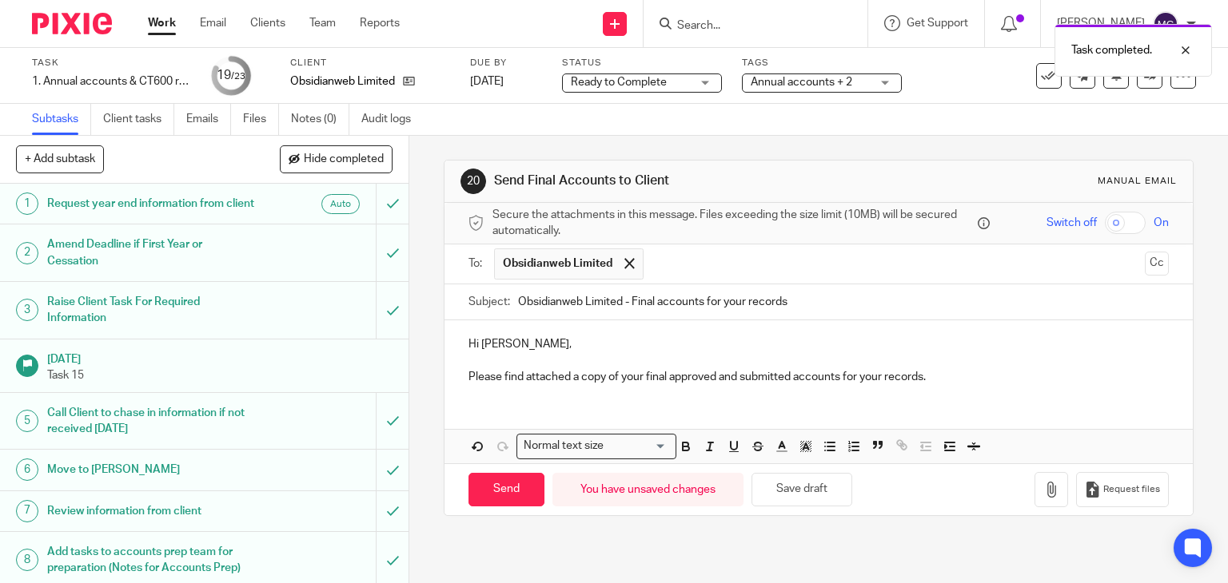
click at [977, 369] on p "Please find attached a copy of your final approved and submitted accounts for y…" at bounding box center [818, 377] width 701 height 16
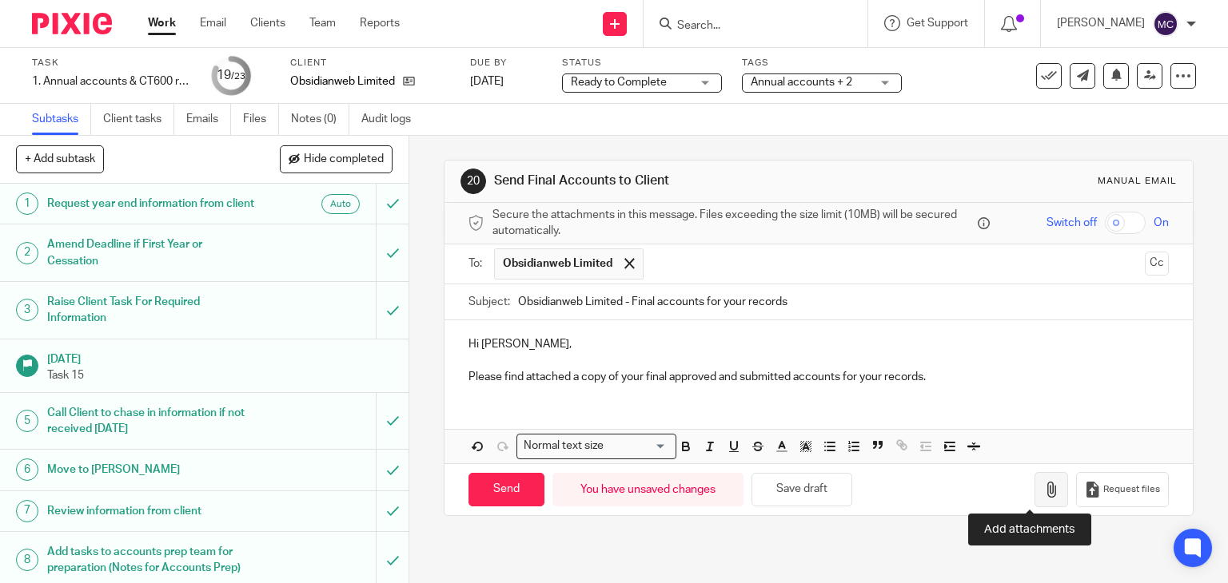
click at [1043, 487] on icon "button" at bounding box center [1051, 490] width 16 height 16
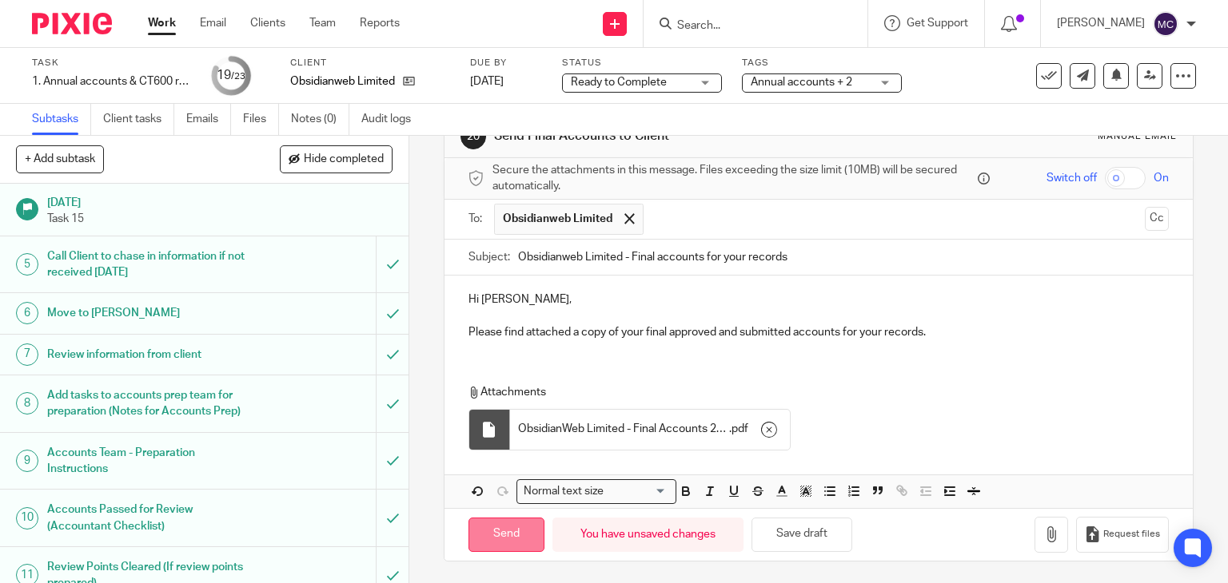
scroll to position [160, 0]
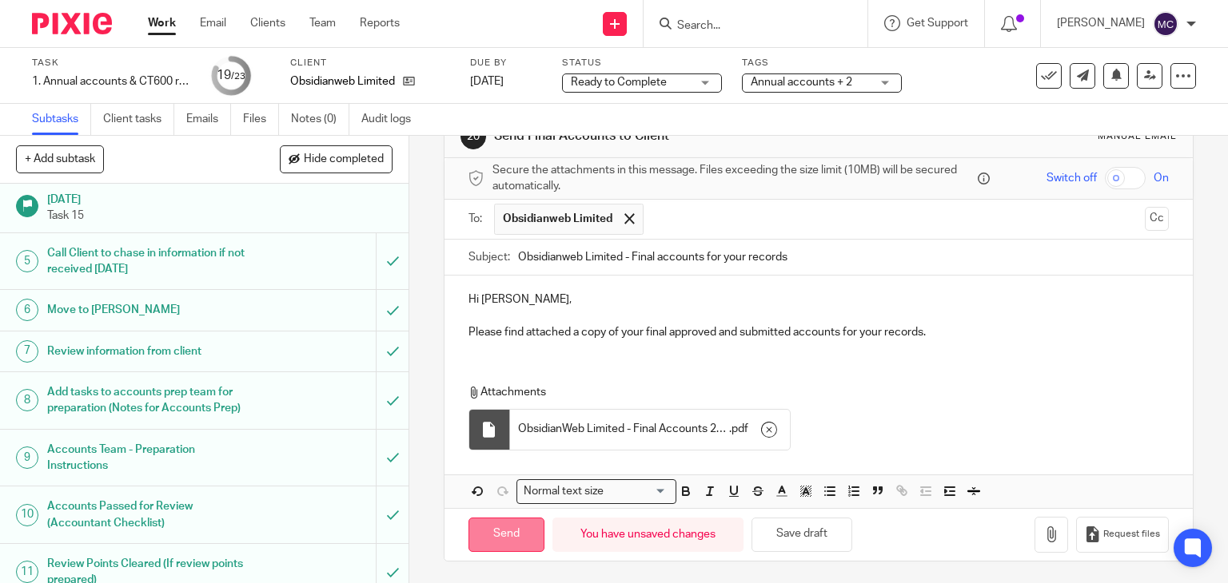
click at [504, 531] on input "Send" at bounding box center [506, 535] width 76 height 34
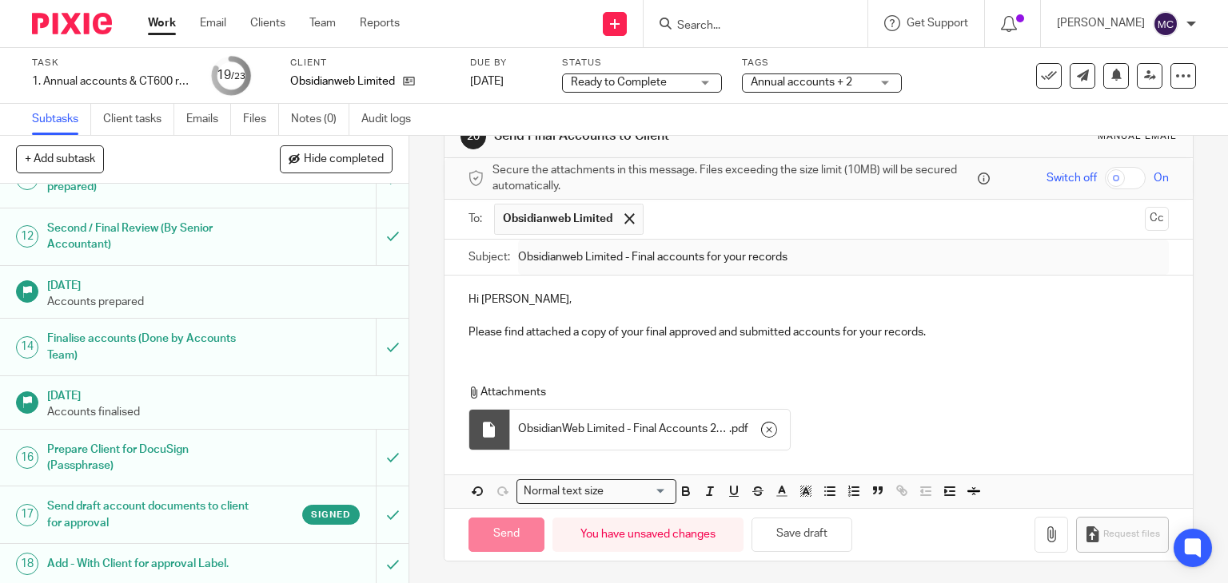
scroll to position [559, 0]
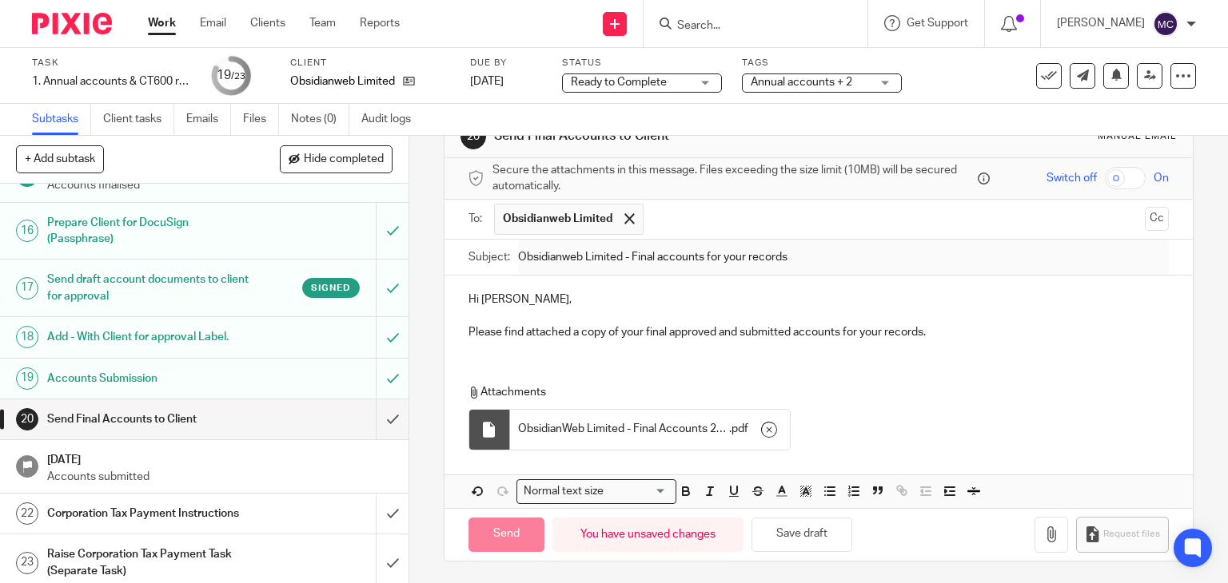
type input "Sent"
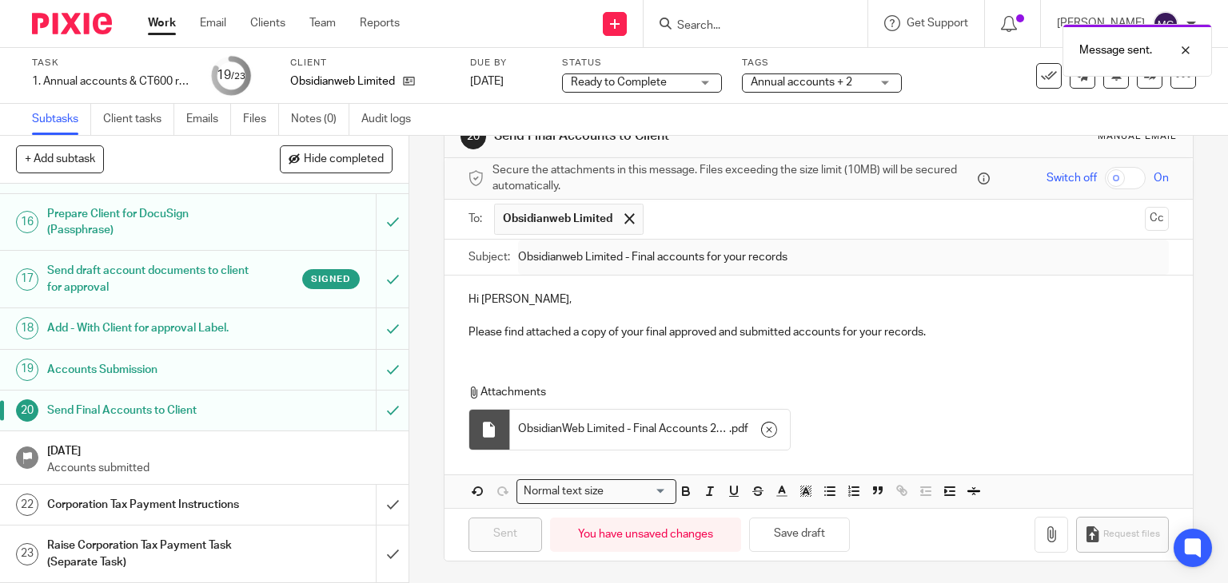
click at [286, 500] on div "Corporation Tax Payment Instructions" at bounding box center [203, 505] width 312 height 24
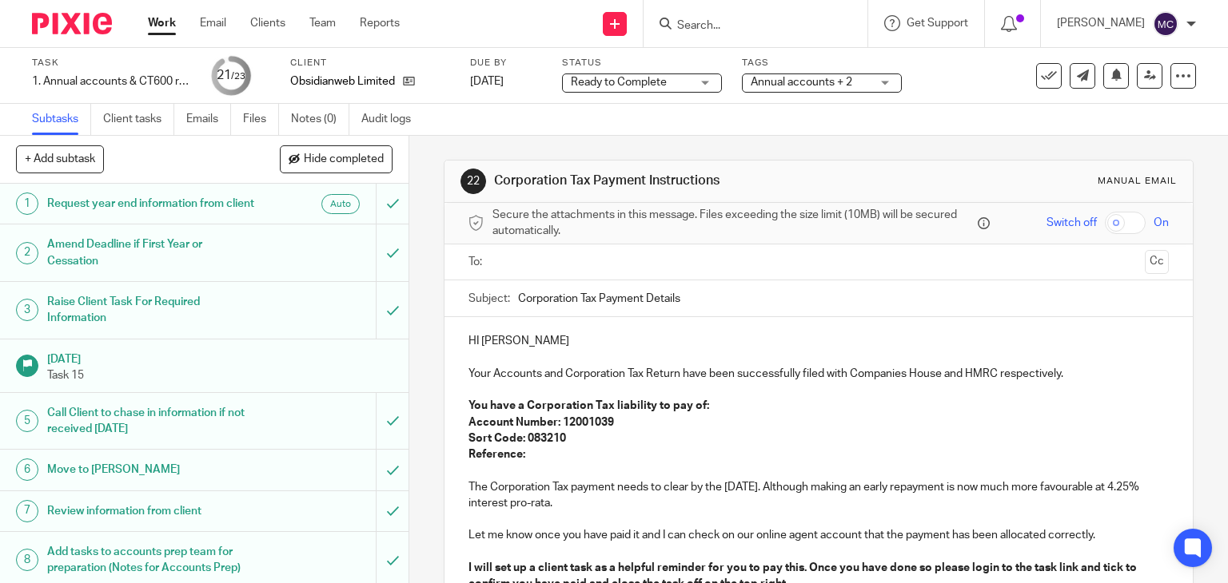
click at [558, 343] on p "HI [PERSON_NAME]" at bounding box center [818, 341] width 701 height 16
click at [468, 340] on p "HI Stefano," at bounding box center [818, 341] width 701 height 16
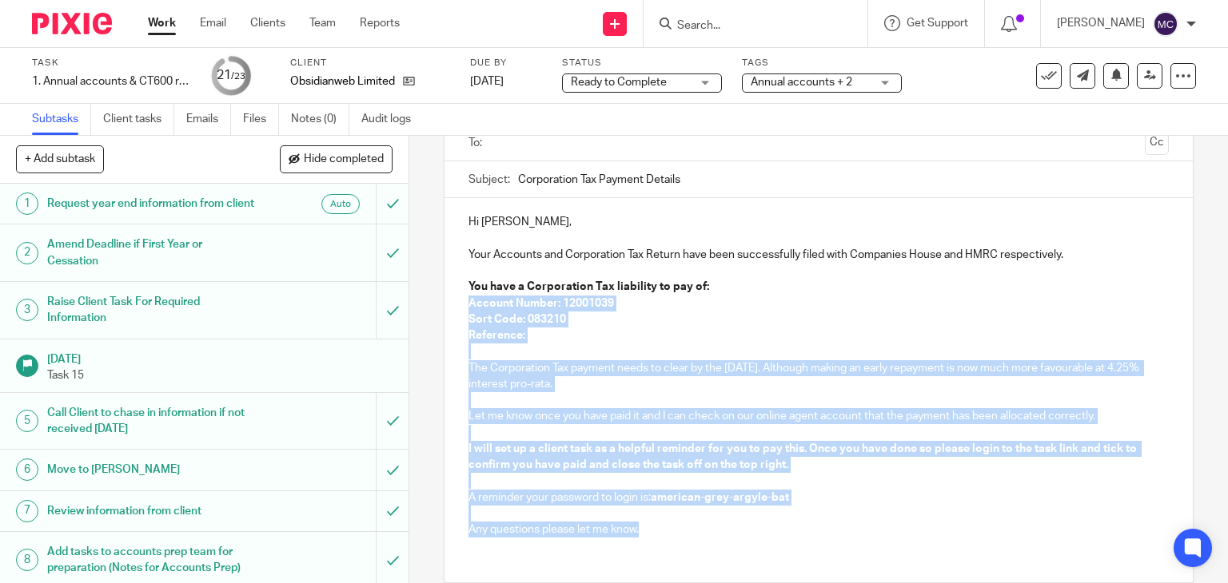
scroll to position [227, 0]
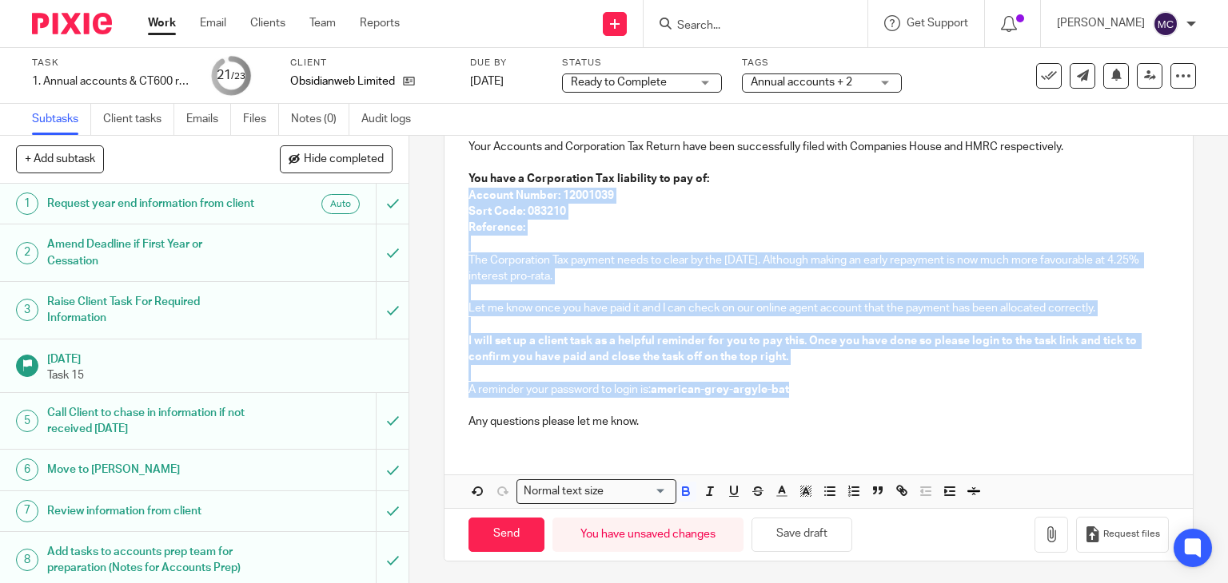
drag, startPoint x: 458, startPoint y: 416, endPoint x: 793, endPoint y: 396, distance: 335.4
click at [793, 396] on div "Hi Stefano, Your Accounts and Corporation Tax Return have been successfully fil…" at bounding box center [818, 266] width 749 height 352
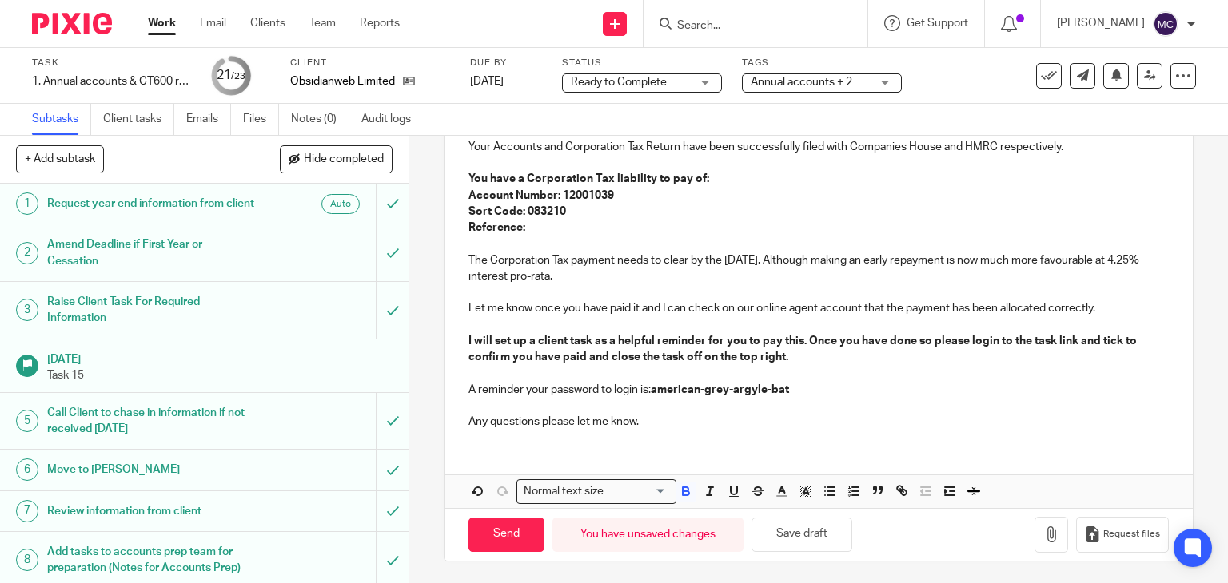
scroll to position [105, 0]
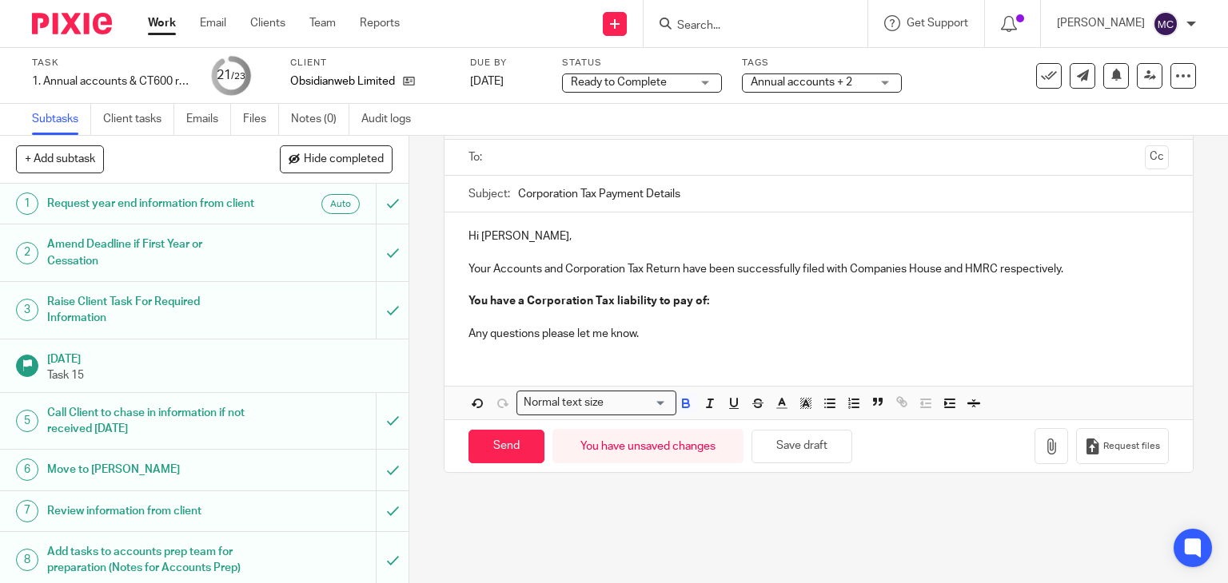
click at [765, 300] on p "You have a Corporation Tax liability to pay of:" at bounding box center [818, 301] width 701 height 16
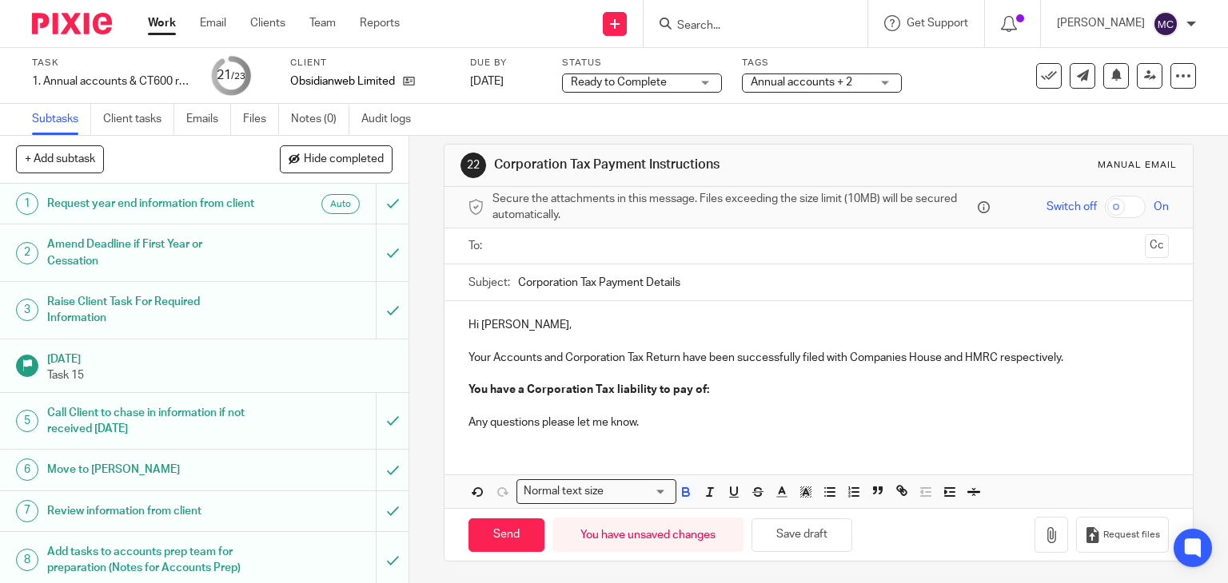
drag, startPoint x: 527, startPoint y: 304, endPoint x: 518, endPoint y: 372, distance: 67.7
click at [518, 372] on div "Hi Stefano, Your Accounts and Corporation Tax Return have been successfully fil…" at bounding box center [818, 371] width 749 height 141
click at [525, 375] on p at bounding box center [818, 374] width 701 height 16
click at [706, 382] on p "You have a Corporation Tax liability to pay of:" at bounding box center [818, 390] width 701 height 16
drag, startPoint x: 726, startPoint y: 381, endPoint x: 513, endPoint y: 394, distance: 213.0
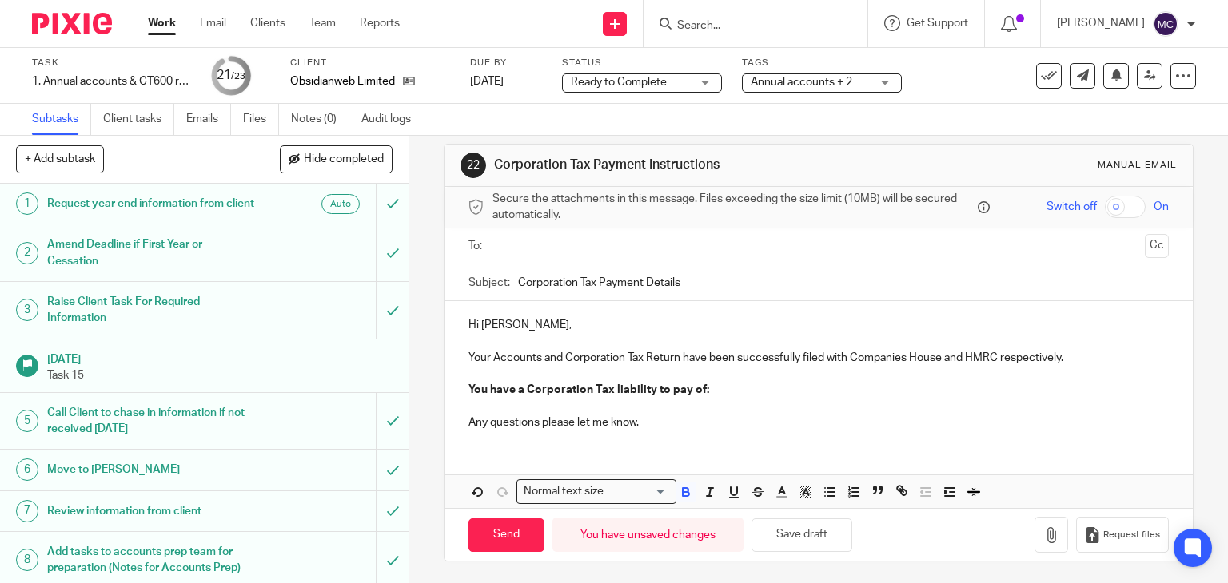
click at [513, 394] on p "You have a Corporation Tax liability to pay of:" at bounding box center [818, 390] width 701 height 16
click at [667, 422] on p "Any questions please let me know." at bounding box center [818, 423] width 701 height 16
click at [588, 251] on input "text" at bounding box center [818, 246] width 640 height 18
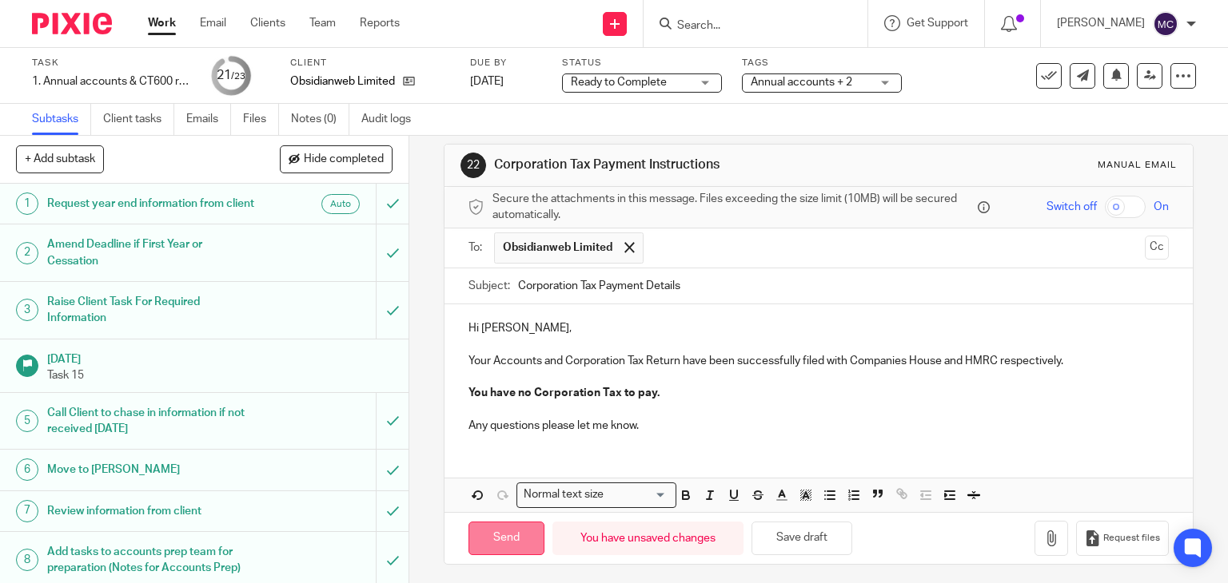
click at [497, 535] on input "Send" at bounding box center [506, 539] width 76 height 34
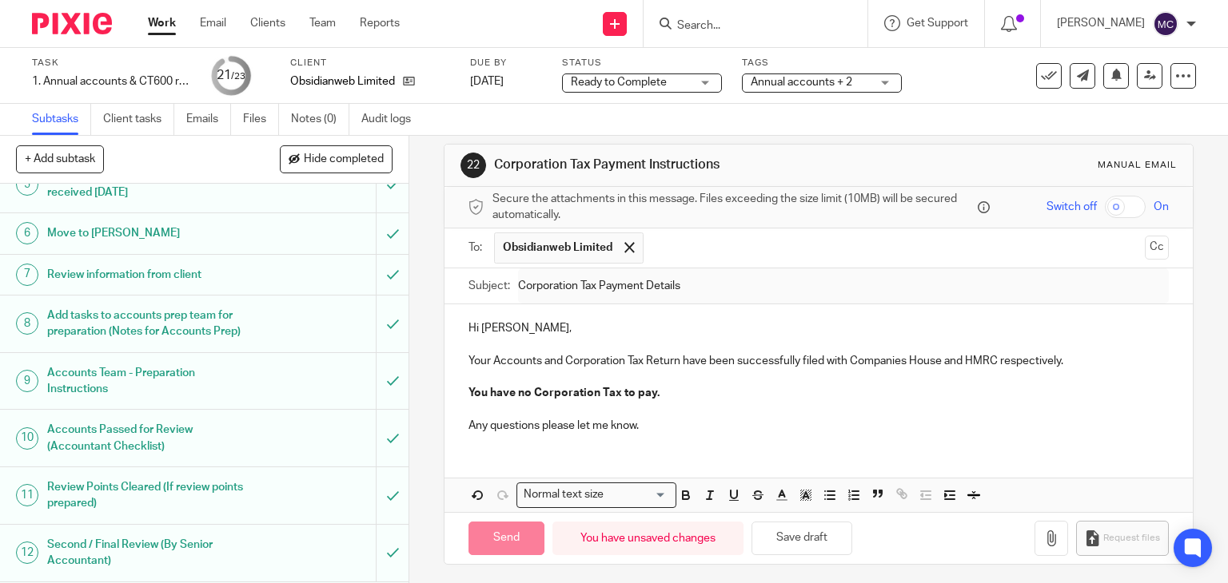
scroll to position [240, 0]
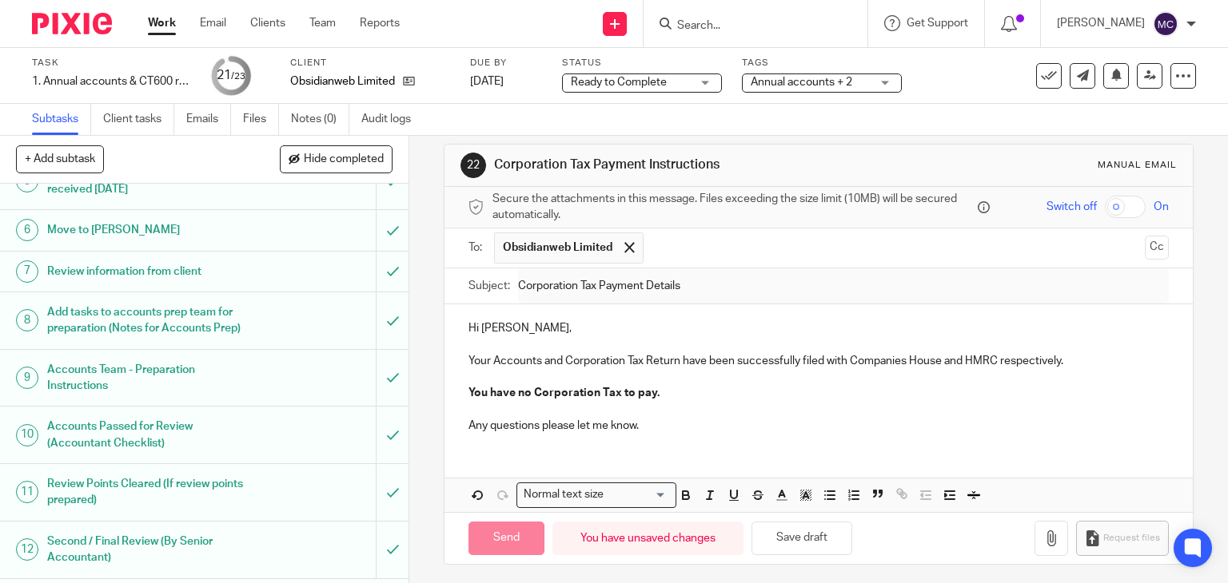
type input "Sent"
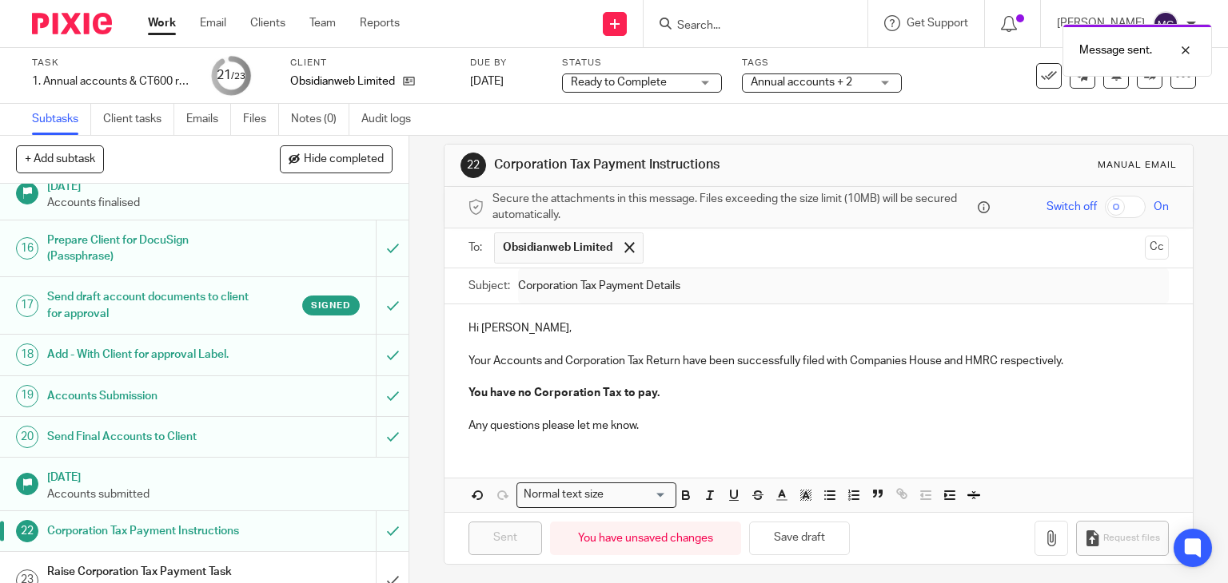
scroll to position [802, 0]
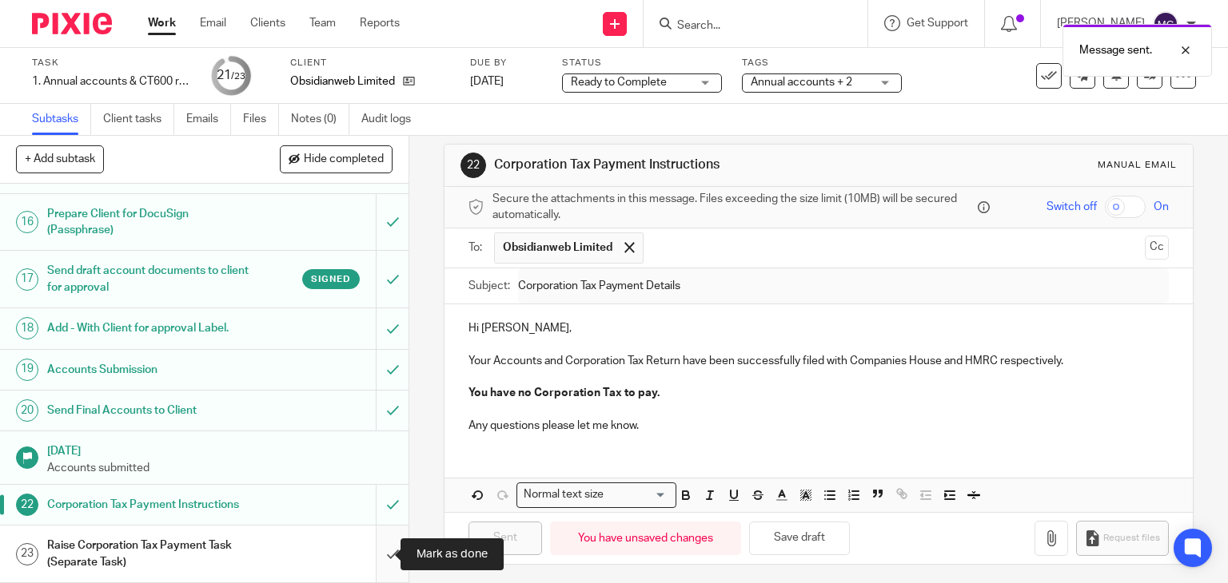
click at [373, 552] on input "submit" at bounding box center [204, 554] width 408 height 57
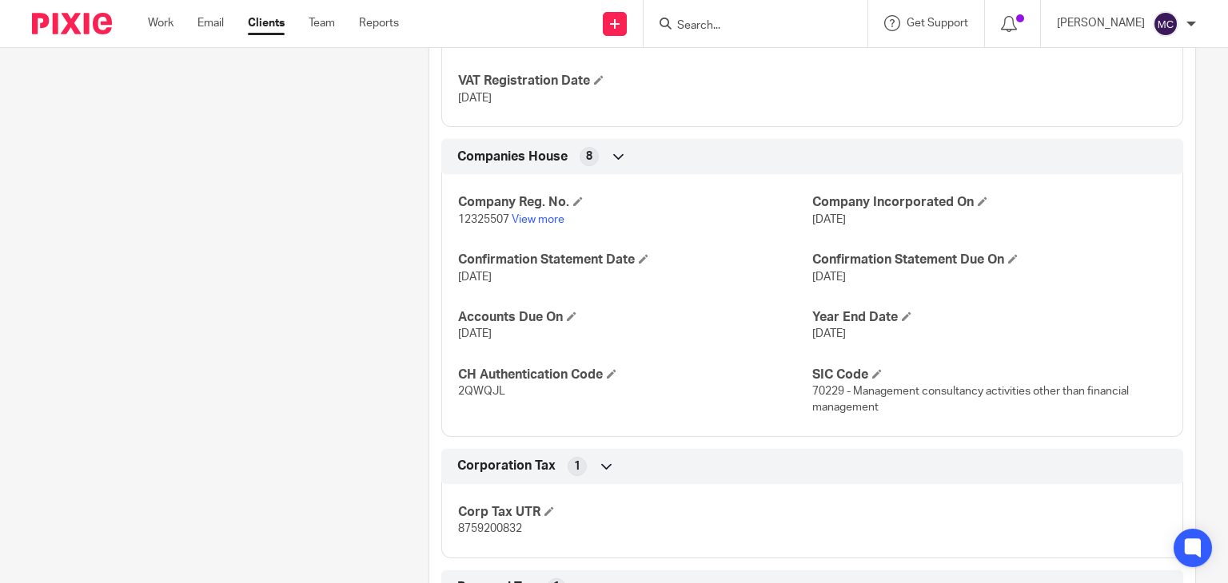
scroll to position [1758, 0]
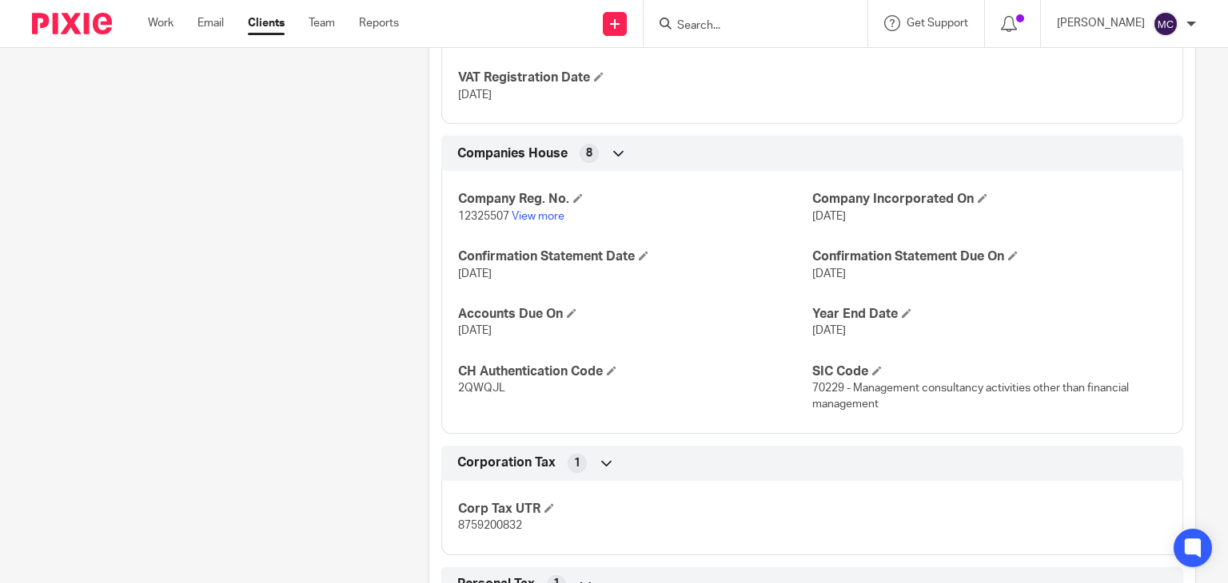
click at [473, 386] on span "2QWQJL" at bounding box center [481, 388] width 47 height 11
copy span "2QWQJL"
click at [489, 527] on span "8759200832" at bounding box center [490, 525] width 64 height 11
click at [491, 524] on span "8759200832" at bounding box center [490, 525] width 64 height 11
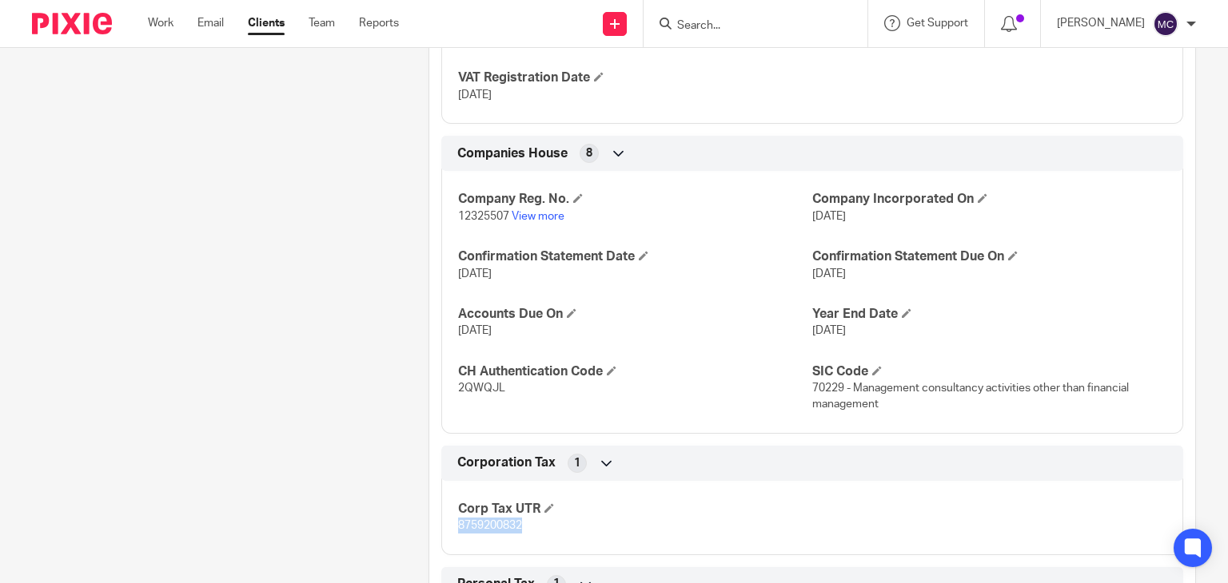
copy span "8759200832"
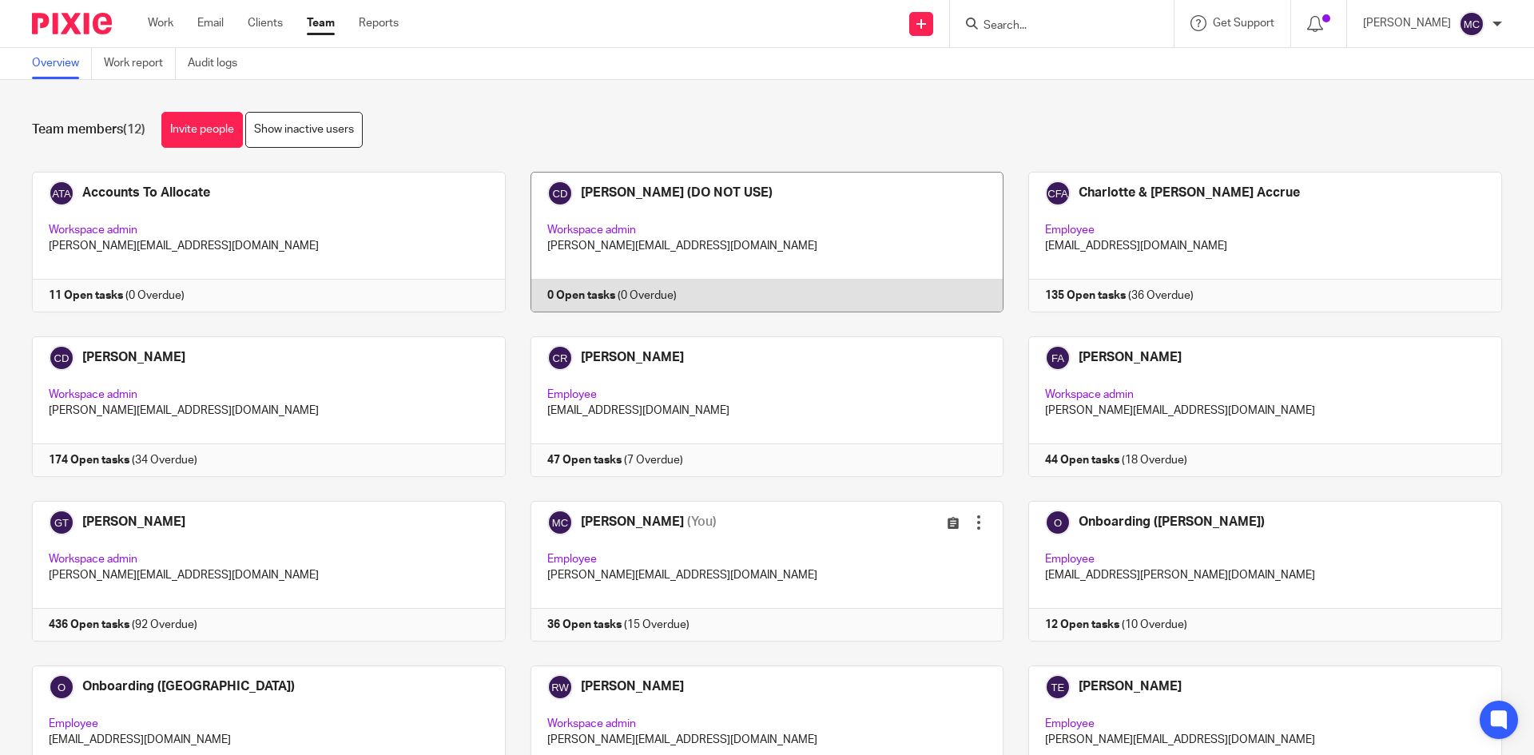
scroll to position [80, 0]
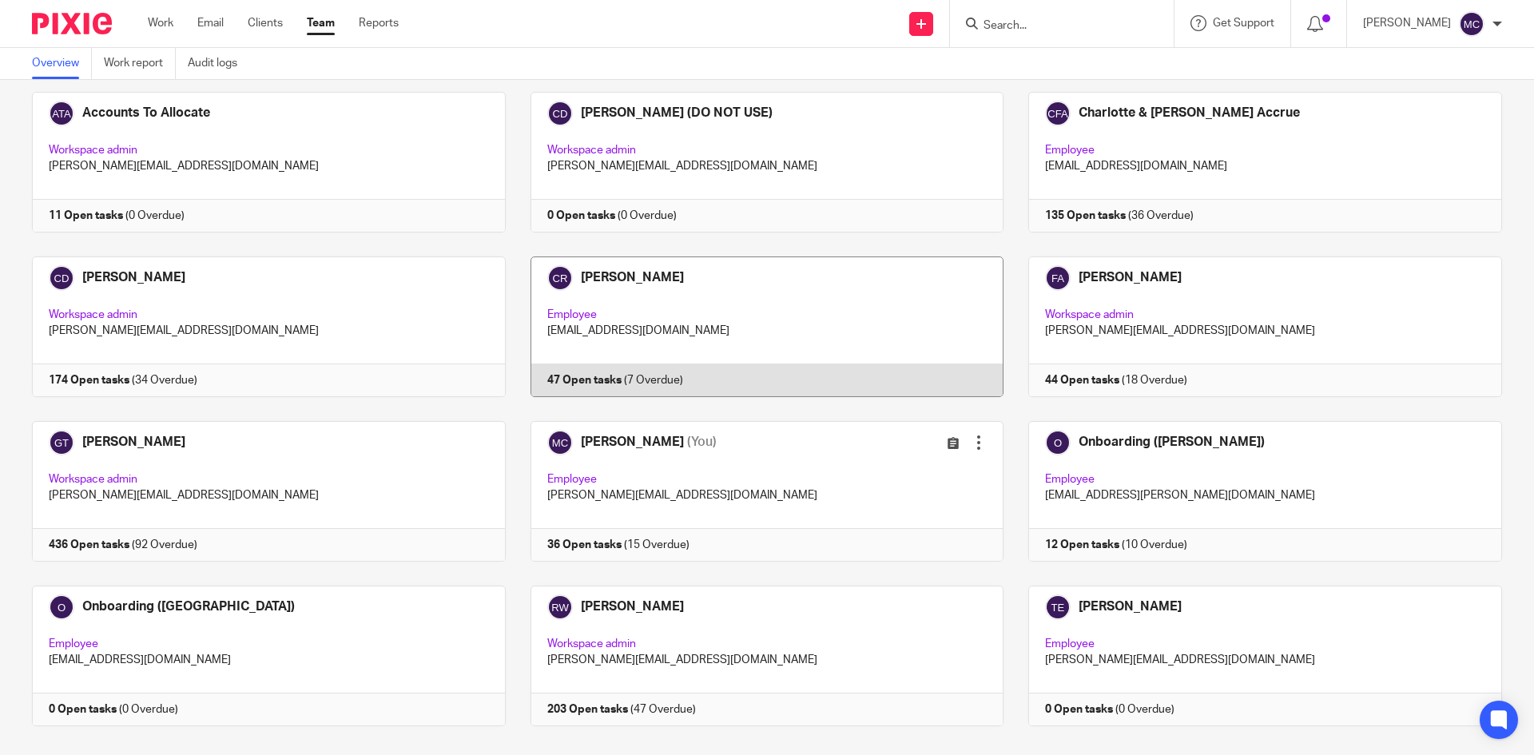
click at [638, 277] on link at bounding box center [755, 327] width 499 height 141
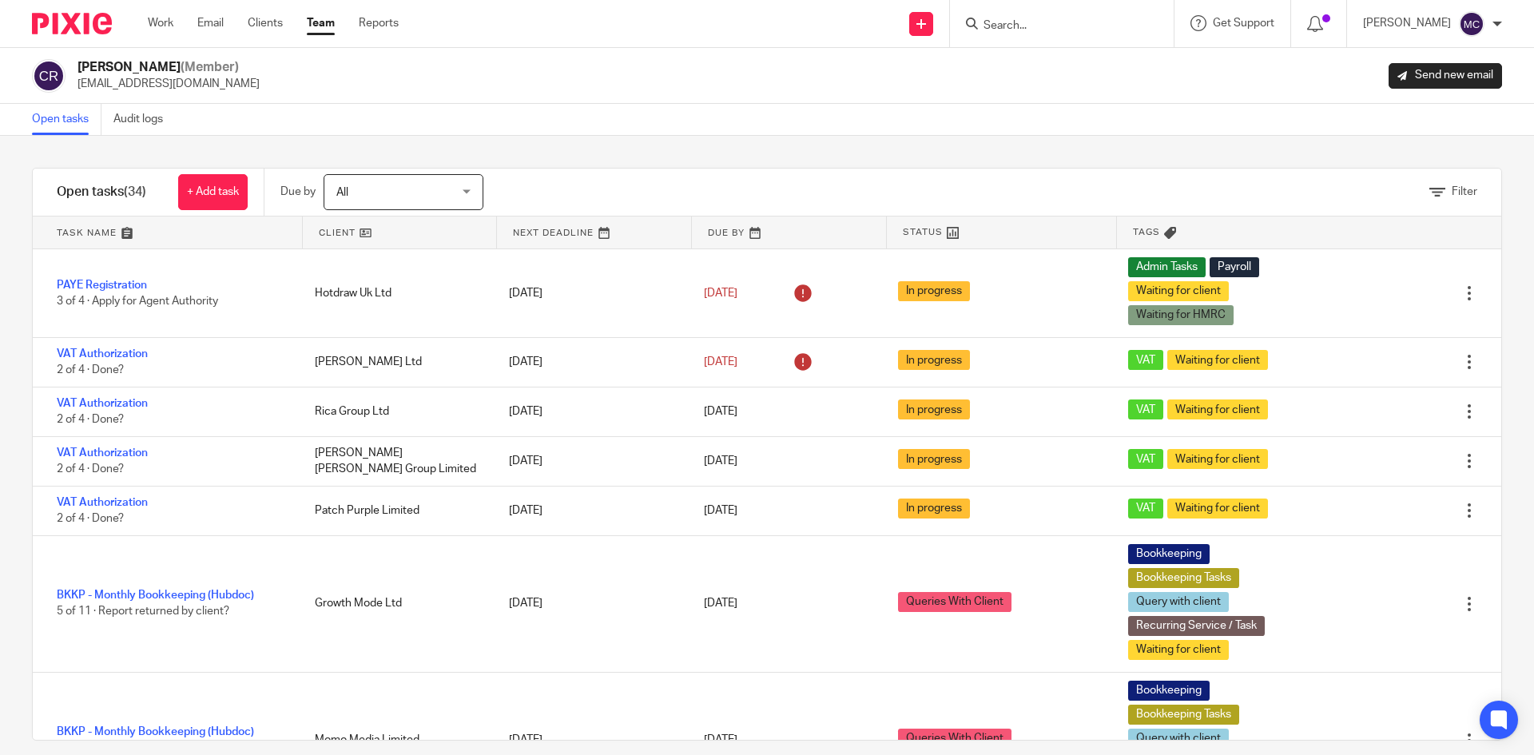
click at [1037, 28] on input "Search" at bounding box center [1054, 26] width 144 height 14
type input "d4d"
click at [1059, 89] on div "D4d Consulting Ltd Merlin Fisher-Levine < merlin.fisherlevine@gmail.com >" at bounding box center [1114, 69] width 296 height 62
click at [1064, 83] on link at bounding box center [1114, 68] width 270 height 37
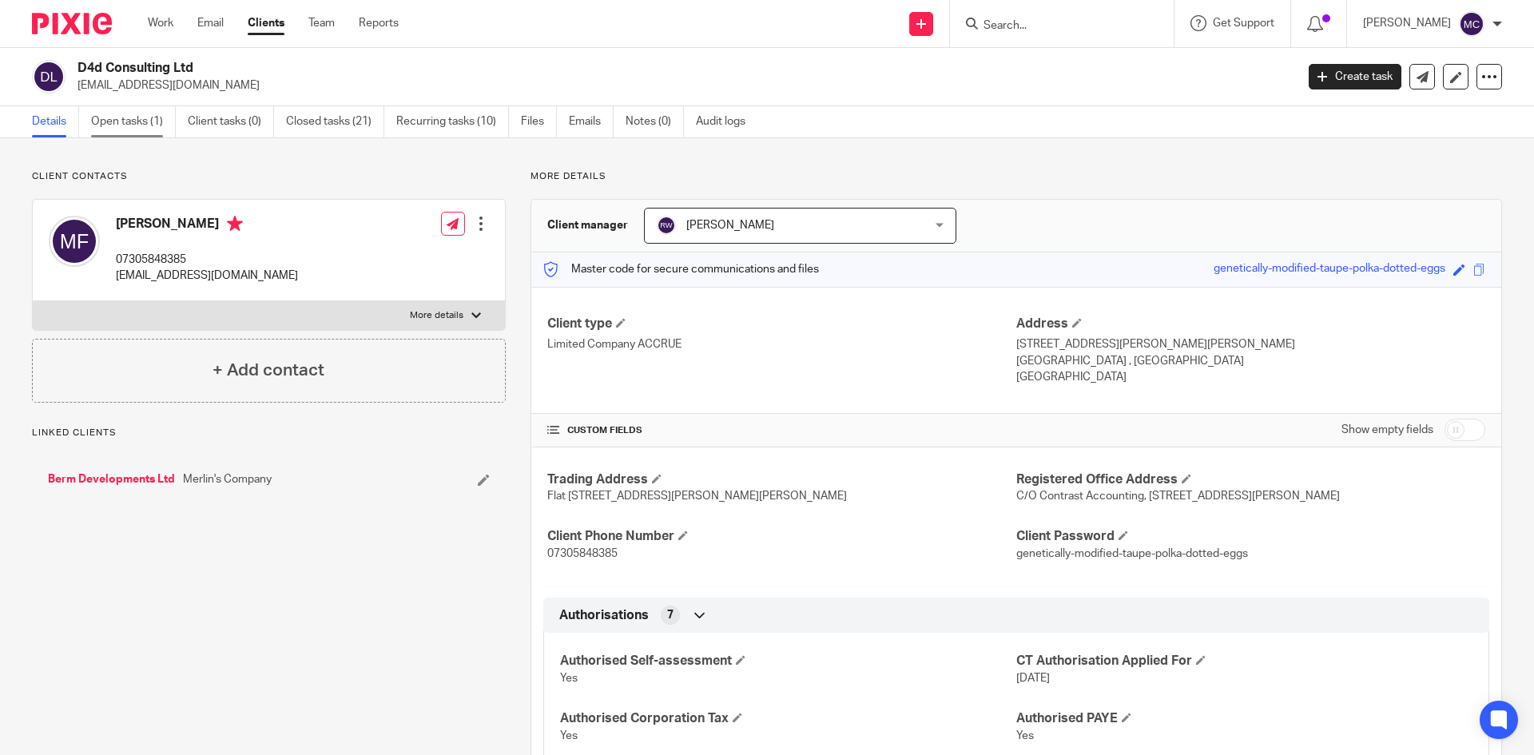
click at [162, 122] on link "Open tasks (1)" at bounding box center [133, 121] width 85 height 31
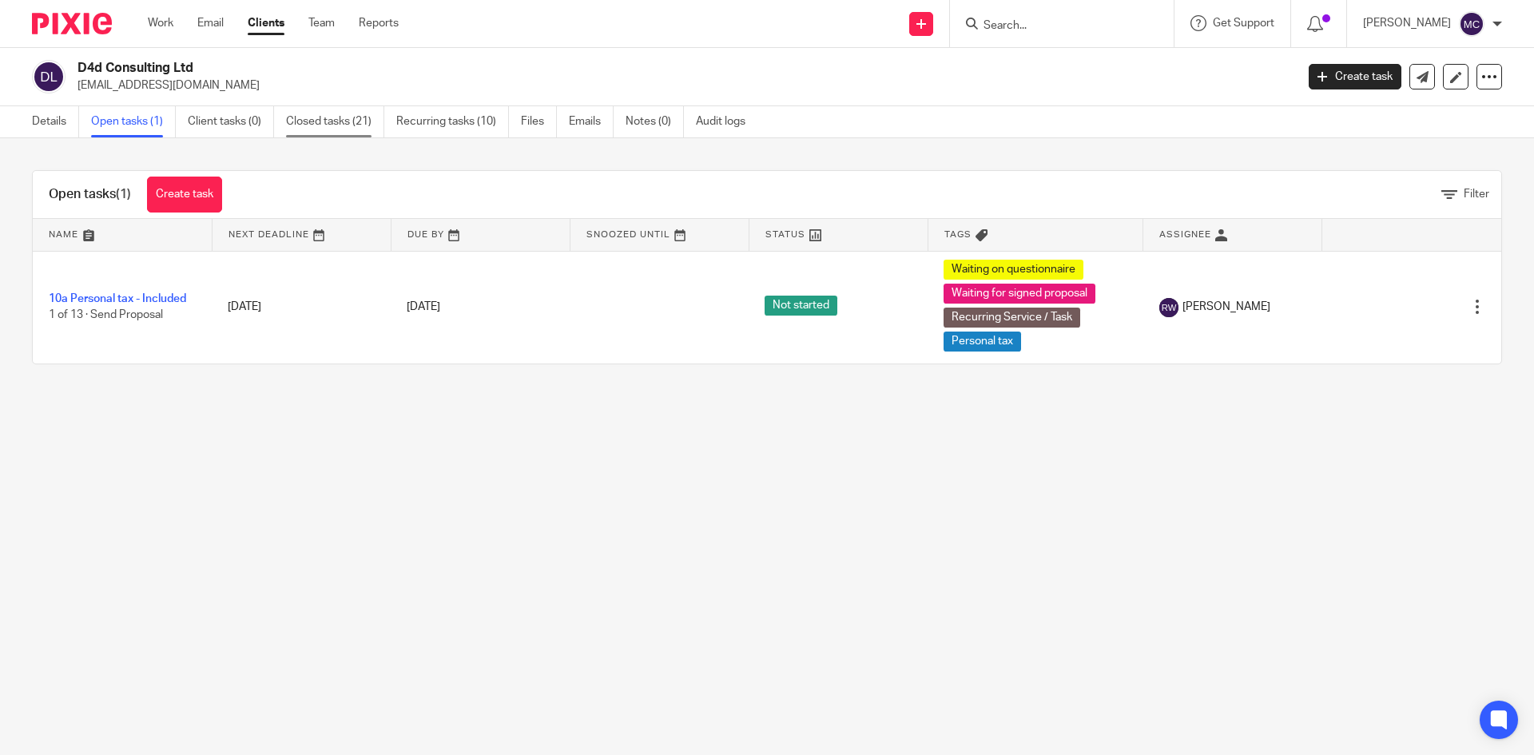
click at [316, 134] on link "Closed tasks (21)" at bounding box center [335, 121] width 98 height 31
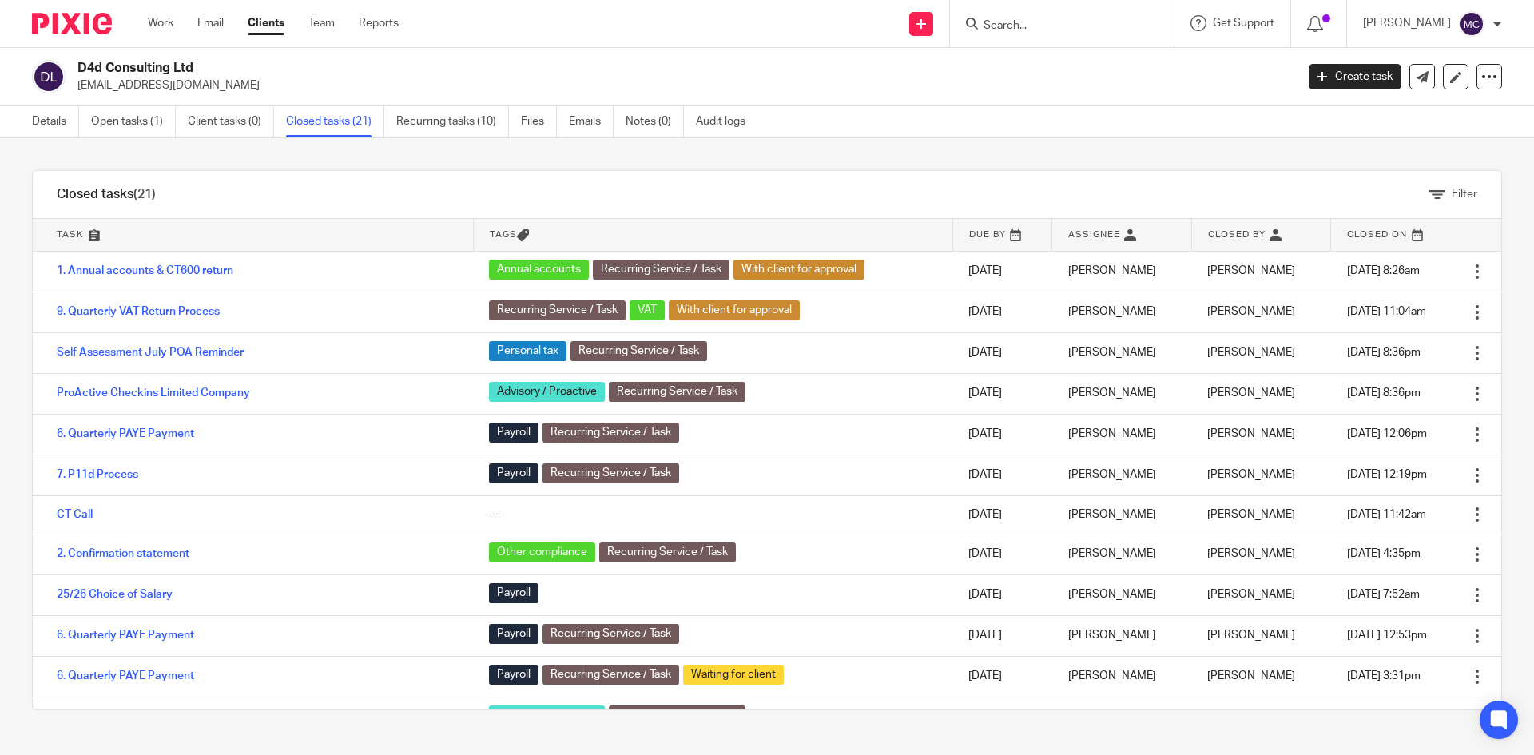
click at [994, 20] on input "Search" at bounding box center [1054, 26] width 144 height 14
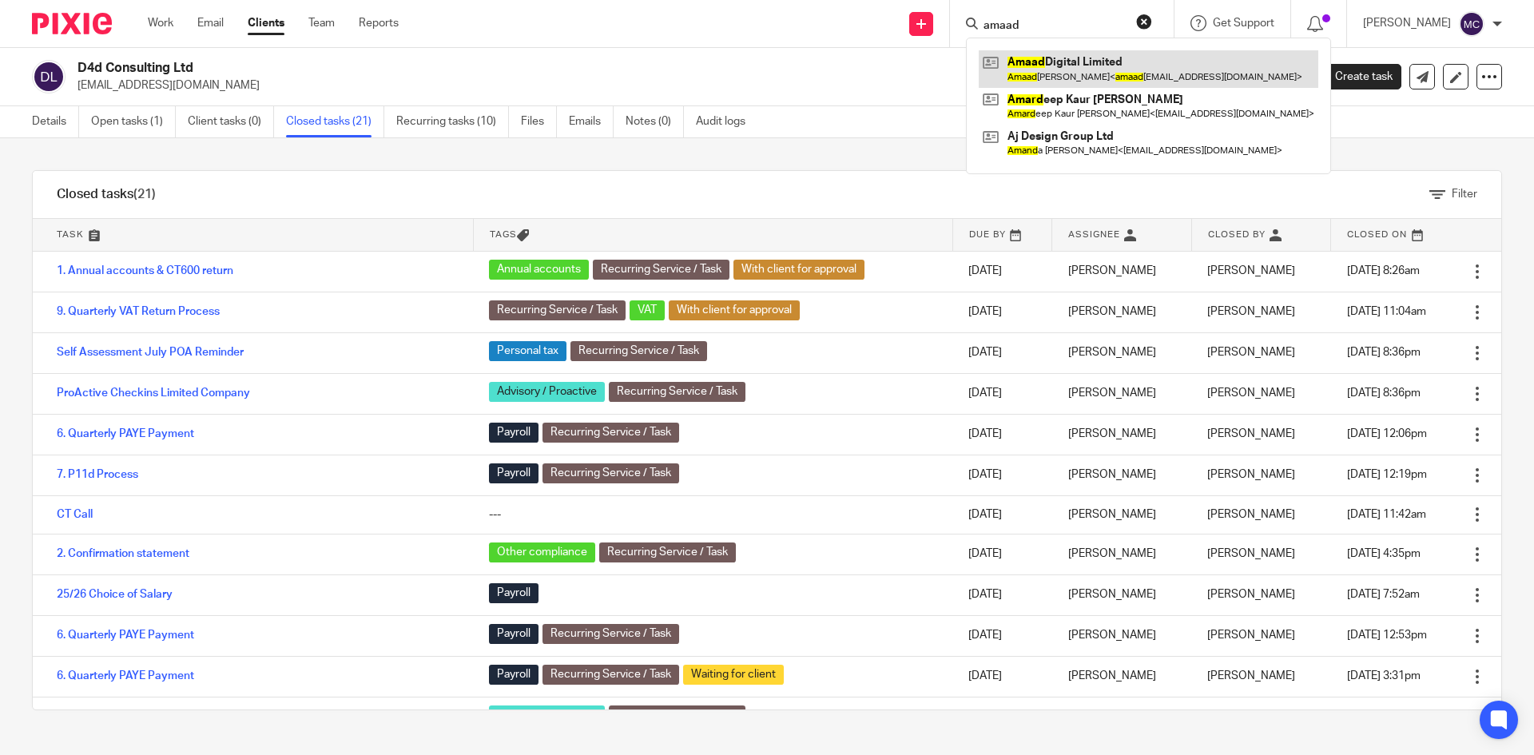
type input "amaad"
click at [1081, 67] on link at bounding box center [1149, 68] width 340 height 37
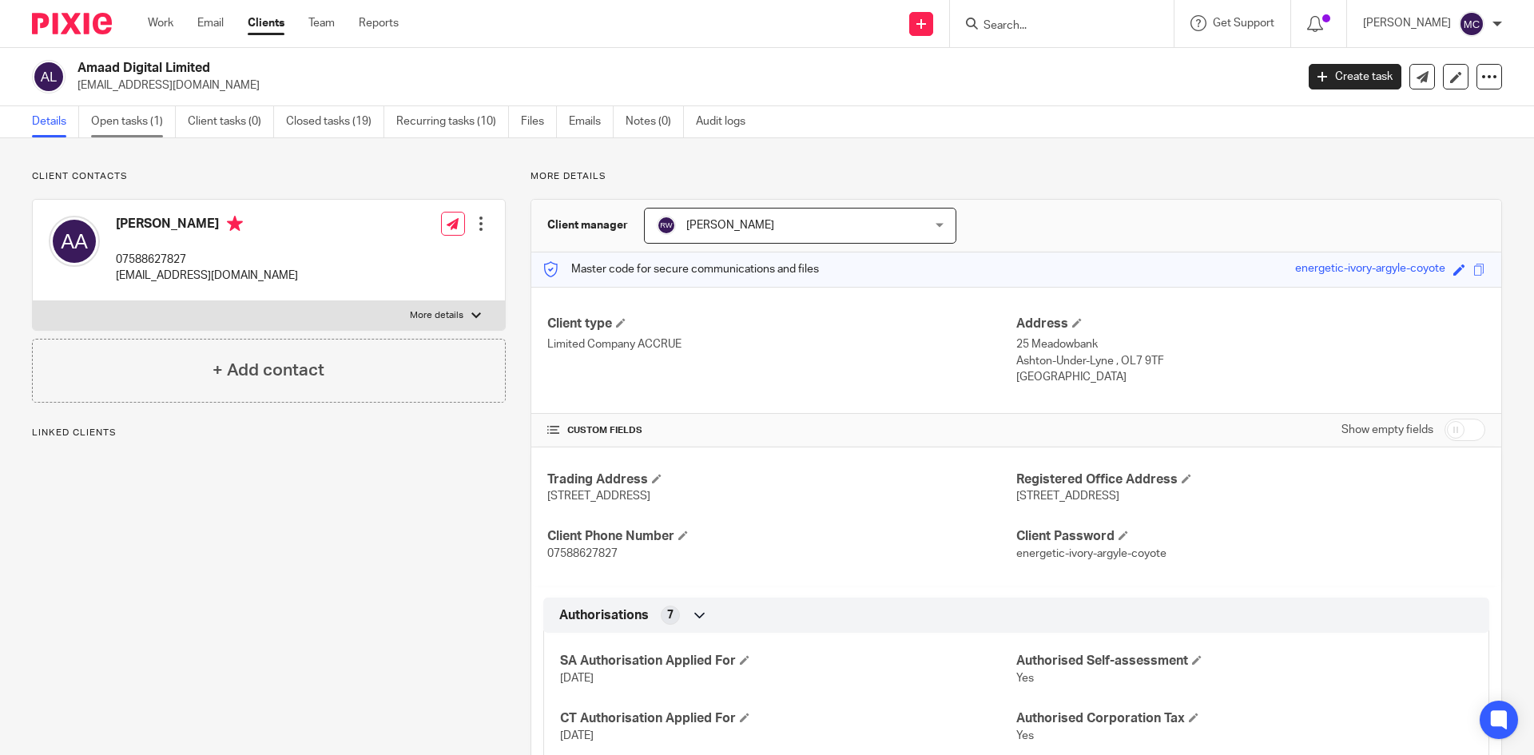
click at [165, 124] on link "Open tasks (1)" at bounding box center [133, 121] width 85 height 31
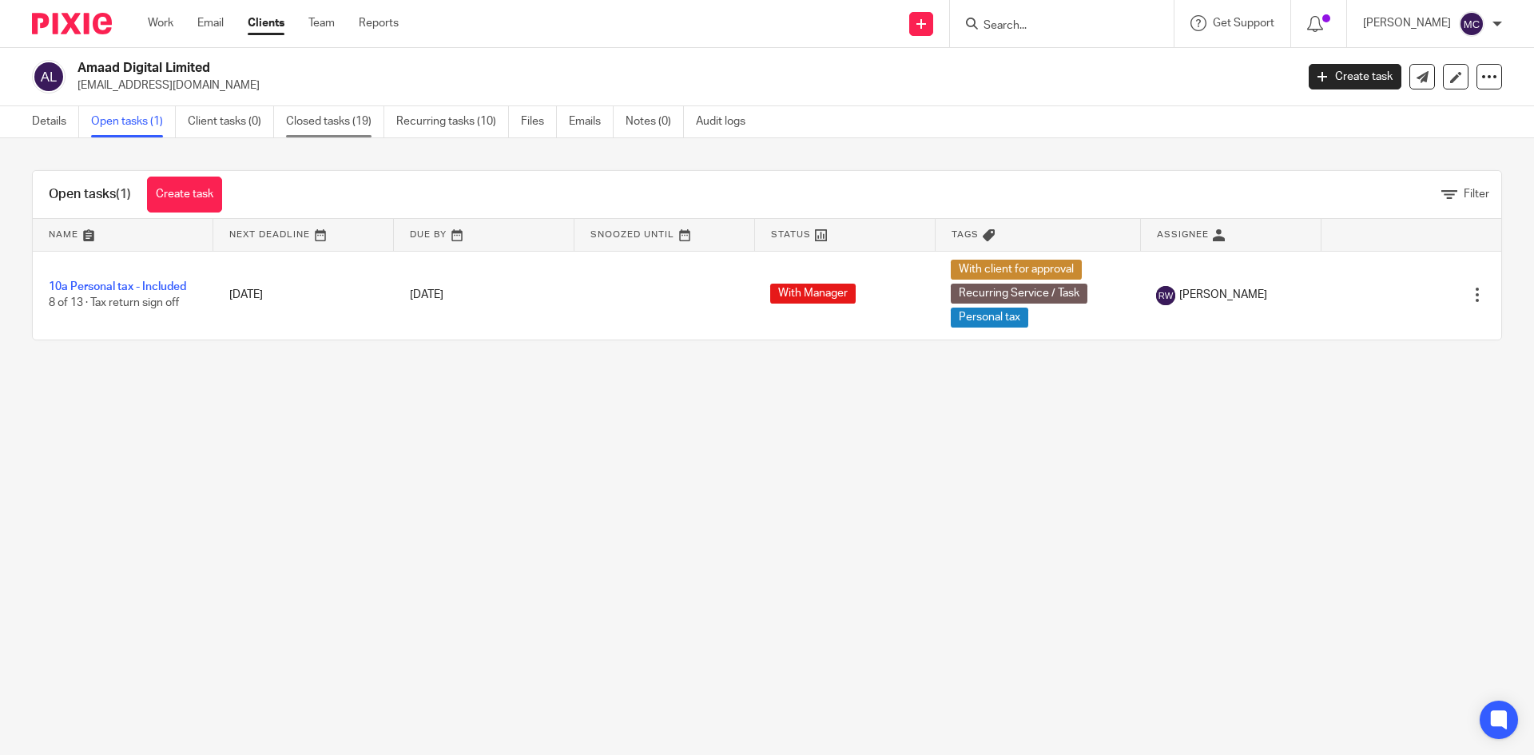
click at [339, 129] on link "Closed tasks (19)" at bounding box center [335, 121] width 98 height 31
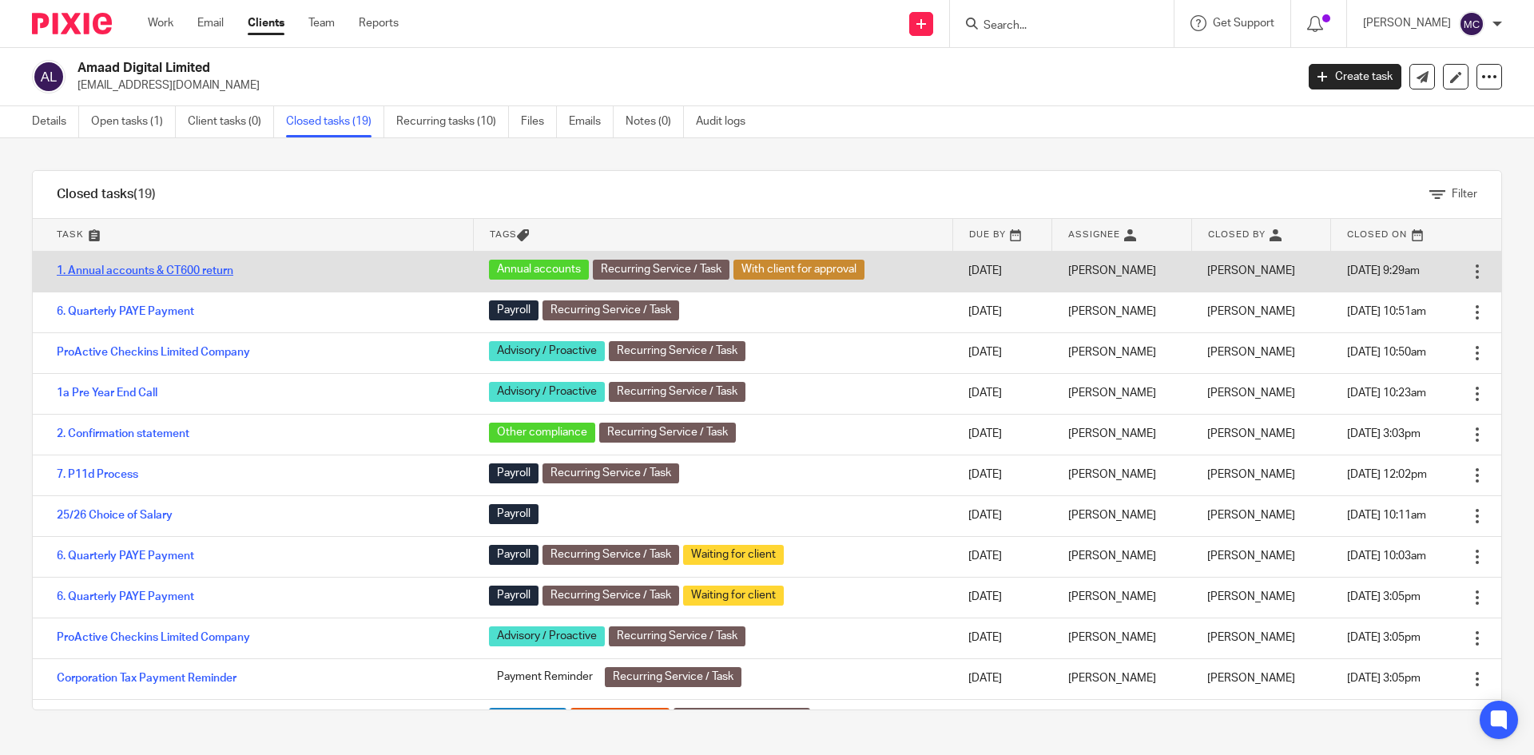
click at [174, 272] on link "1. Annual accounts & CT600 return" at bounding box center [145, 270] width 177 height 11
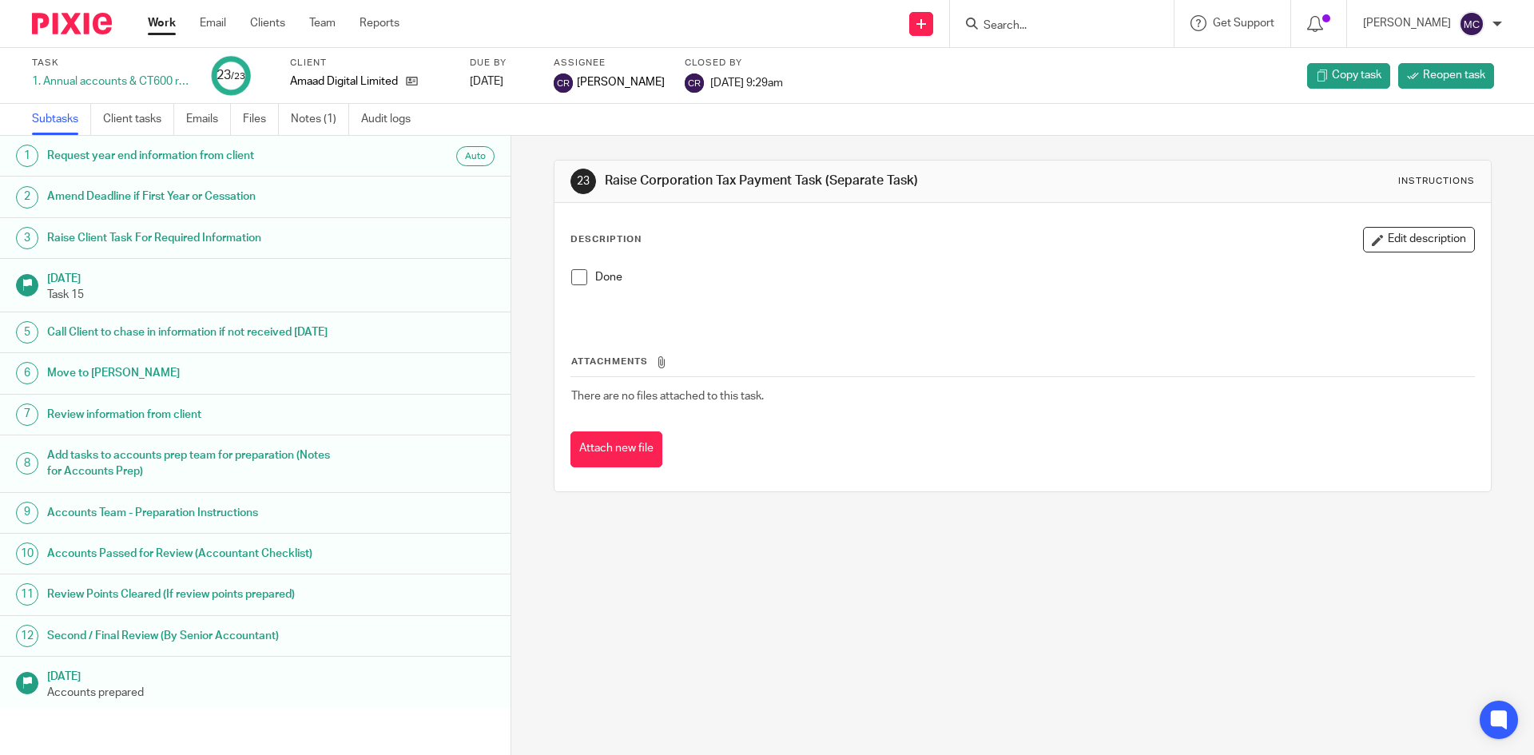
scroll to position [320, 0]
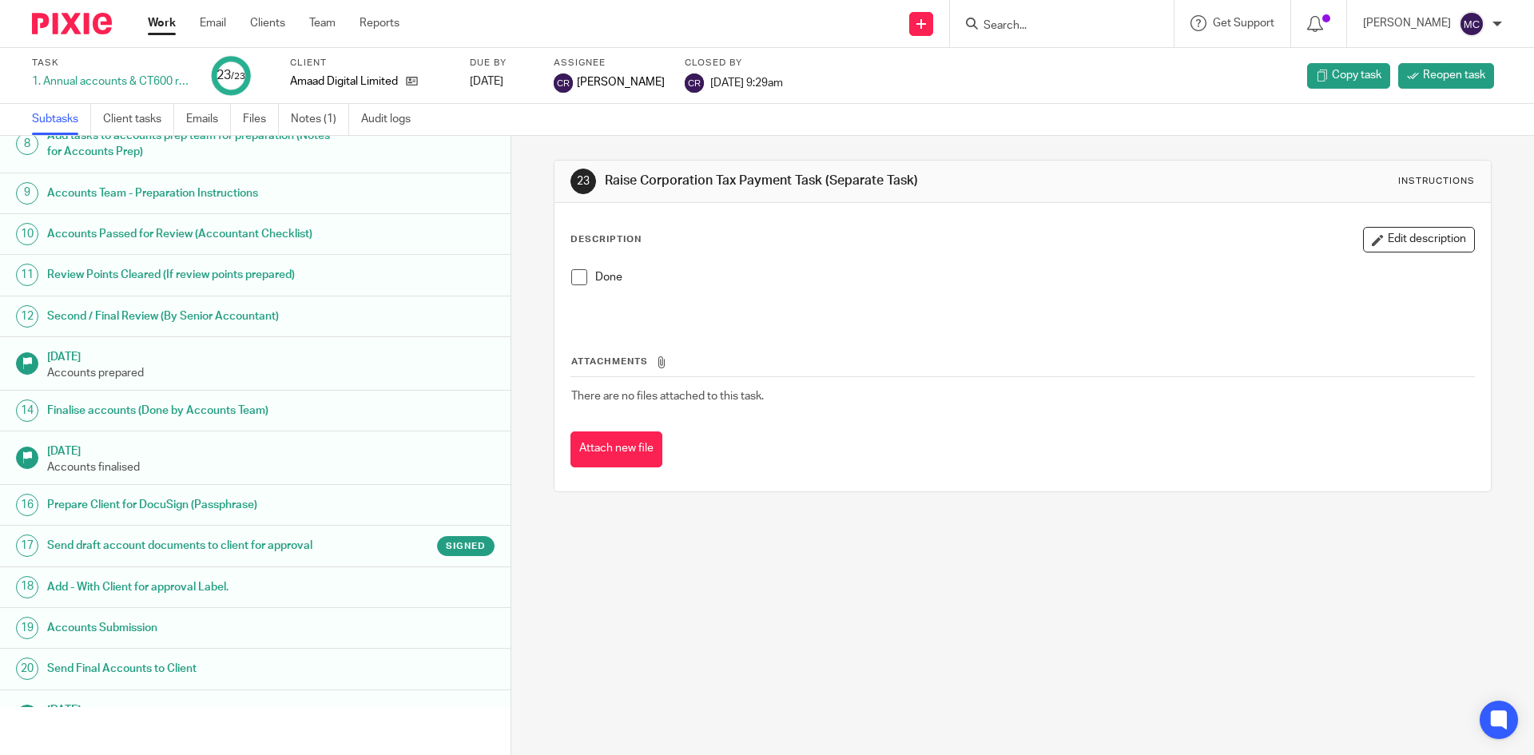
click at [216, 558] on h1 "Send draft account documents to client for approval" at bounding box center [196, 546] width 299 height 24
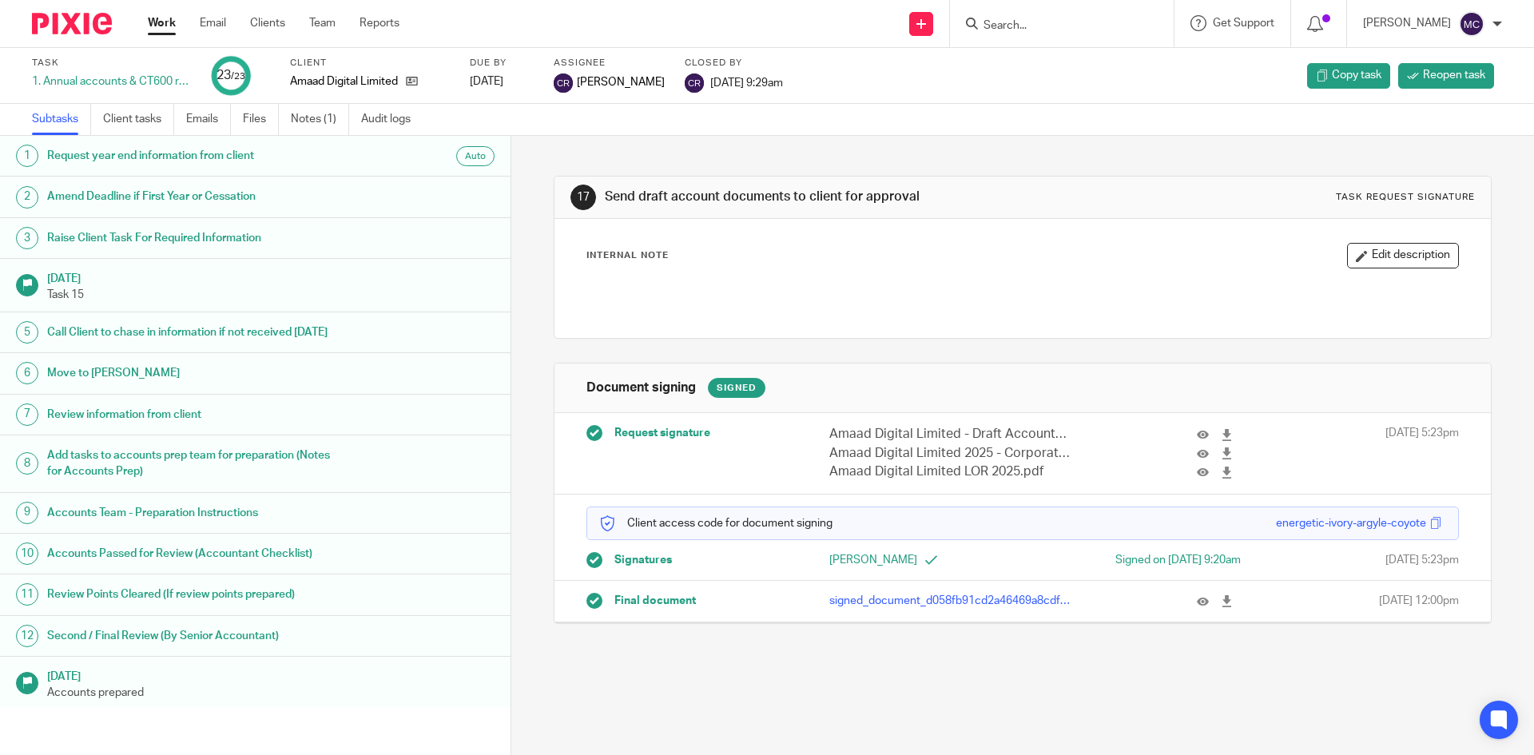
drag, startPoint x: 157, startPoint y: 27, endPoint x: 212, endPoint y: 33, distance: 54.6
click at [158, 27] on link "Work" at bounding box center [162, 23] width 28 height 16
